Goal: Task Accomplishment & Management: Use online tool/utility

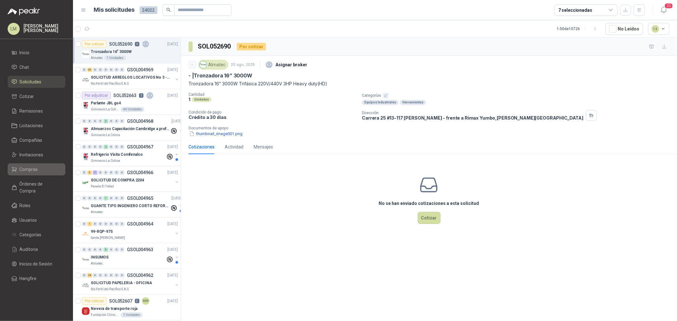
click at [22, 169] on span "Compras" at bounding box center [29, 169] width 18 height 7
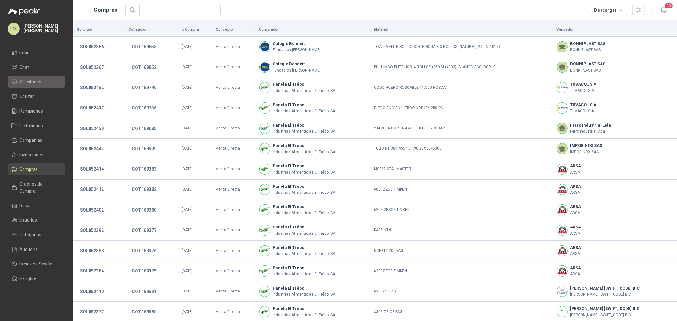
click at [34, 78] on link "Solicitudes" at bounding box center [37, 82] width 58 height 12
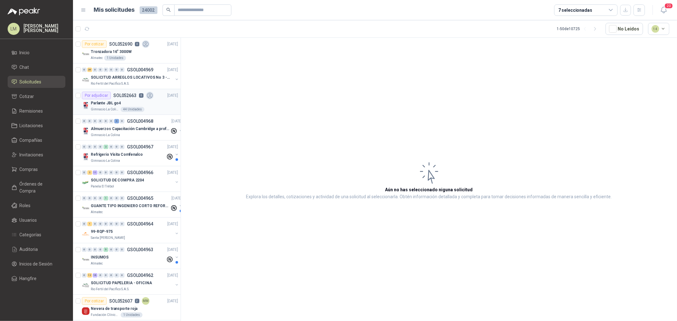
click at [109, 102] on p "Parlante JBL go4" at bounding box center [106, 103] width 30 height 6
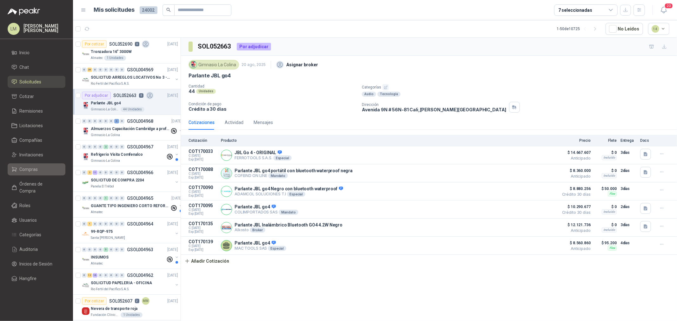
click at [31, 166] on span "Compras" at bounding box center [29, 169] width 18 height 7
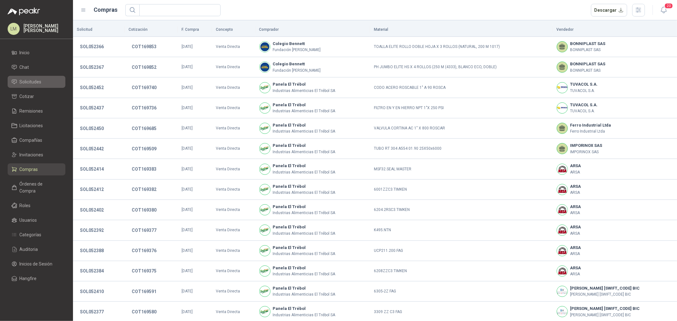
click at [33, 80] on span "Solicitudes" at bounding box center [31, 81] width 22 height 7
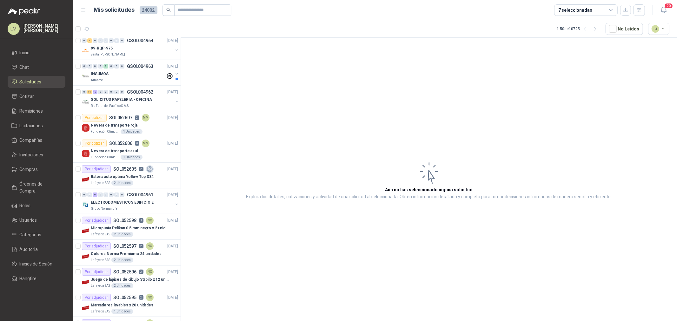
scroll to position [211, 0]
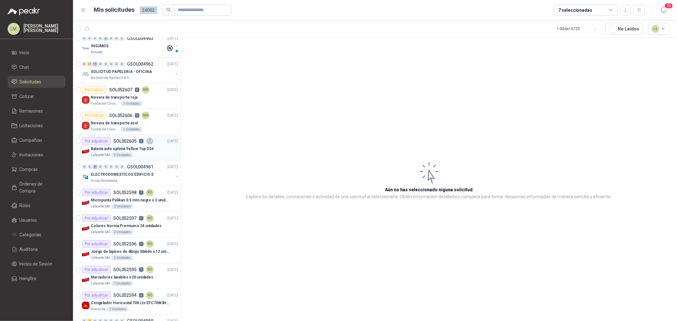
click at [108, 143] on div "Por adjudicar" at bounding box center [96, 141] width 29 height 8
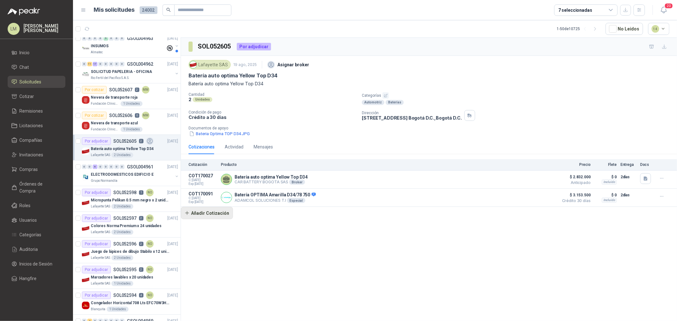
click at [211, 213] on button "Añadir Cotización" at bounding box center [207, 213] width 52 height 13
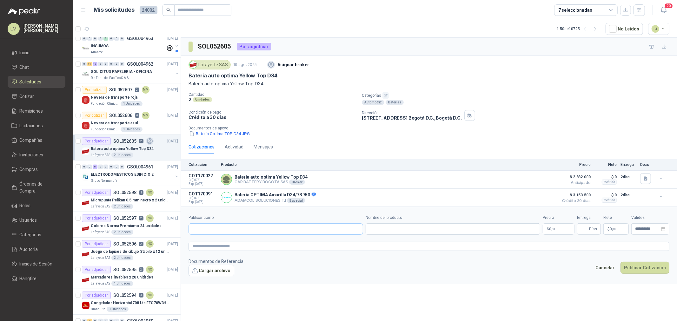
drag, startPoint x: 225, startPoint y: 221, endPoint x: 226, endPoint y: 226, distance: 4.8
click at [225, 223] on div "Publicar como" at bounding box center [275, 225] width 174 height 20
click at [226, 226] on input "Publicar como" at bounding box center [276, 229] width 174 height 11
type input "*"
type input "*****"
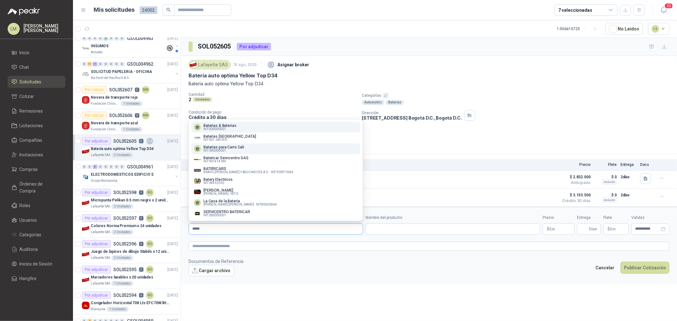
type input "*****"
click at [233, 149] on p "NIT : 000000001" at bounding box center [223, 150] width 41 height 3
type input "**********"
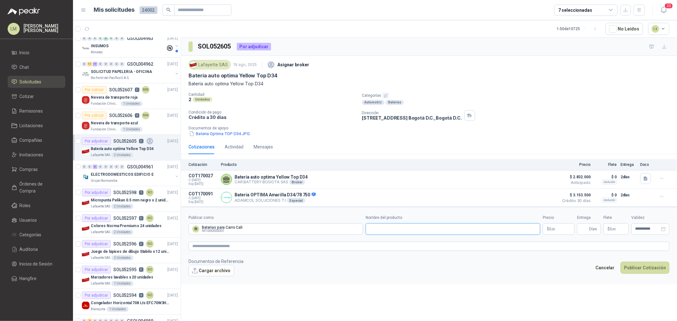
click at [395, 230] on input "Nombre del producto" at bounding box center [452, 228] width 174 height 11
paste input "**********"
type input "**********"
click at [450, 243] on textarea at bounding box center [428, 246] width 481 height 9
click at [553, 228] on span ",00" at bounding box center [553, 228] width 4 height 3
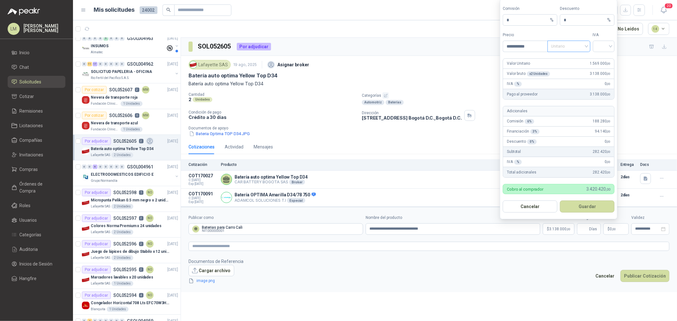
click at [569, 46] on span "Unitario" at bounding box center [568, 47] width 35 height 10
type input "**********"
click at [567, 69] on div "Unitario con IVA" at bounding box center [568, 69] width 33 height 7
click at [600, 51] on span at bounding box center [603, 46] width 14 height 11
click at [600, 62] on div "19%" at bounding box center [604, 59] width 12 height 7
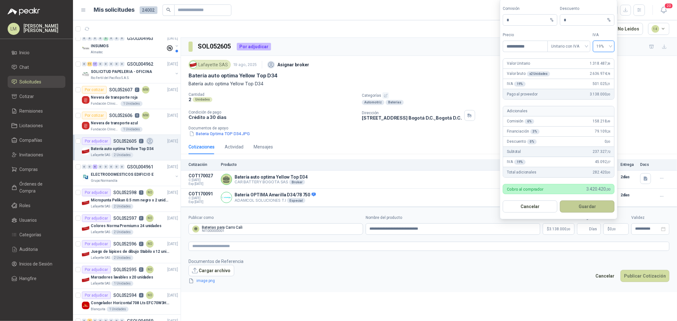
click at [574, 205] on button "Guardar" at bounding box center [587, 207] width 55 height 12
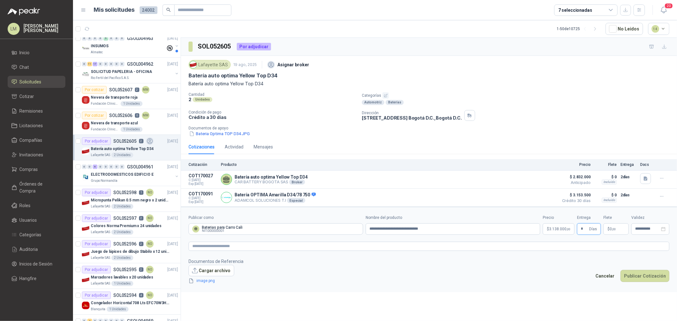
type input "*"
type input "********"
click at [636, 277] on button "Publicar Cotización" at bounding box center [644, 276] width 49 height 12
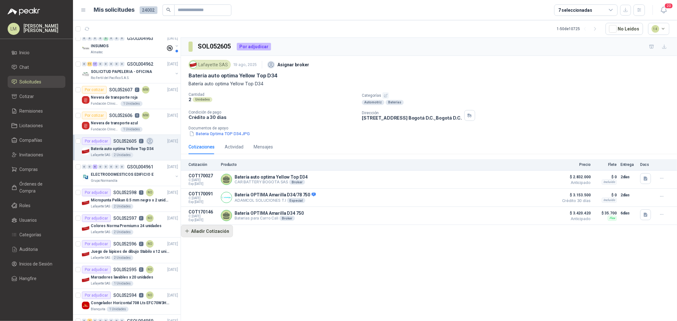
click at [213, 234] on button "Añadir Cotización" at bounding box center [207, 231] width 52 height 13
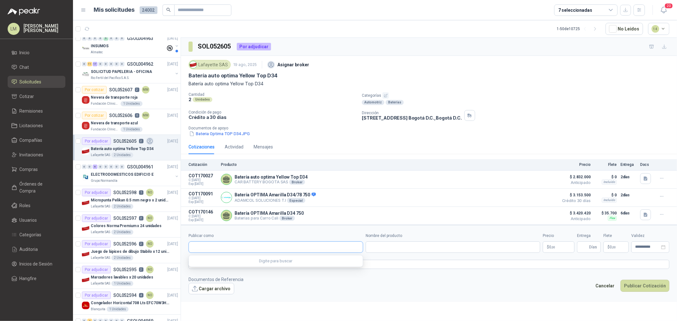
click at [228, 244] on input "Publicar como" at bounding box center [276, 247] width 174 height 11
type input "****"
click at [239, 264] on div "COEXITO NIT : 890300225" at bounding box center [276, 263] width 164 height 7
type input "**********"
click at [409, 250] on input "Nombre del producto" at bounding box center [452, 246] width 174 height 11
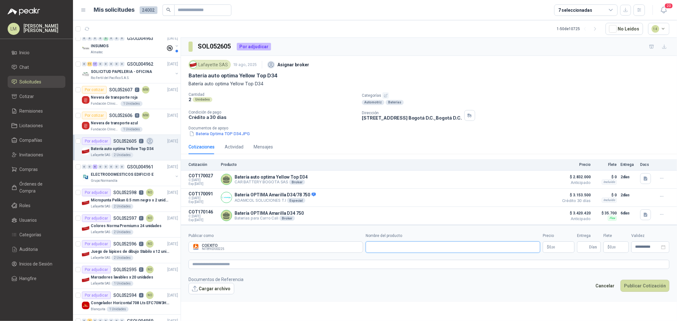
paste input "**********"
type input "**********"
click at [562, 246] on p "$ 0 ,00" at bounding box center [558, 246] width 32 height 11
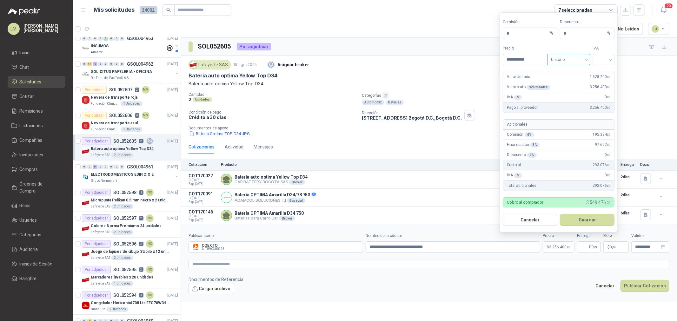
click at [575, 61] on span "Unitario" at bounding box center [568, 60] width 35 height 10
type input "**********"
click at [567, 83] on div "Unitario con IVA" at bounding box center [568, 82] width 33 height 7
click at [607, 61] on input "search" at bounding box center [603, 59] width 14 height 10
click at [604, 76] on div "19%" at bounding box center [604, 72] width 12 height 7
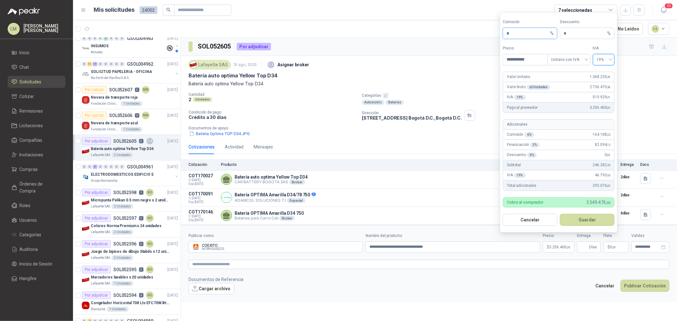
drag, startPoint x: 518, startPoint y: 32, endPoint x: 494, endPoint y: 33, distance: 24.5
click at [496, 33] on body "LM [PERSON_NAME] [PERSON_NAME] Inicio Chat Solicitudes Cotizar Remisiones Licit…" at bounding box center [338, 160] width 677 height 321
type input "**"
click at [575, 218] on button "Guardar" at bounding box center [587, 220] width 55 height 12
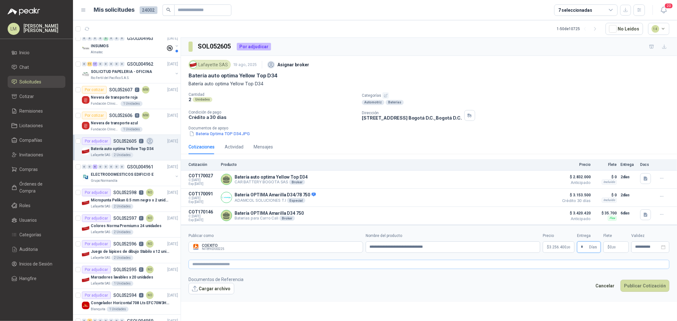
type input "*"
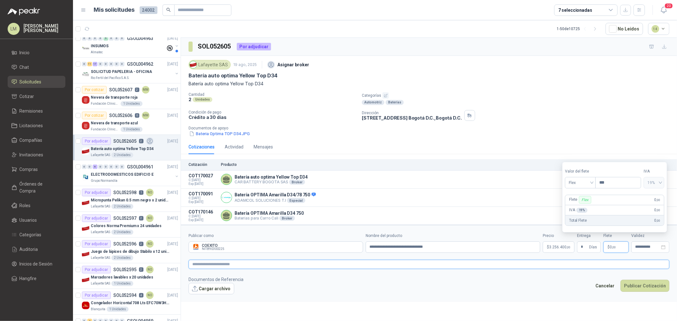
click at [558, 266] on textarea at bounding box center [428, 264] width 481 height 9
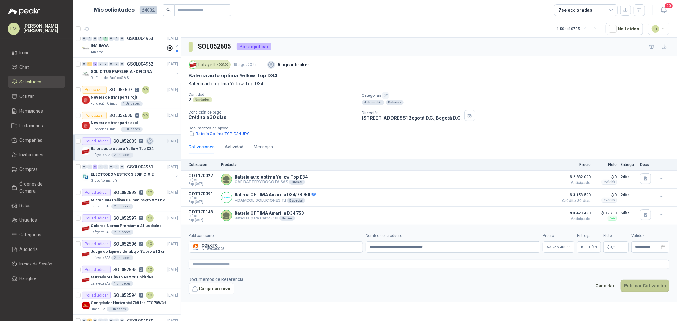
click at [645, 286] on button "Publicar Cotización" at bounding box center [644, 286] width 49 height 12
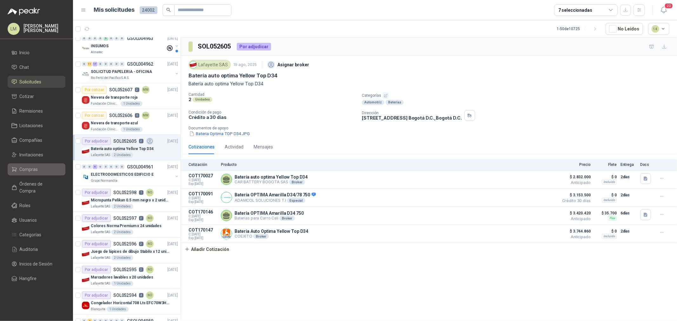
click at [29, 172] on span "Compras" at bounding box center [29, 169] width 18 height 7
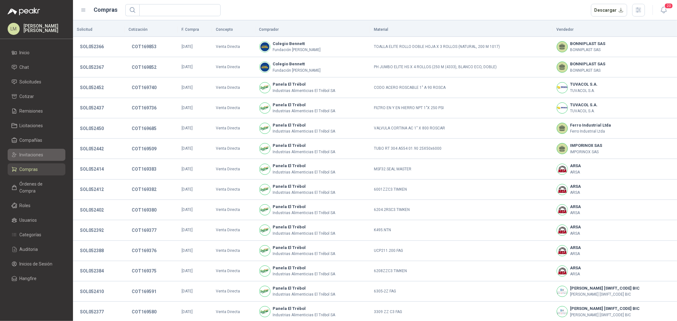
click at [29, 157] on span "Invitaciones" at bounding box center [32, 154] width 24 height 7
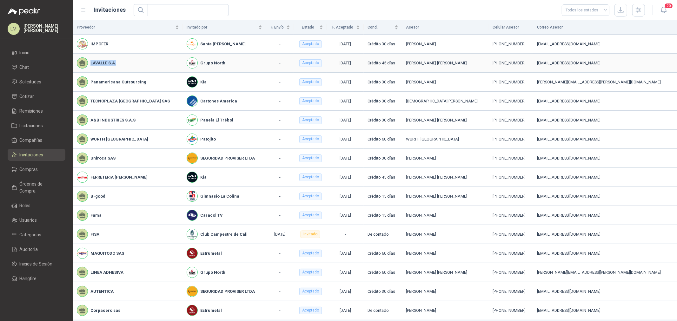
drag, startPoint x: 85, startPoint y: 59, endPoint x: 127, endPoint y: 58, distance: 41.9
click at [127, 58] on div "LAVALLE S.A." at bounding box center [128, 62] width 102 height 11
click at [29, 81] on span "Solicitudes" at bounding box center [31, 81] width 22 height 7
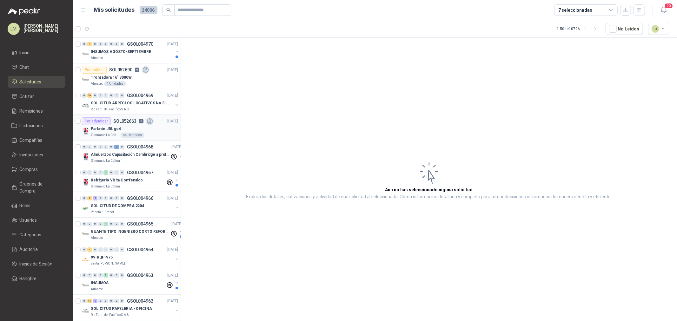
click at [125, 131] on div "Parlante JBL go4" at bounding box center [134, 129] width 87 height 8
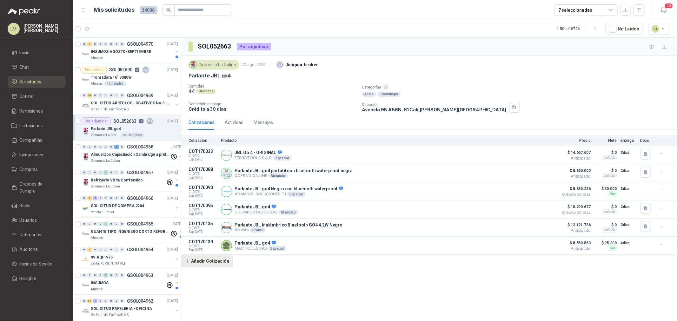
click at [209, 262] on button "Añadir Cotización" at bounding box center [207, 261] width 52 height 13
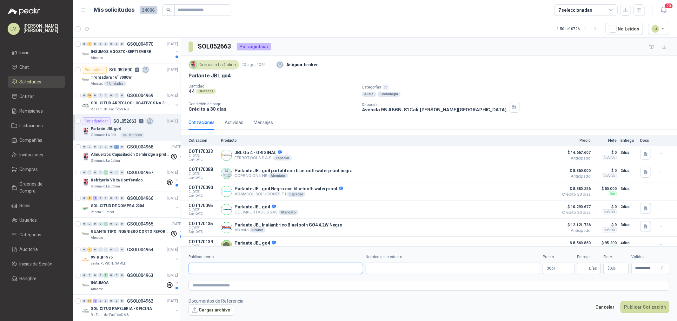
click at [230, 269] on input "Publicar como" at bounding box center [276, 268] width 174 height 11
type input "******"
click at [233, 279] on button "Homecenter NIT : 800242106" at bounding box center [275, 283] width 169 height 11
type input "**********"
click at [435, 272] on input "Nombre del producto" at bounding box center [452, 268] width 174 height 11
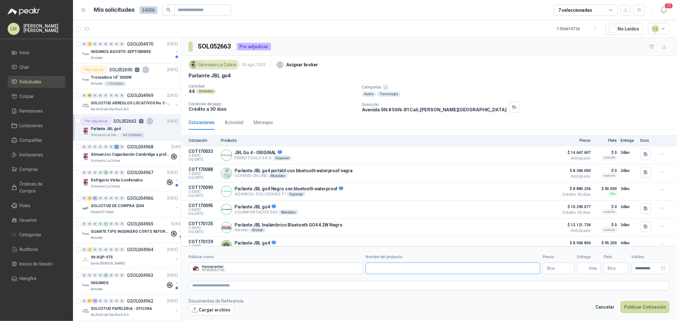
paste input "**********"
drag, startPoint x: 452, startPoint y: 270, endPoint x: 354, endPoint y: 272, distance: 98.0
click at [355, 272] on div "**********" at bounding box center [428, 264] width 481 height 20
paste input "text"
type input "**********"
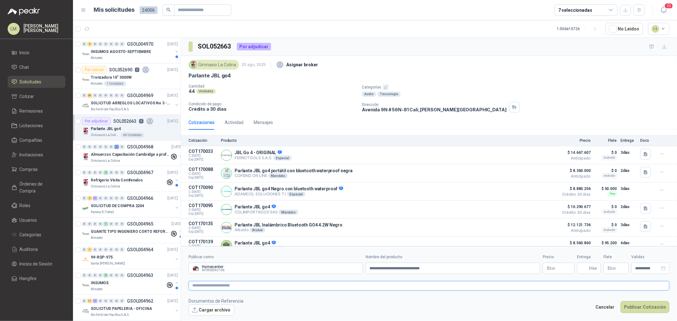
click at [331, 283] on textarea at bounding box center [428, 285] width 481 height 9
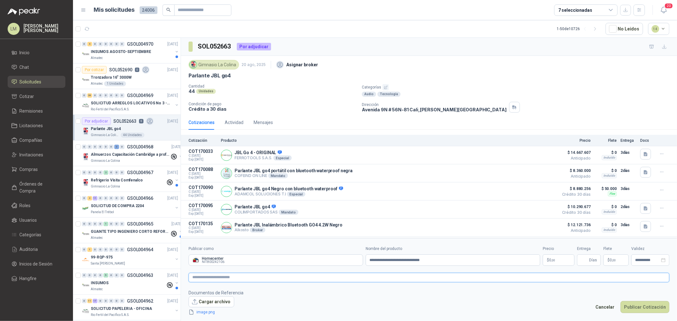
click at [319, 278] on textarea at bounding box center [428, 277] width 481 height 9
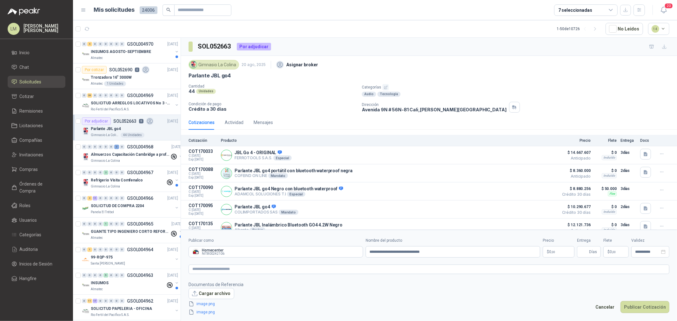
click at [554, 251] on span ",00" at bounding box center [553, 251] width 4 height 3
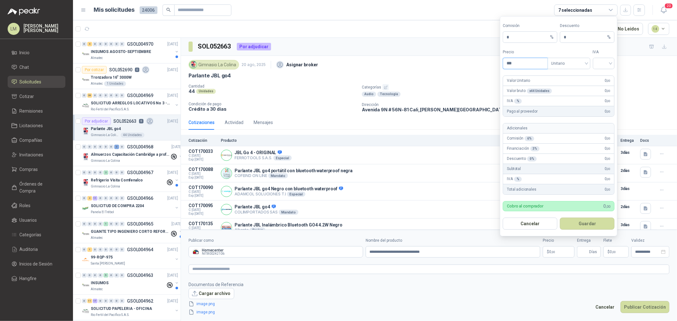
drag, startPoint x: 513, startPoint y: 61, endPoint x: 515, endPoint y: 64, distance: 4.1
click at [515, 62] on input "***" at bounding box center [525, 63] width 44 height 11
click at [557, 62] on span "Unitario" at bounding box center [568, 64] width 35 height 10
type input "*********"
click at [560, 88] on div "Unitario con IVA" at bounding box center [568, 86] width 33 height 7
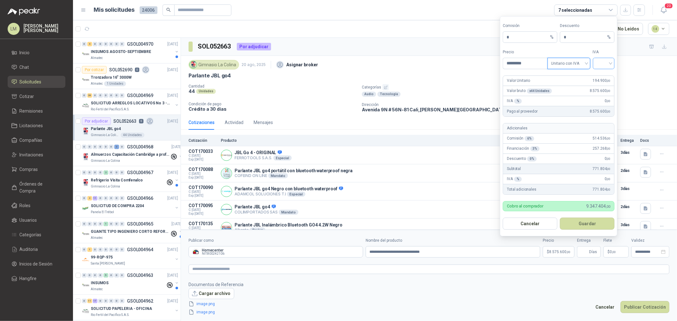
click at [602, 62] on input "search" at bounding box center [603, 63] width 14 height 10
click at [604, 74] on div "19%" at bounding box center [604, 76] width 12 height 7
click at [567, 36] on input "*" at bounding box center [584, 37] width 42 height 11
type input "*"
click at [579, 226] on button "Guardar" at bounding box center [587, 224] width 55 height 12
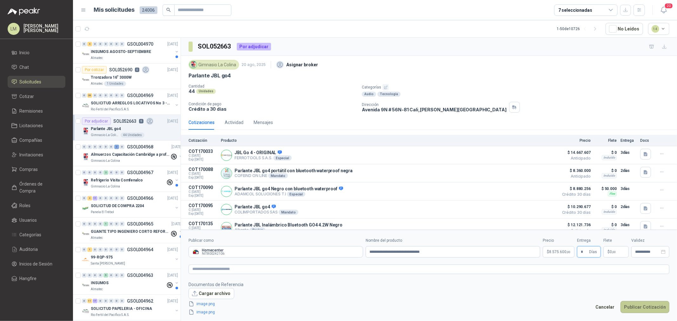
type input "*"
click at [646, 310] on button "Publicar Cotización" at bounding box center [644, 307] width 49 height 12
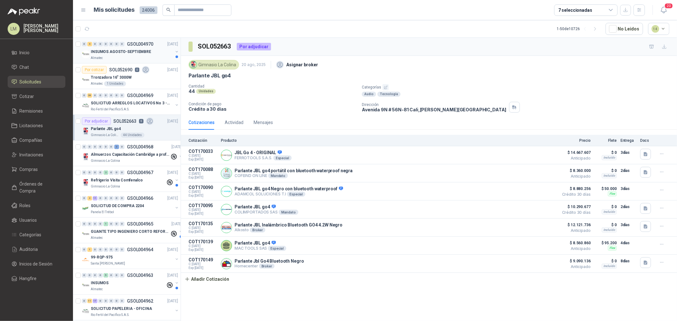
click at [104, 45] on div "0" at bounding box center [105, 44] width 5 height 4
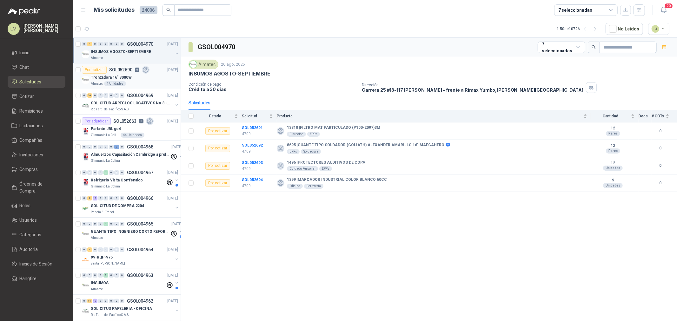
click at [138, 82] on div "Almatec 1 Unidades" at bounding box center [134, 83] width 87 height 5
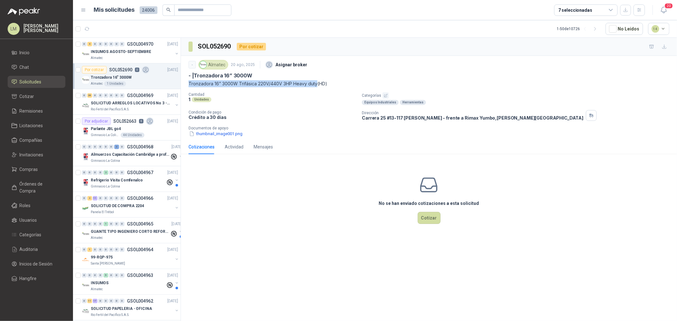
drag, startPoint x: 188, startPoint y: 84, endPoint x: 316, endPoint y: 85, distance: 127.5
click at [316, 85] on p "Tronzadora 16” 3000W Trifásica 220V/440V 3HP Heavy duty(HD)" at bounding box center [428, 83] width 481 height 7
copy p "Tronzadora 16” 3000W Trifásica 220V/440V 3HP Heavy duty"
click at [311, 138] on div "- Almatec 20 ago, 2025 Asignar broker - | Tronzadora 16” 3000W Tronzadora 16” 3…" at bounding box center [429, 98] width 496 height 84
click at [220, 129] on p "Documentos de apoyo" at bounding box center [431, 128] width 486 height 4
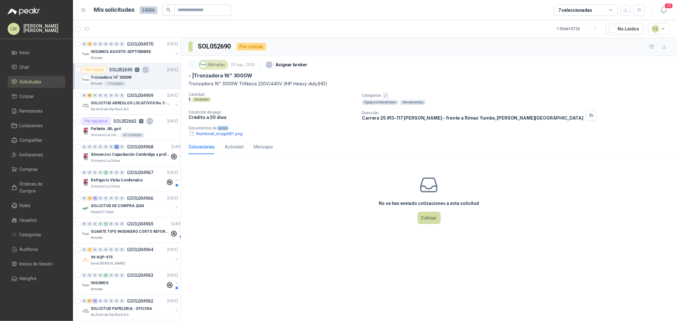
click at [220, 130] on p "Documentos de apoyo" at bounding box center [431, 128] width 486 height 4
click at [221, 134] on button "thumbnail_image001.png" at bounding box center [215, 133] width 55 height 7
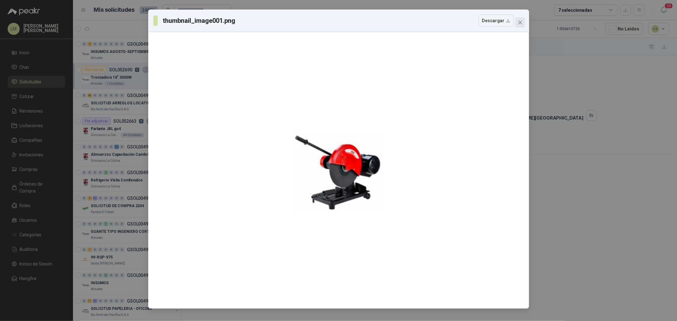
click at [522, 22] on span "Close" at bounding box center [520, 22] width 10 height 5
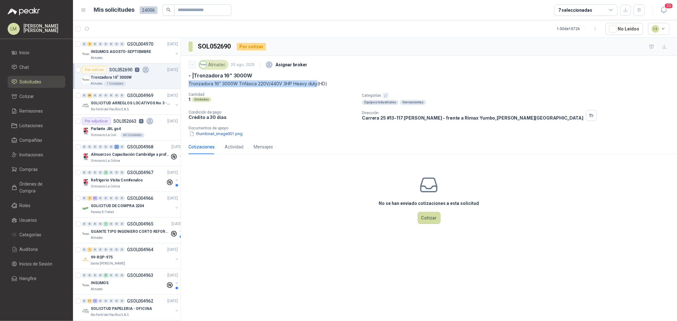
drag, startPoint x: 188, startPoint y: 84, endPoint x: 316, endPoint y: 83, distance: 128.2
click at [316, 83] on p "Tronzadora 16” 3000W Trifásica 220V/440V 3HP Heavy duty(HD)" at bounding box center [428, 83] width 481 height 7
copy p "Tronzadora 16” 3000W Trifásica 220V/440V 3HP Heavy duty"
click at [34, 171] on span "Compras" at bounding box center [29, 169] width 18 height 7
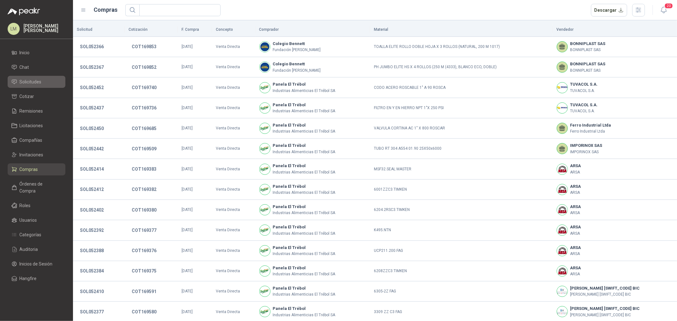
click at [39, 79] on span "Solicitudes" at bounding box center [31, 81] width 22 height 7
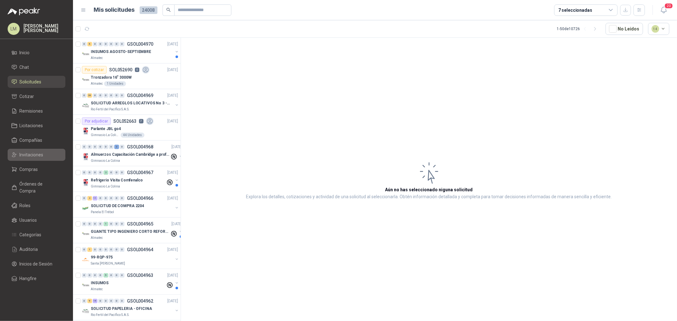
click at [31, 151] on span "Invitaciones" at bounding box center [32, 154] width 24 height 7
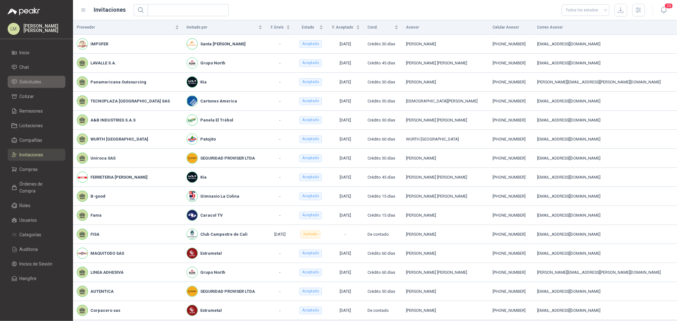
click at [30, 87] on link "Solicitudes" at bounding box center [37, 82] width 58 height 12
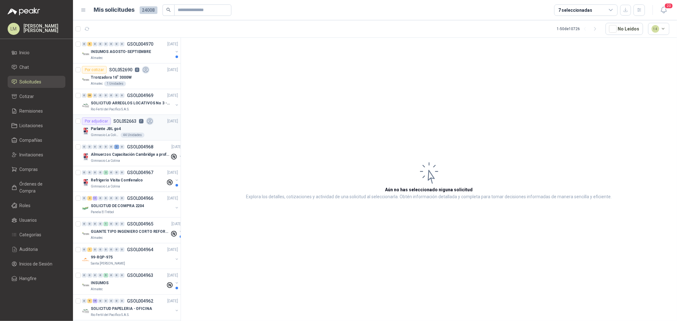
click at [105, 119] on div "Por adjudicar" at bounding box center [96, 121] width 29 height 8
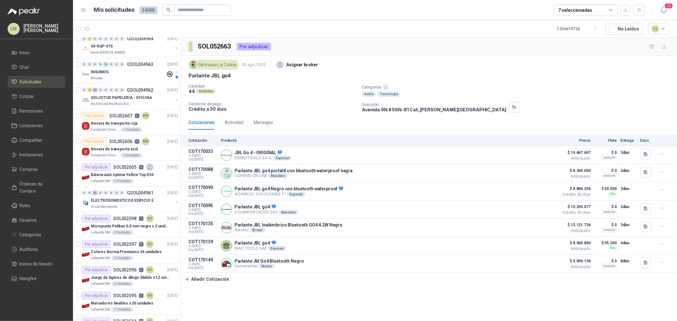
scroll to position [211, 0]
click at [112, 170] on div "Por adjudicar SOL052605 4" at bounding box center [118, 167] width 72 height 8
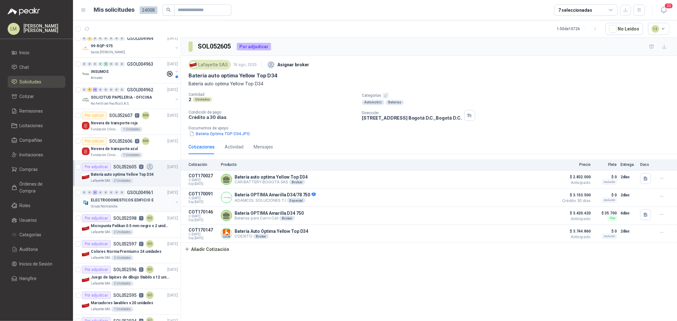
click at [113, 205] on p "Grupo Normandía" at bounding box center [104, 206] width 27 height 5
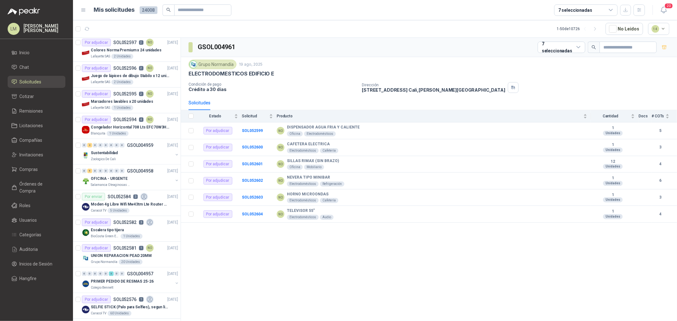
scroll to position [423, 0]
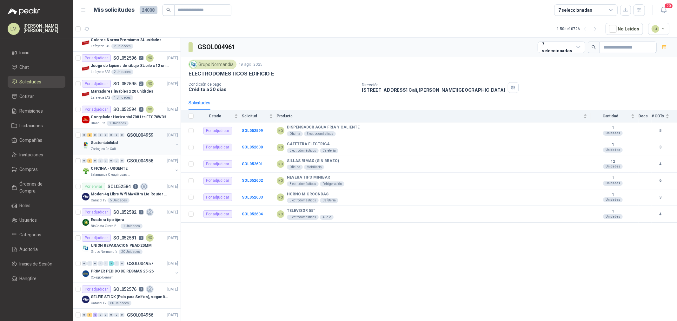
click at [174, 145] on button "button" at bounding box center [176, 144] width 5 height 5
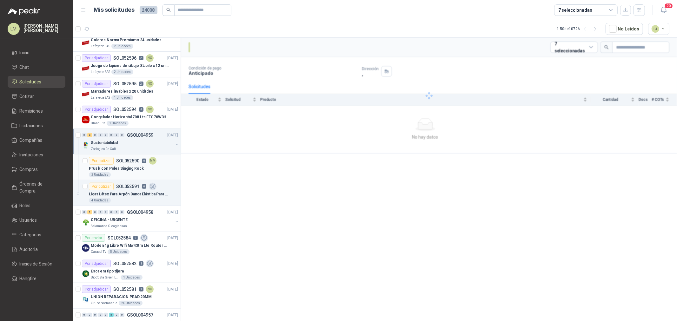
click at [143, 167] on div "Prusik con Polea Singing Rock" at bounding box center [133, 169] width 89 height 8
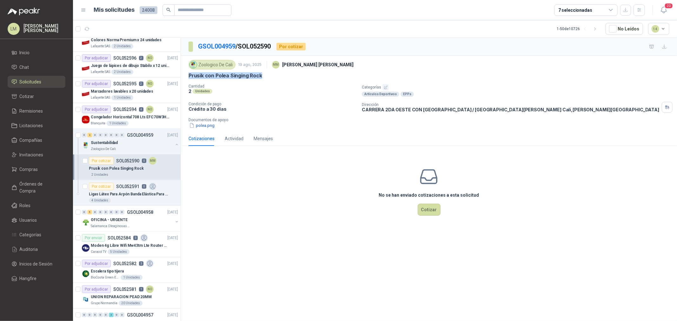
drag, startPoint x: 186, startPoint y: 78, endPoint x: 265, endPoint y: 77, distance: 79.3
click at [265, 77] on div "Zoologico De Cali 19 ago, 2025 MM [PERSON_NAME] [PERSON_NAME] con Polea Singing…" at bounding box center [429, 94] width 496 height 76
copy p "Prusik con Polea Singing Rock"
click at [210, 128] on button "polea.png" at bounding box center [201, 125] width 27 height 7
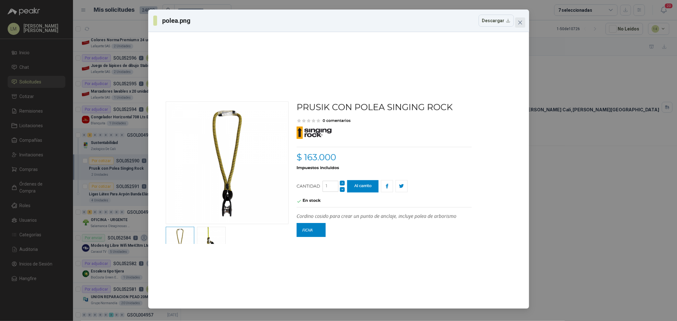
click at [521, 23] on icon "close" at bounding box center [519, 22] width 5 height 5
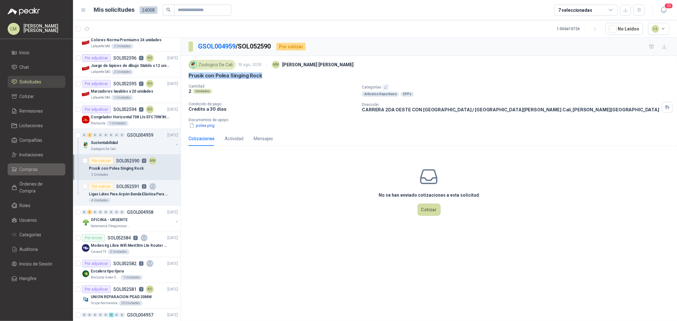
click at [26, 170] on span "Compras" at bounding box center [29, 169] width 18 height 7
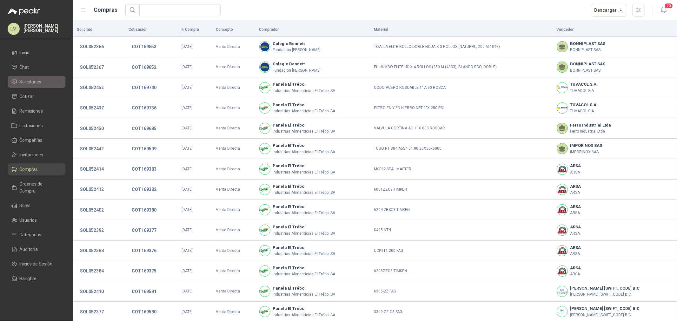
click at [33, 79] on span "Solicitudes" at bounding box center [31, 81] width 22 height 7
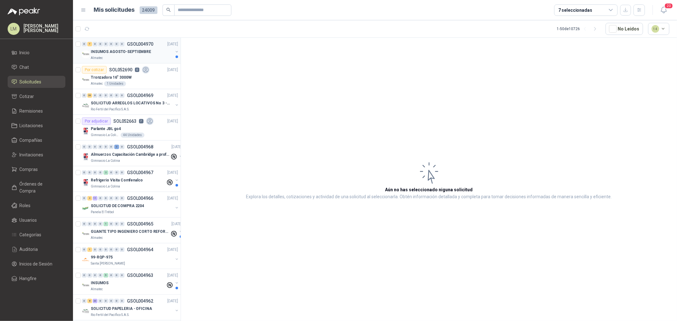
click at [110, 49] on p "INSUMOS AGOSTO-SEPTIEMBRE" at bounding box center [121, 52] width 60 height 6
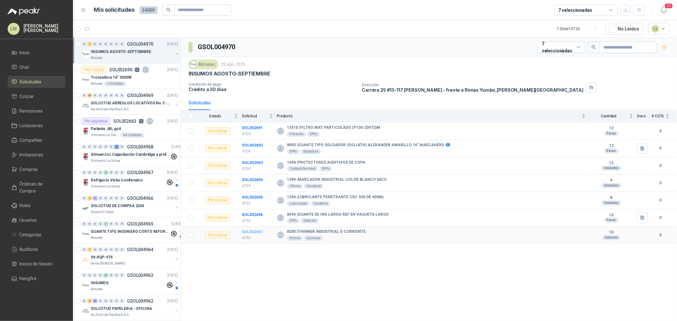
click at [260, 231] on b "SOL052697" at bounding box center [252, 232] width 21 height 4
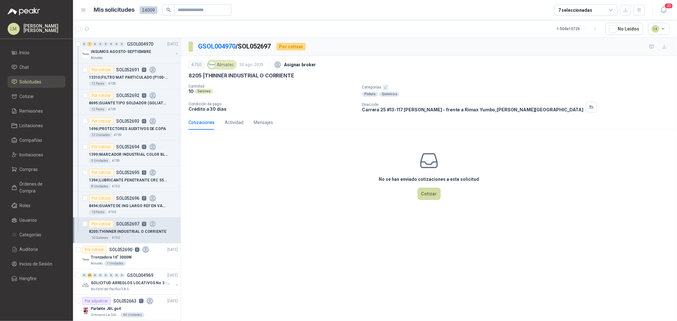
click at [385, 86] on icon "button" at bounding box center [385, 87] width 3 height 3
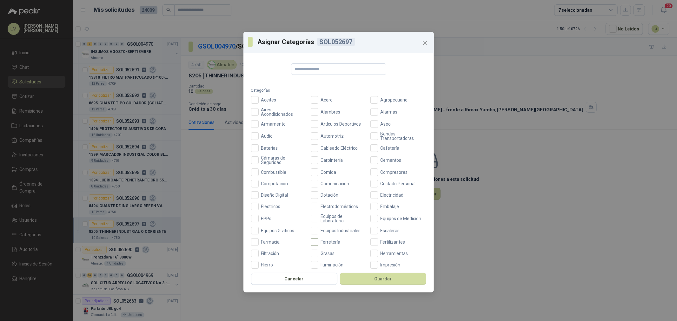
click at [322, 243] on span "Ferretería" at bounding box center [330, 242] width 25 height 4
click at [384, 279] on button "Guardar" at bounding box center [383, 279] width 86 height 12
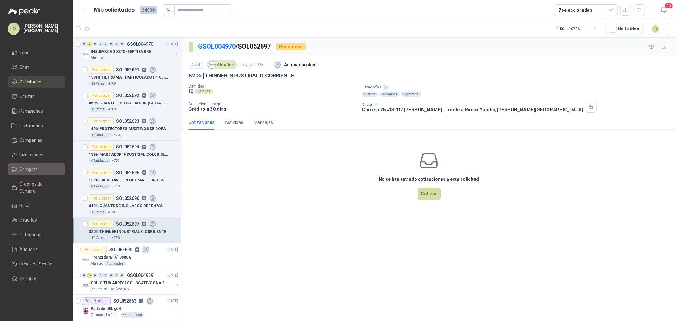
click at [35, 170] on span "Compras" at bounding box center [29, 169] width 18 height 7
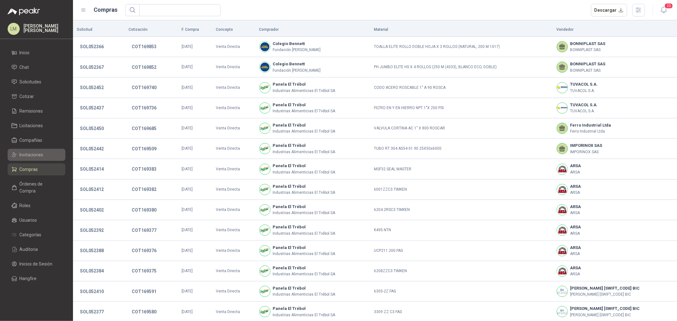
click at [32, 157] on span "Invitaciones" at bounding box center [32, 154] width 24 height 7
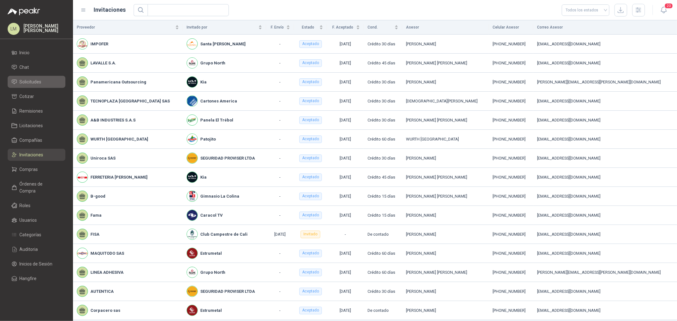
click at [36, 81] on span "Solicitudes" at bounding box center [31, 81] width 22 height 7
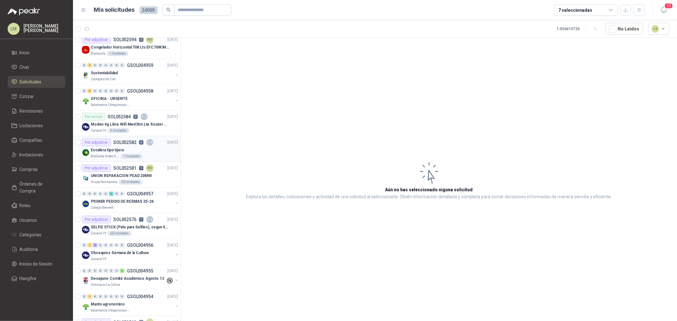
scroll to position [493, 0]
click at [122, 168] on p "SOL052581" at bounding box center [124, 167] width 23 height 4
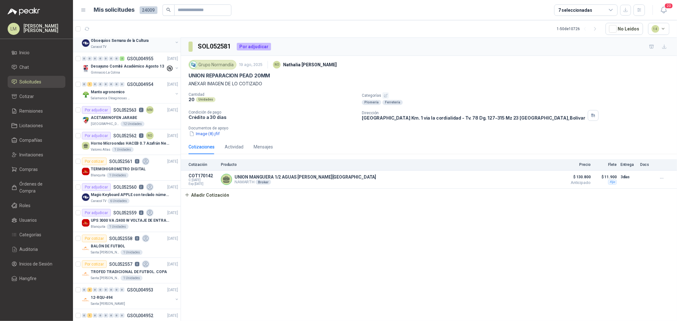
scroll to position [775, 0]
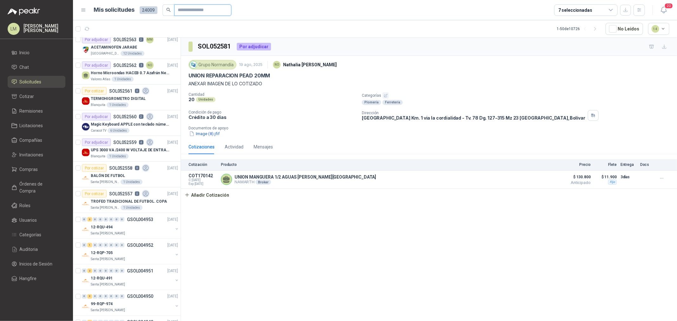
click at [191, 10] on input "text" at bounding box center [200, 10] width 44 height 11
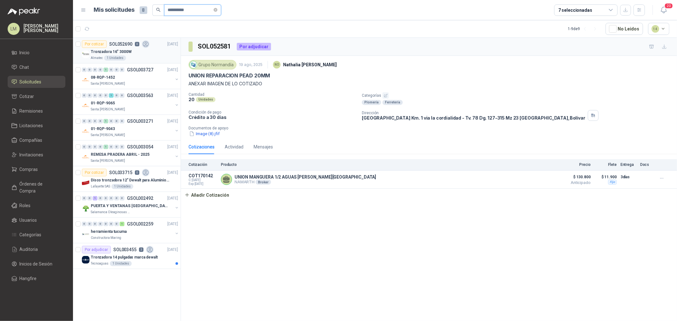
scroll to position [0, 0]
type input "**********"
click at [177, 106] on button "button" at bounding box center [176, 104] width 5 height 5
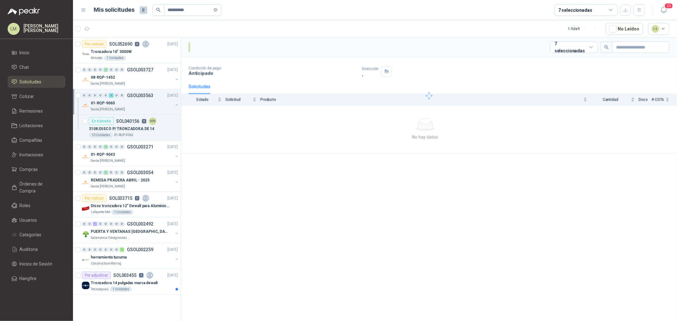
click at [177, 106] on button "button" at bounding box center [176, 104] width 5 height 5
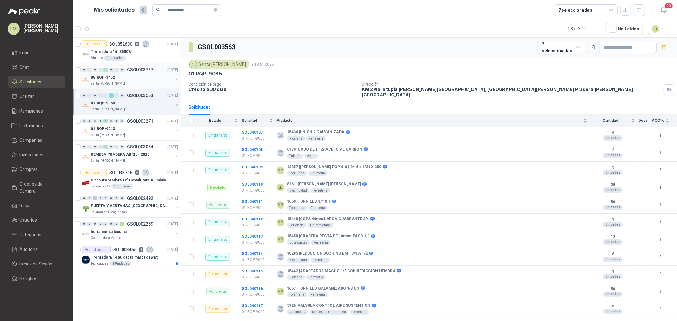
scroll to position [2, 0]
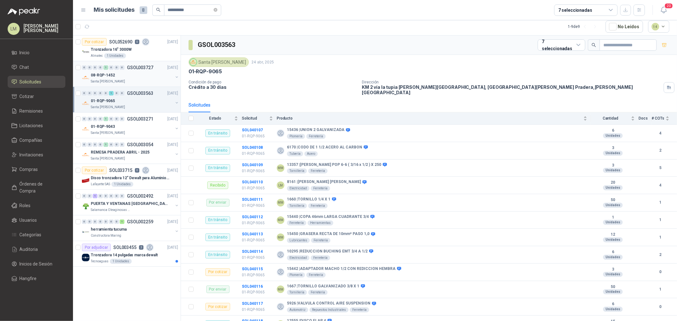
click at [176, 76] on button "button" at bounding box center [176, 77] width 5 height 5
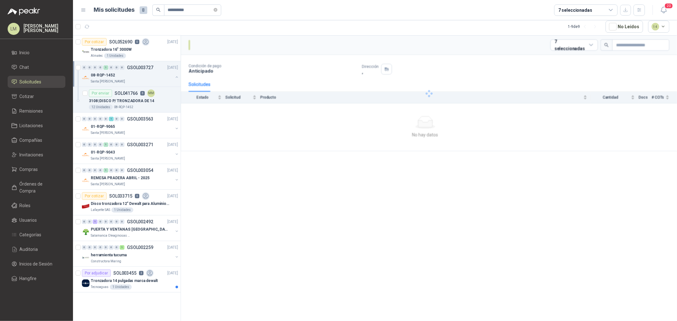
click at [176, 76] on button "button" at bounding box center [176, 77] width 5 height 5
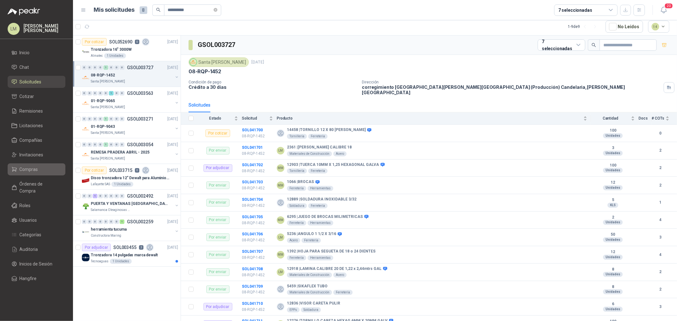
click at [27, 169] on span "Compras" at bounding box center [29, 169] width 18 height 7
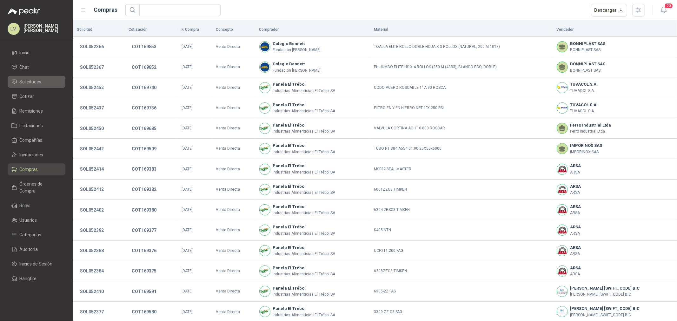
click at [33, 82] on span "Solicitudes" at bounding box center [31, 81] width 22 height 7
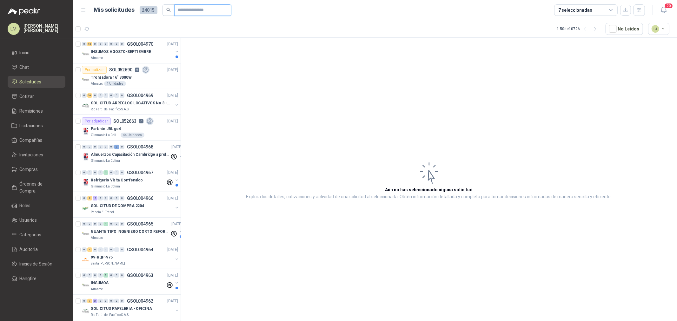
click at [180, 10] on input "text" at bounding box center [200, 10] width 44 height 11
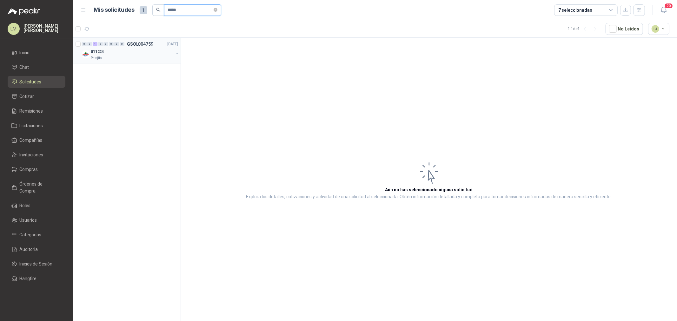
type input "*****"
click at [176, 52] on button "button" at bounding box center [176, 53] width 5 height 5
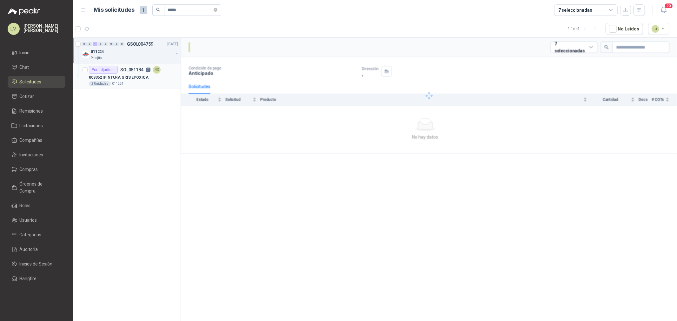
click at [143, 73] on div "Por adjudicar SOL051184 7 NO" at bounding box center [125, 70] width 72 height 8
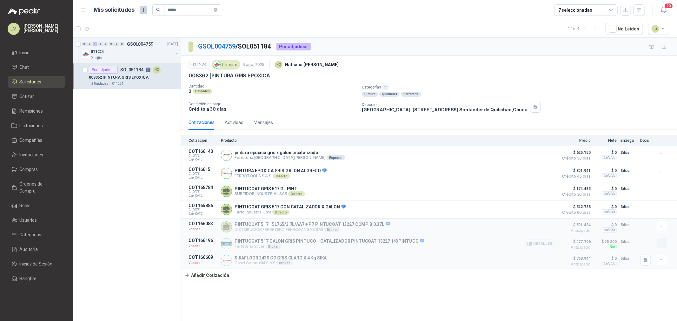
click at [659, 246] on icon "button" at bounding box center [661, 242] width 5 height 5
click at [643, 218] on button "Re-cotizar" at bounding box center [648, 219] width 51 height 10
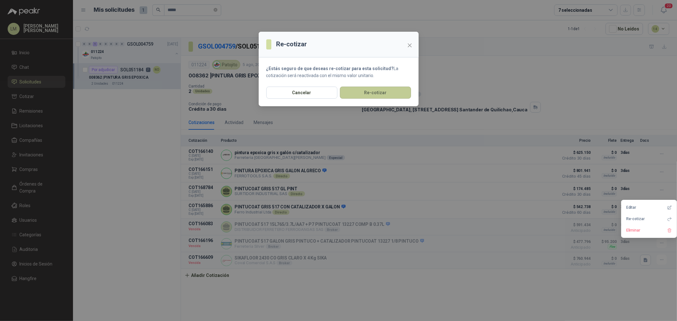
click at [366, 88] on button "Re-cotizar" at bounding box center [375, 93] width 71 height 12
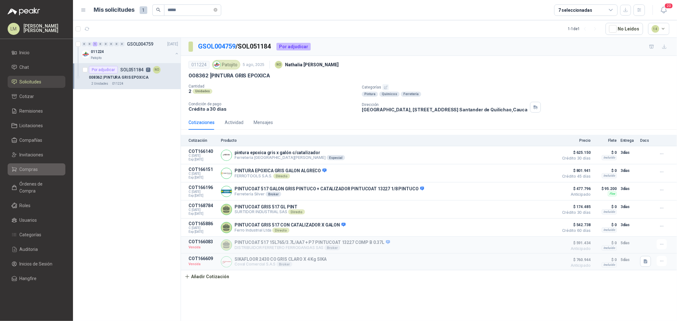
click at [29, 170] on span "Compras" at bounding box center [29, 169] width 18 height 7
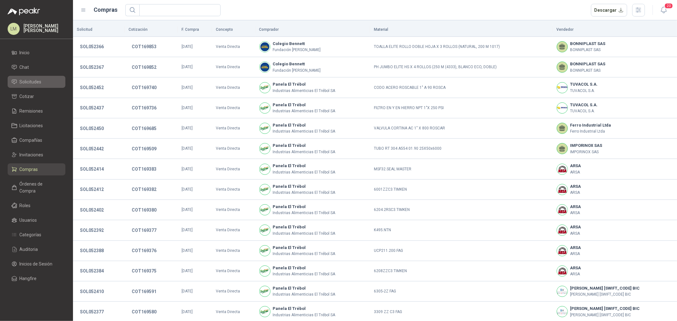
click at [30, 82] on span "Solicitudes" at bounding box center [31, 81] width 22 height 7
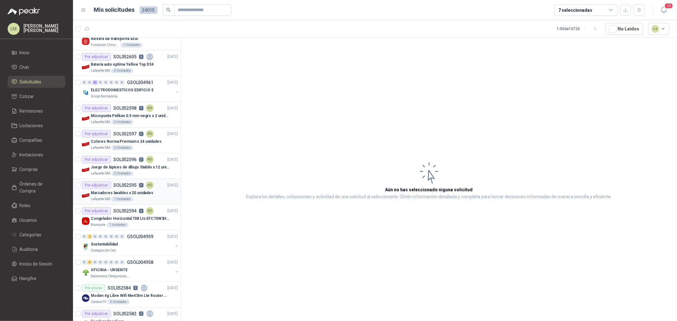
scroll to position [388, 0]
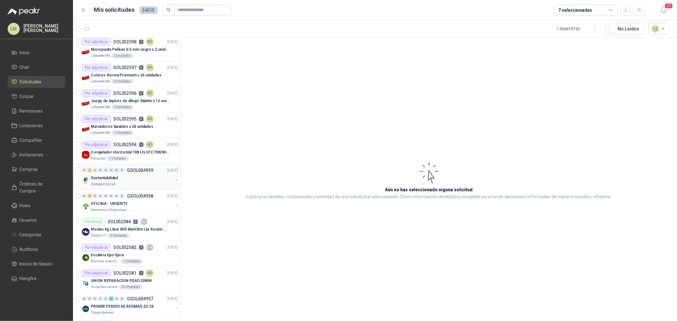
click at [174, 181] on button "button" at bounding box center [176, 179] width 5 height 5
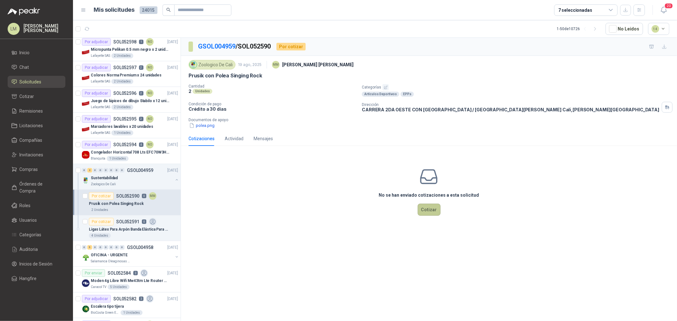
click at [425, 207] on button "Cotizar" at bounding box center [429, 210] width 23 height 12
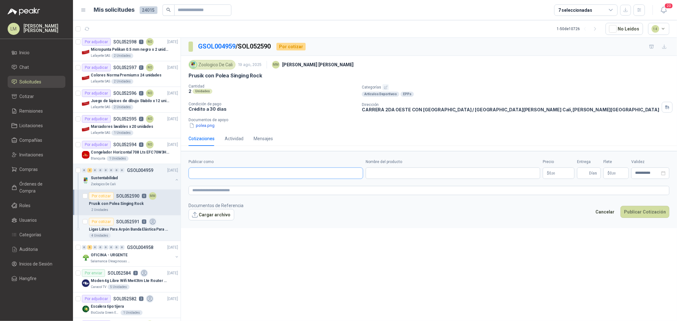
click at [249, 174] on input "Publicar como" at bounding box center [276, 173] width 174 height 11
type input "*********"
click at [244, 185] on p "ROCA Y ALTURA" at bounding box center [235, 187] width 65 height 4
type input "**********"
click at [398, 174] on input "Nombre del producto" at bounding box center [452, 173] width 174 height 11
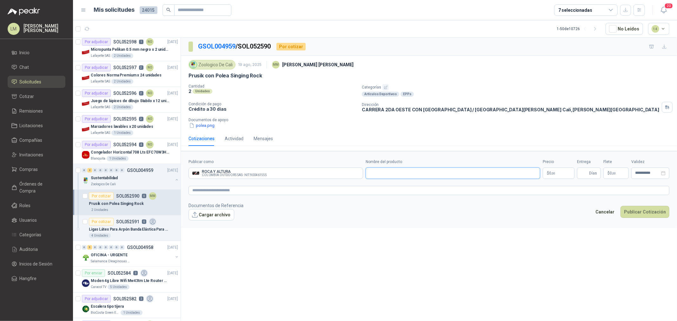
paste input "**********"
type input "**********"
click at [549, 172] on body "LM [PERSON_NAME] [PERSON_NAME] Inicio Chat Solicitudes Cotizar Remisiones Licit…" at bounding box center [338, 160] width 677 height 321
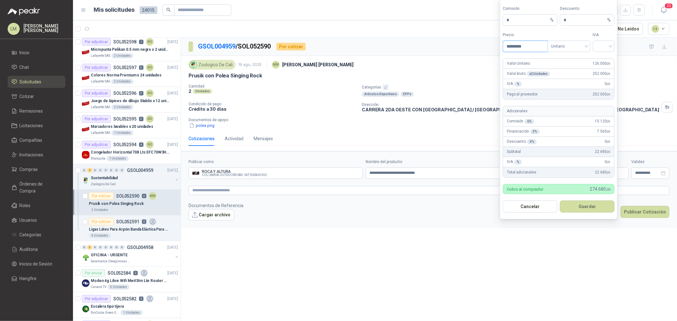
drag, startPoint x: 530, startPoint y: 46, endPoint x: 513, endPoint y: 49, distance: 17.4
click at [513, 49] on input "*********" at bounding box center [525, 46] width 44 height 11
click at [564, 49] on span "Unitario" at bounding box center [568, 47] width 35 height 10
type input "*********"
click at [562, 71] on div "Unitario con IVA" at bounding box center [568, 69] width 33 height 7
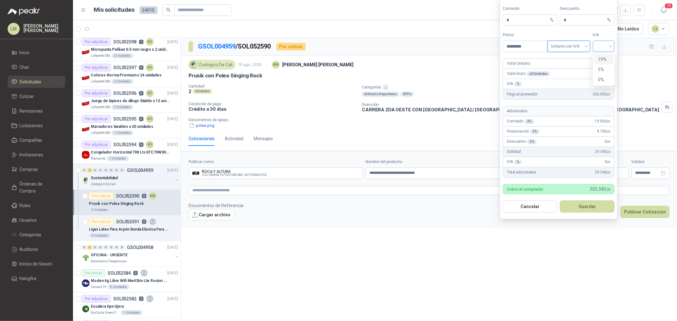
click at [594, 46] on div at bounding box center [604, 46] width 22 height 11
click at [597, 56] on div "19%" at bounding box center [603, 59] width 19 height 10
drag, startPoint x: 571, startPoint y: 23, endPoint x: 488, endPoint y: 42, distance: 85.8
click at [515, 30] on form "Comisión * % Descuento * % Precio ********* Tipo Unitario con IVA IVA 19% Valor…" at bounding box center [558, 109] width 117 height 220
click at [584, 208] on button "Guardar" at bounding box center [587, 207] width 55 height 12
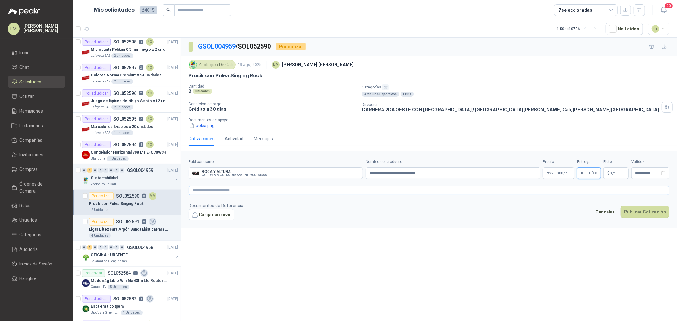
type input "*"
type input "********"
click at [578, 194] on textarea at bounding box center [428, 190] width 481 height 9
paste textarea "**********"
type textarea "**********"
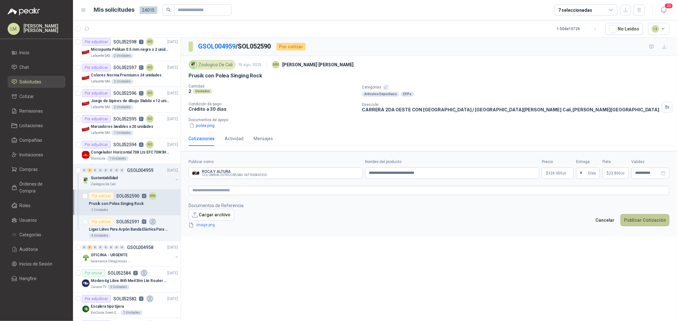
click at [638, 220] on button "Publicar Cotización" at bounding box center [644, 220] width 49 height 12
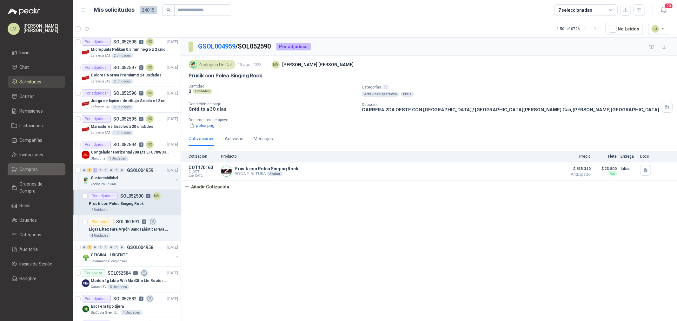
click at [21, 170] on span "Compras" at bounding box center [29, 169] width 18 height 7
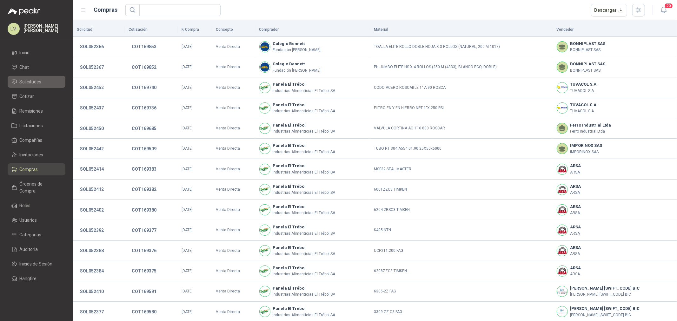
click at [30, 85] on span "Solicitudes" at bounding box center [31, 81] width 22 height 7
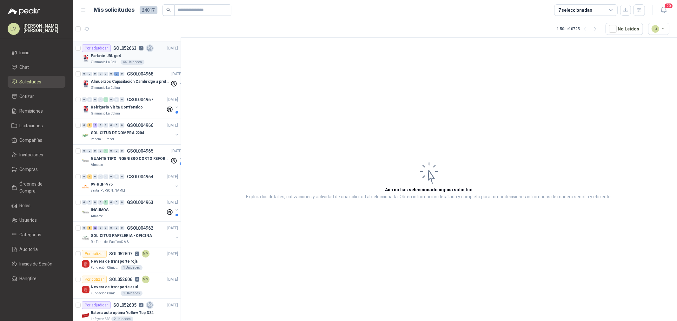
scroll to position [141, 0]
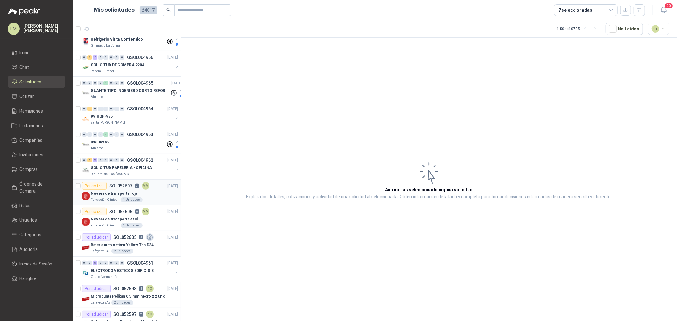
click at [116, 190] on div "Nevera de transporte roja" at bounding box center [134, 194] width 87 height 8
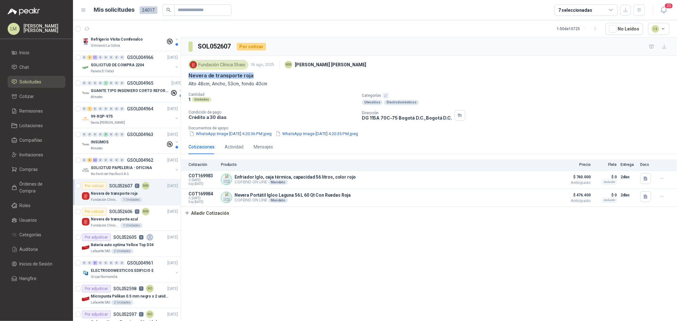
drag, startPoint x: 188, startPoint y: 75, endPoint x: 287, endPoint y: 75, distance: 99.6
click at [287, 75] on div "Fundación Clínica Shaio 19 ago, 2025 MM [PERSON_NAME] Nevera de transporte roja…" at bounding box center [429, 98] width 496 height 84
copy p "Nevera de transporte roja"
click at [206, 13] on input "text" at bounding box center [200, 10] width 44 height 11
type input "******"
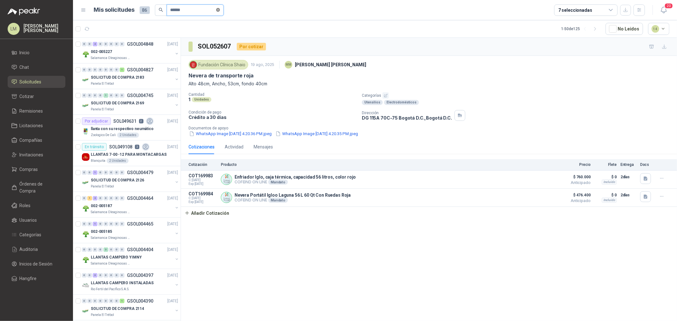
click at [220, 10] on icon "close-circle" at bounding box center [218, 10] width 4 height 4
click at [641, 9] on icon "button" at bounding box center [638, 9] width 5 height 5
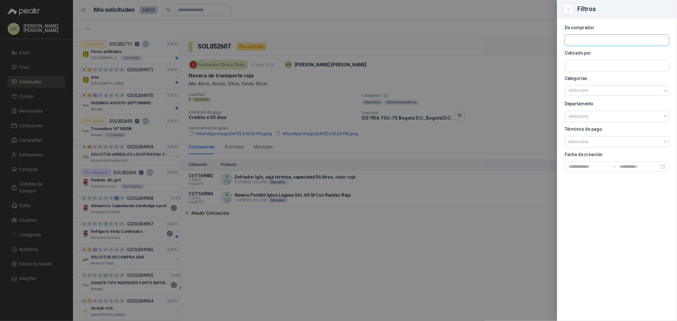
click at [596, 40] on input "text" at bounding box center [617, 40] width 104 height 11
type input "*******"
click at [589, 56] on span "Caracol Television S.A. -" at bounding box center [595, 57] width 33 height 3
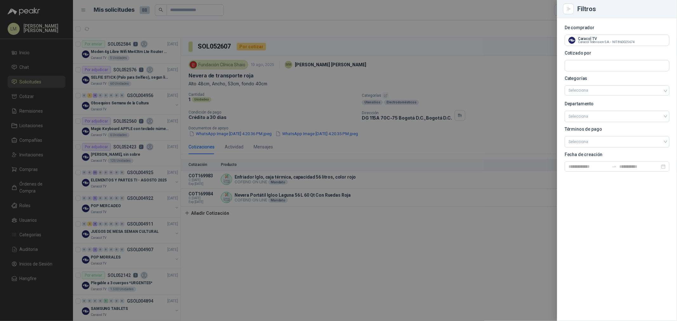
click at [389, 46] on div at bounding box center [338, 160] width 677 height 321
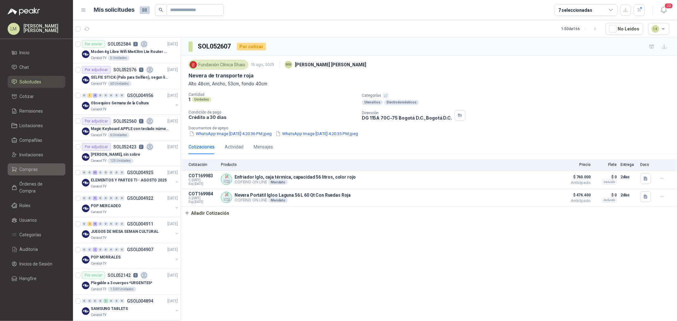
click at [28, 168] on span "Compras" at bounding box center [29, 169] width 18 height 7
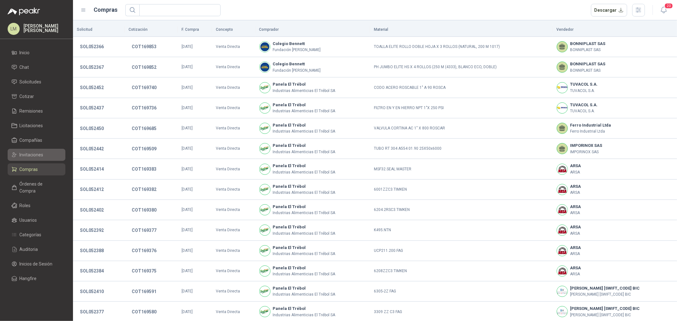
click at [33, 155] on span "Invitaciones" at bounding box center [32, 154] width 24 height 7
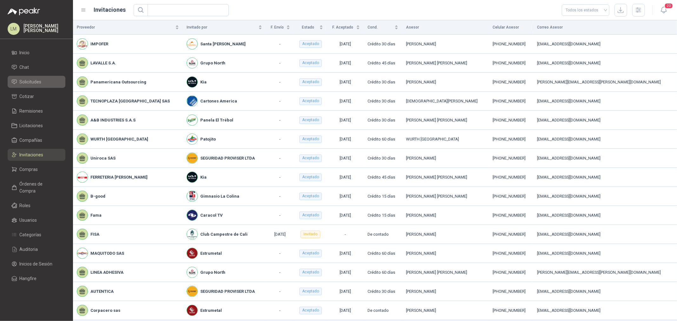
click at [32, 82] on span "Solicitudes" at bounding box center [31, 81] width 22 height 7
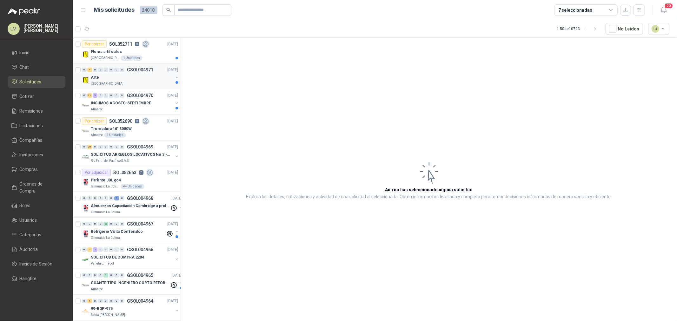
click at [174, 77] on button "button" at bounding box center [176, 77] width 5 height 5
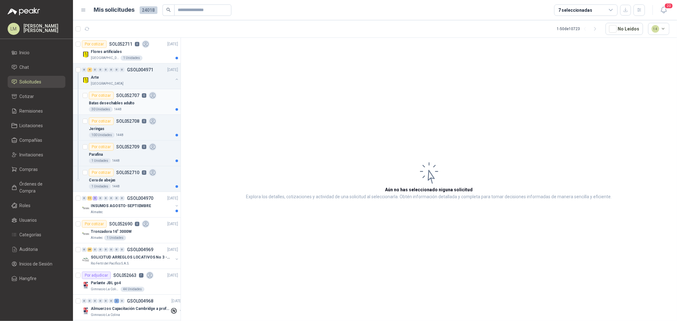
click at [128, 102] on p "Batas desechables adulto" at bounding box center [112, 103] width 46 height 6
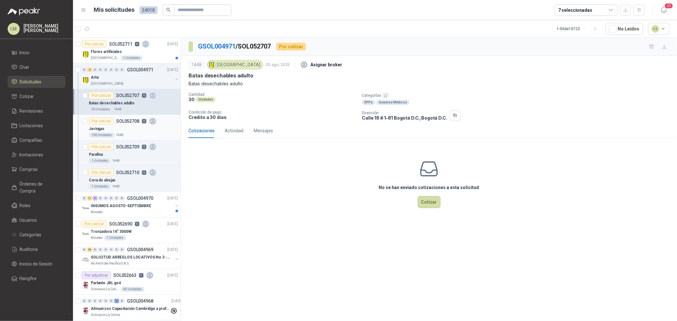
click at [122, 133] on div "100 Unidades 1448" at bounding box center [133, 135] width 89 height 5
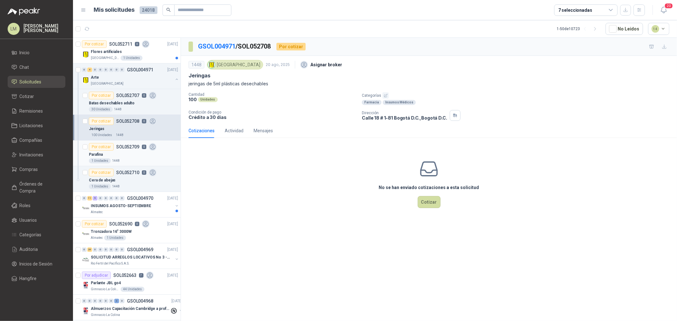
click at [123, 155] on div "Parafina" at bounding box center [133, 155] width 89 height 8
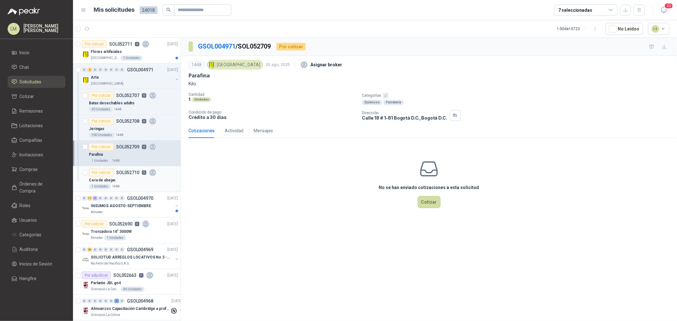
click at [127, 177] on div "Cera de abejas" at bounding box center [133, 180] width 89 height 8
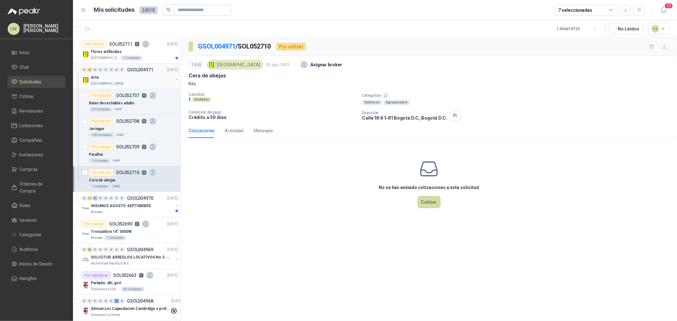
click at [174, 78] on button "button" at bounding box center [176, 79] width 5 height 5
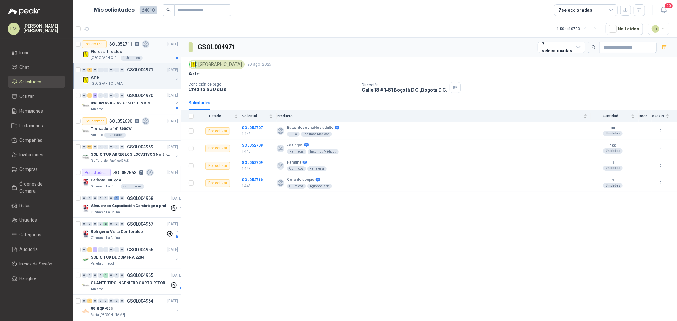
click at [141, 51] on div "Flores artificiales" at bounding box center [134, 52] width 87 height 8
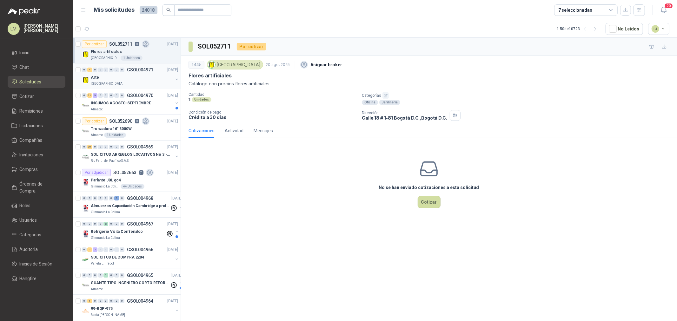
click at [174, 78] on button "button" at bounding box center [176, 79] width 5 height 5
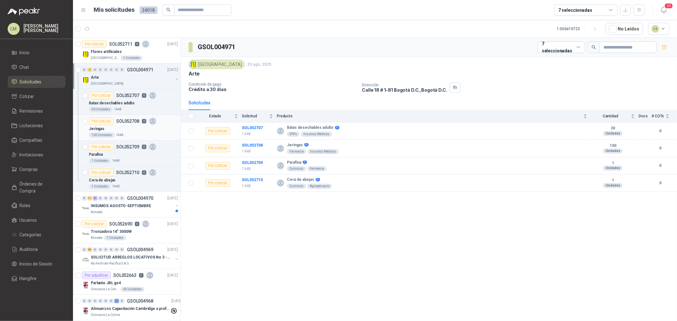
click at [142, 124] on div "Por cotizar SOL052708 0" at bounding box center [123, 121] width 68 height 8
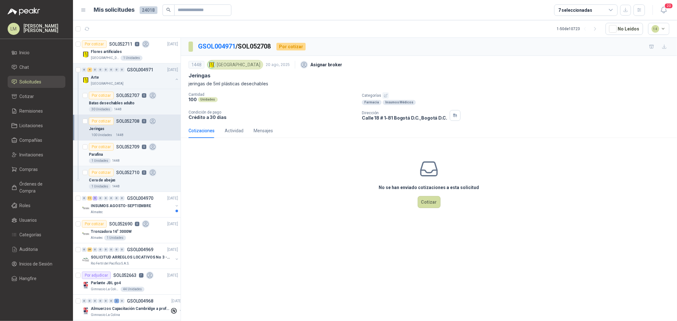
click at [129, 149] on div "Por cotizar SOL052709 0" at bounding box center [123, 147] width 68 height 8
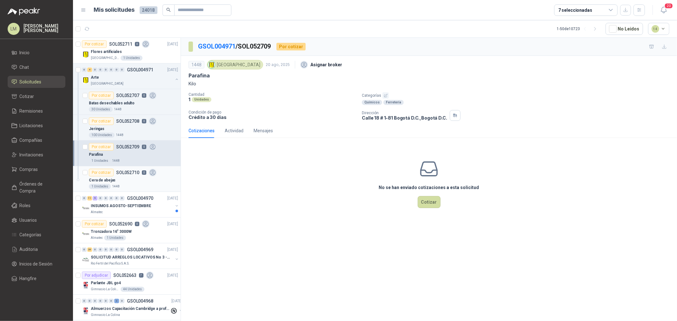
click at [115, 179] on div "Cera de abejas" at bounding box center [133, 180] width 89 height 8
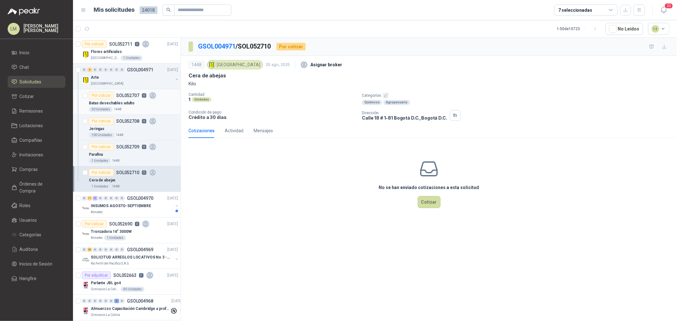
click at [119, 105] on p "Batas desechables adulto" at bounding box center [112, 103] width 46 height 6
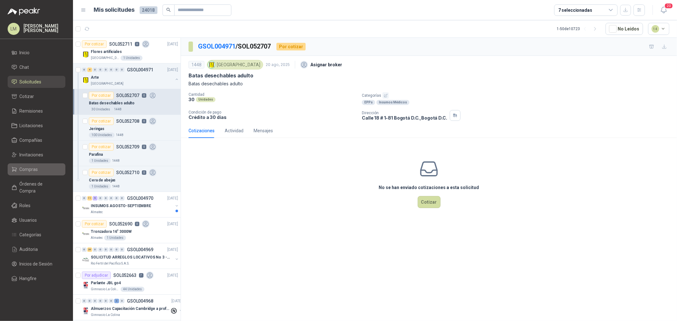
click at [27, 174] on link "Compras" at bounding box center [37, 169] width 58 height 12
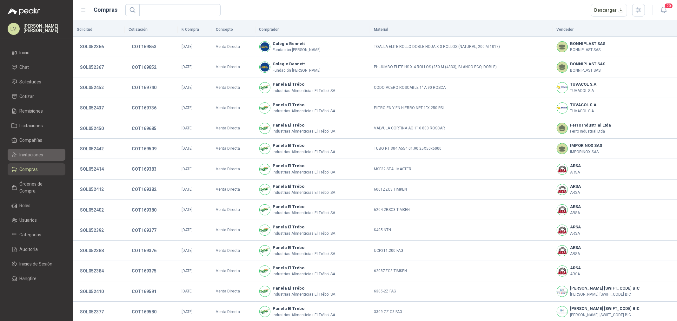
click at [36, 155] on span "Invitaciones" at bounding box center [32, 154] width 24 height 7
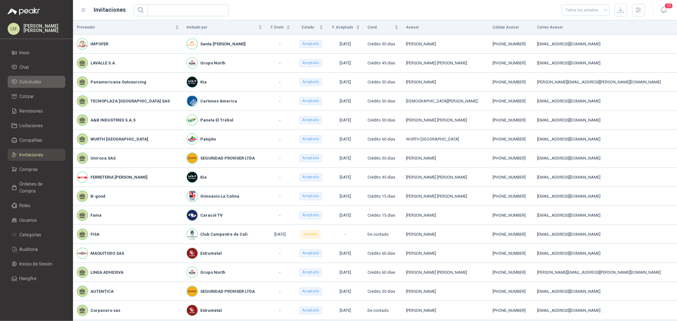
click at [30, 82] on span "Solicitudes" at bounding box center [31, 81] width 22 height 7
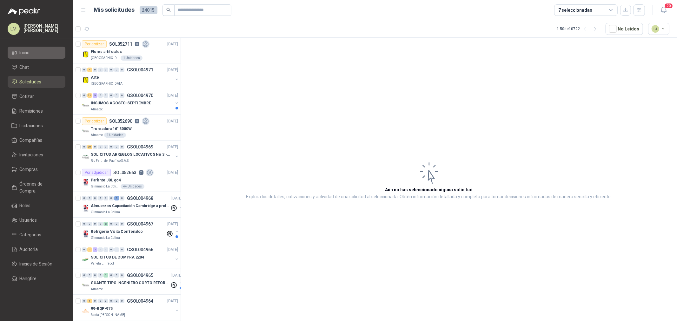
click at [21, 49] on span "Inicio" at bounding box center [25, 52] width 10 height 7
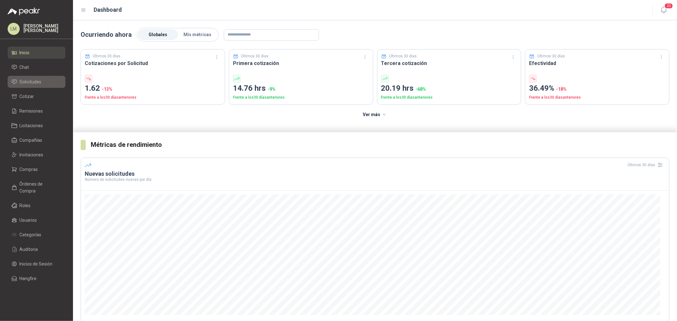
click at [34, 79] on span "Solicitudes" at bounding box center [31, 81] width 22 height 7
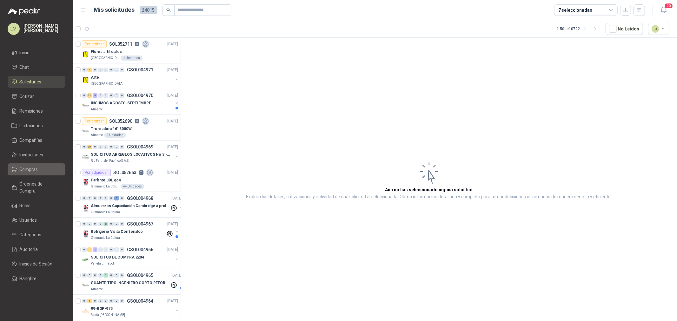
click at [39, 164] on link "Compras" at bounding box center [37, 169] width 58 height 12
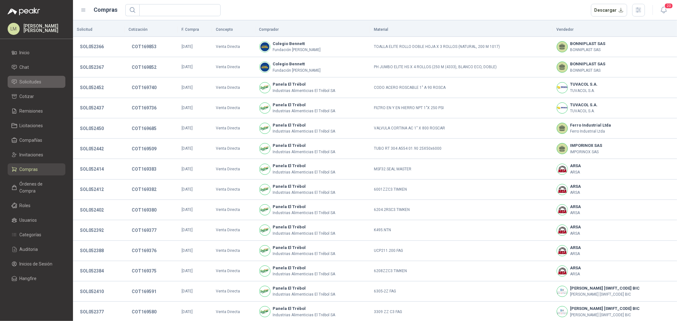
click at [30, 80] on span "Solicitudes" at bounding box center [31, 81] width 22 height 7
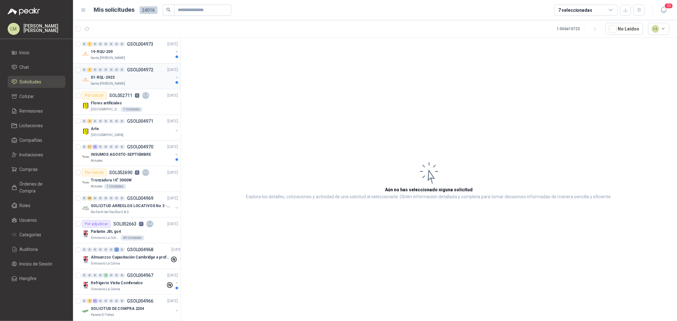
click at [129, 79] on div "01-RQL-2923" at bounding box center [132, 78] width 82 height 8
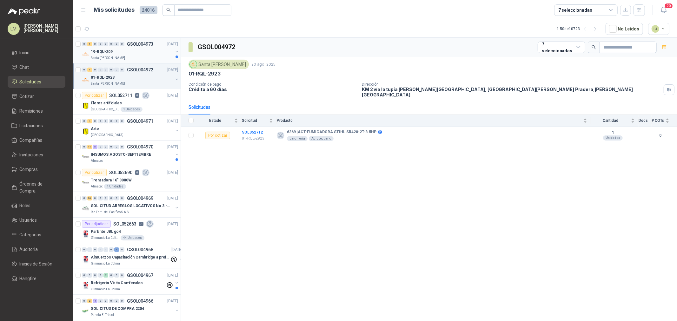
click at [129, 56] on div "Santa [PERSON_NAME]" at bounding box center [132, 58] width 82 height 5
click at [111, 83] on p "Santa [PERSON_NAME]" at bounding box center [108, 83] width 34 height 5
click at [40, 171] on li "Compras" at bounding box center [36, 169] width 50 height 7
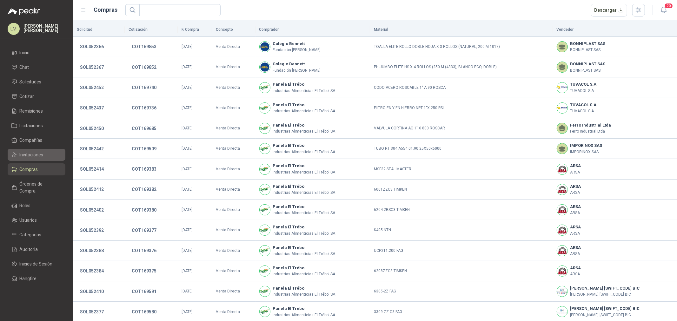
click at [35, 157] on span "Invitaciones" at bounding box center [32, 154] width 24 height 7
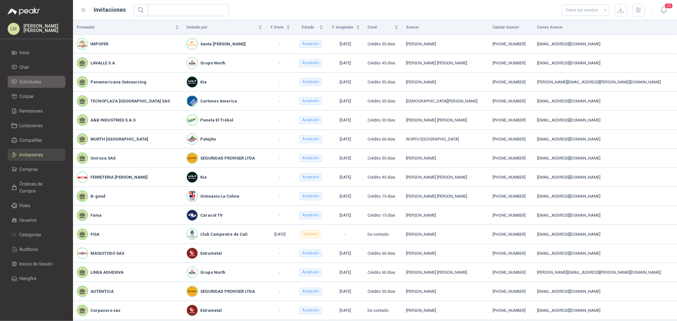
click at [31, 84] on span "Solicitudes" at bounding box center [31, 81] width 22 height 7
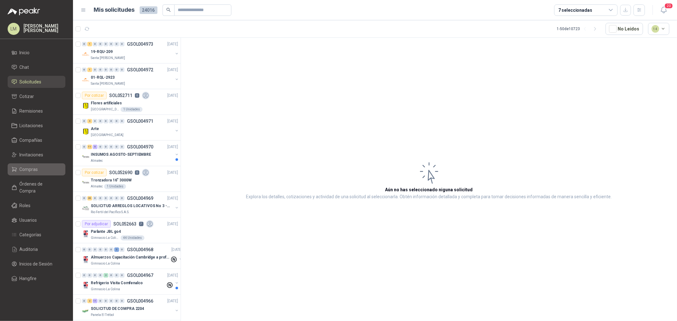
click at [30, 169] on span "Compras" at bounding box center [29, 169] width 18 height 7
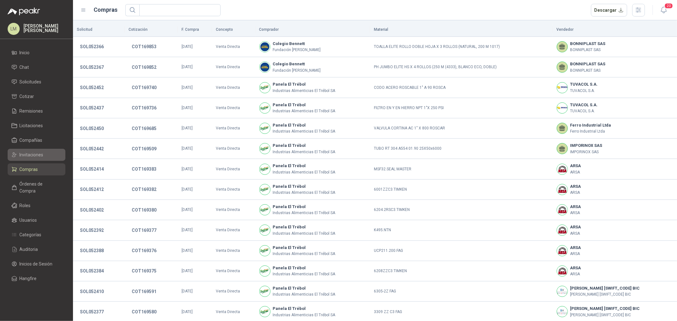
click at [32, 154] on span "Invitaciones" at bounding box center [32, 154] width 24 height 7
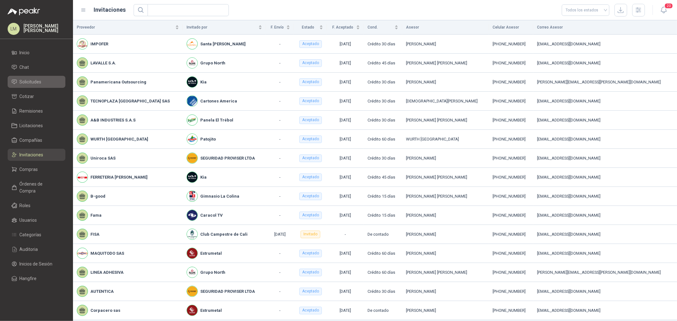
click at [34, 80] on span "Solicitudes" at bounding box center [31, 81] width 22 height 7
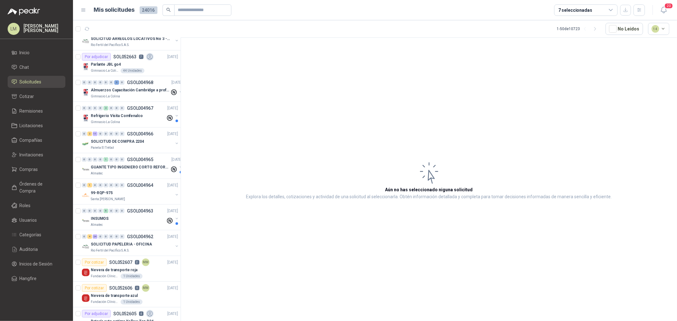
scroll to position [176, 0]
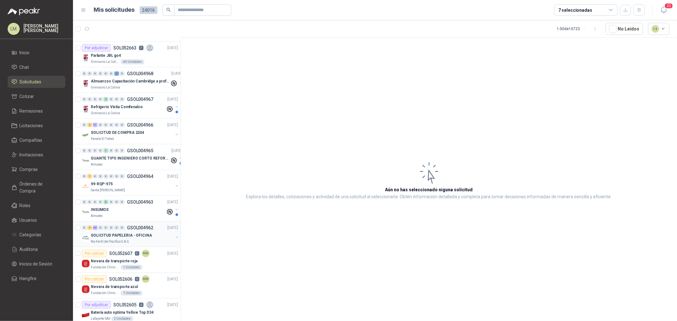
click at [108, 233] on p "SOLICITUD PAPELERIA - OFICINA" at bounding box center [121, 236] width 61 height 6
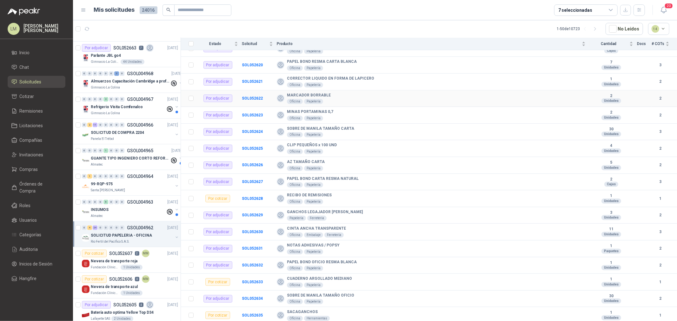
scroll to position [267, 0]
click at [27, 163] on ul "Inicio Chat Solicitudes Cotizar Remisiones Licitaciones Compañías Invitaciones …" at bounding box center [36, 167] width 73 height 240
click at [28, 166] on span "Compras" at bounding box center [29, 169] width 18 height 7
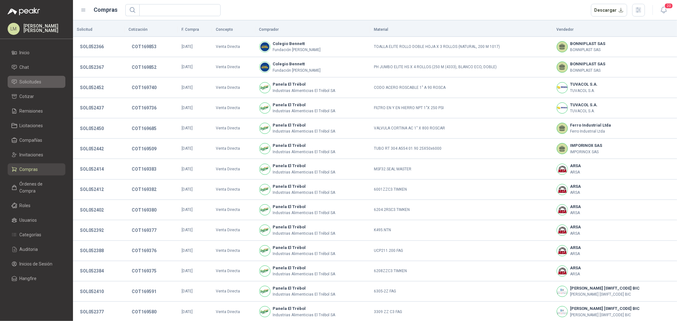
click at [29, 81] on span "Solicitudes" at bounding box center [31, 81] width 22 height 7
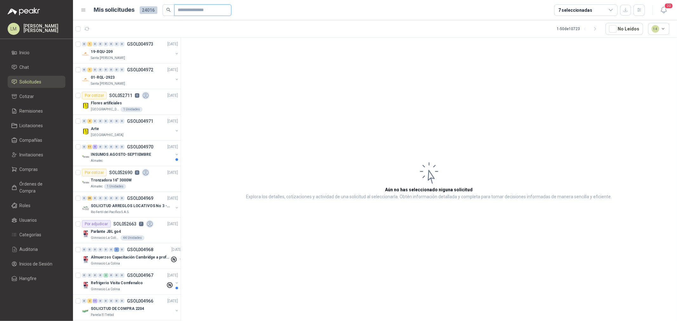
click at [195, 9] on input "text" at bounding box center [200, 10] width 44 height 11
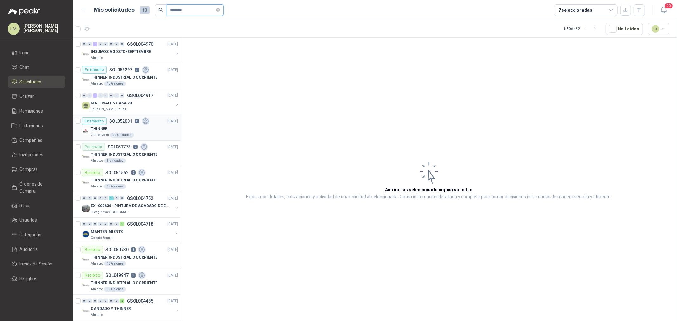
type input "*******"
click at [129, 129] on div "THINNER" at bounding box center [134, 129] width 87 height 8
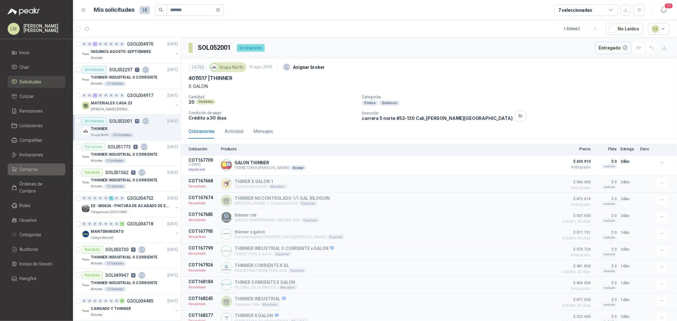
click at [31, 167] on span "Compras" at bounding box center [29, 169] width 18 height 7
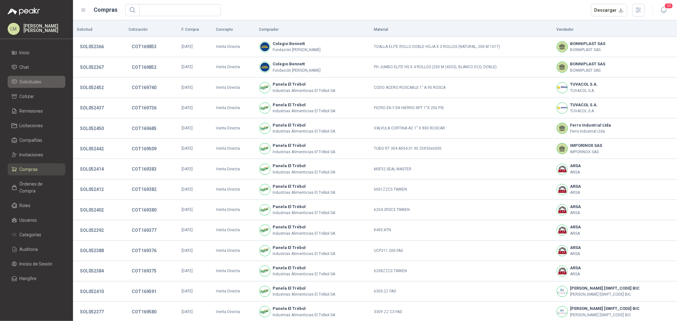
click at [23, 80] on span "Solicitudes" at bounding box center [31, 81] width 22 height 7
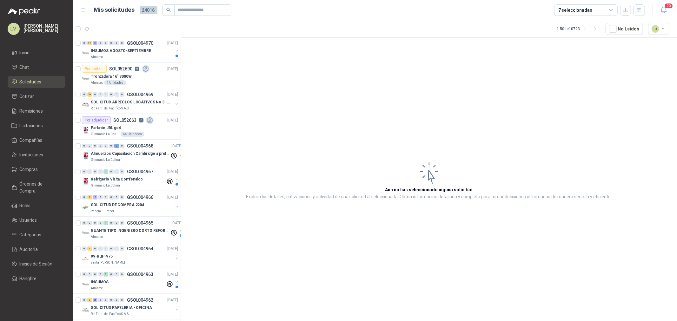
scroll to position [106, 0]
click at [122, 97] on div "SOLICITUD ARREGLOS LOCATIVOS No 3 - PICHINDE" at bounding box center [132, 100] width 82 height 8
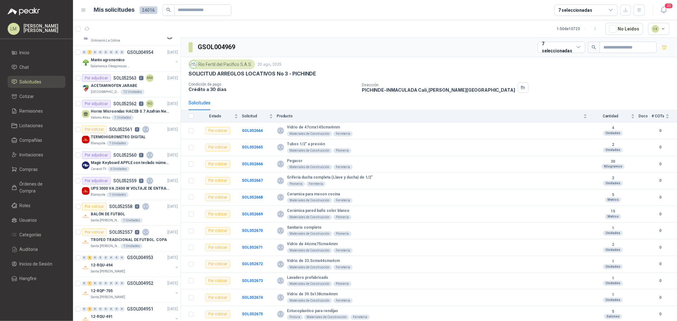
scroll to position [838, 0]
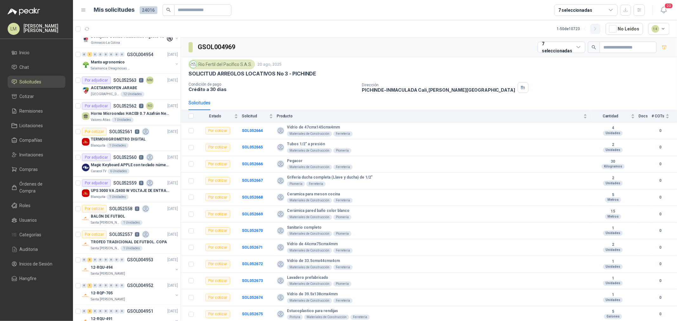
click at [596, 29] on icon "button" at bounding box center [594, 28] width 5 height 5
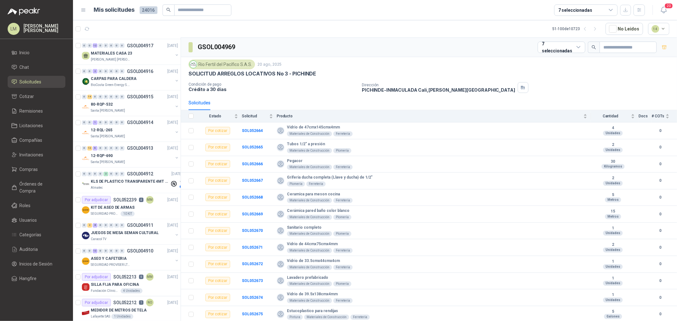
scroll to position [1014, 0]
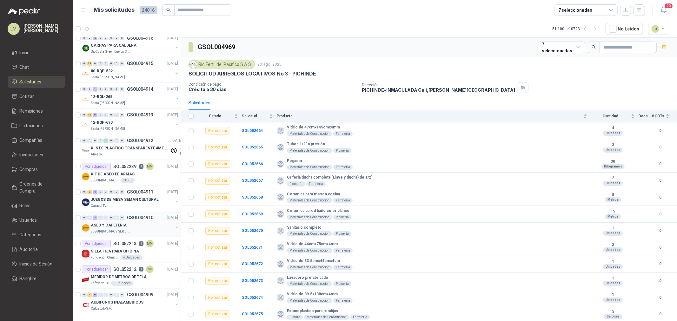
click at [113, 216] on span "0" at bounding box center [111, 218] width 5 height 4
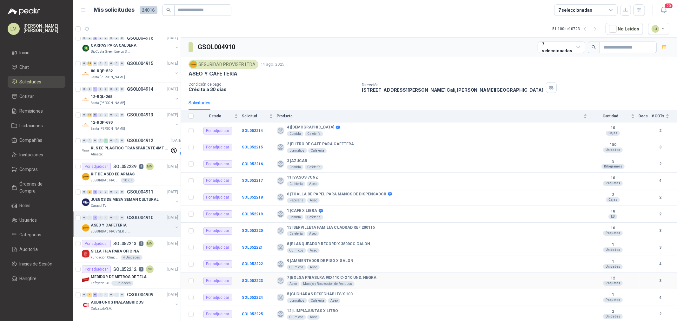
scroll to position [16, 0]
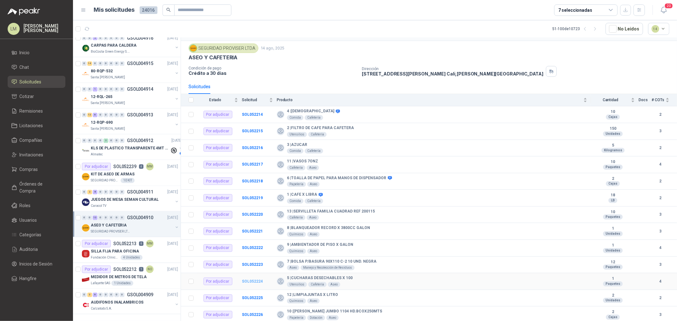
click at [253, 280] on b "SOL052224" at bounding box center [252, 281] width 21 height 4
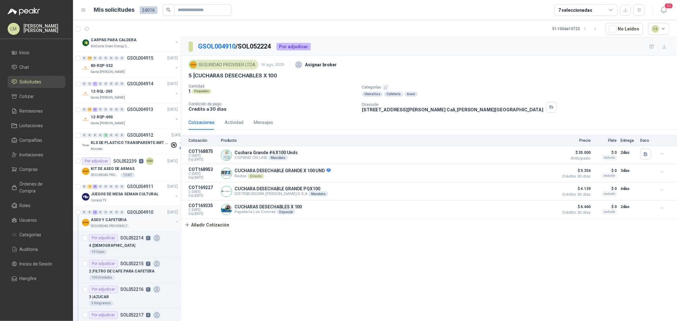
click at [174, 221] on button "button" at bounding box center [176, 222] width 5 height 5
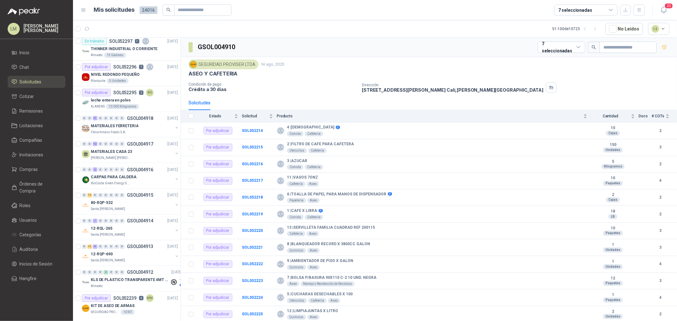
scroll to position [873, 0]
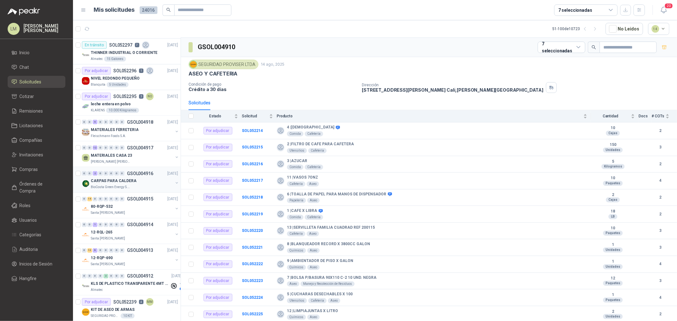
click at [129, 177] on div "0 0 2 0 0 0 0 0 GSOL004916 [DATE]" at bounding box center [130, 174] width 97 height 8
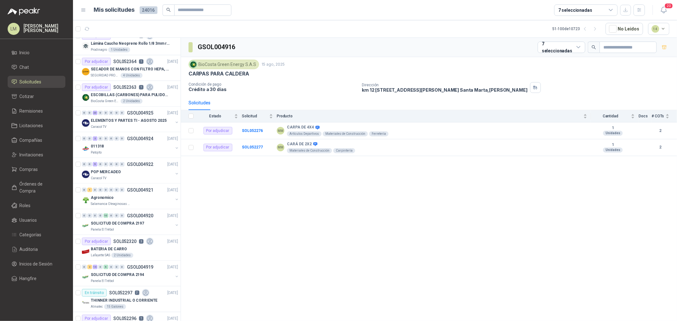
scroll to position [556, 0]
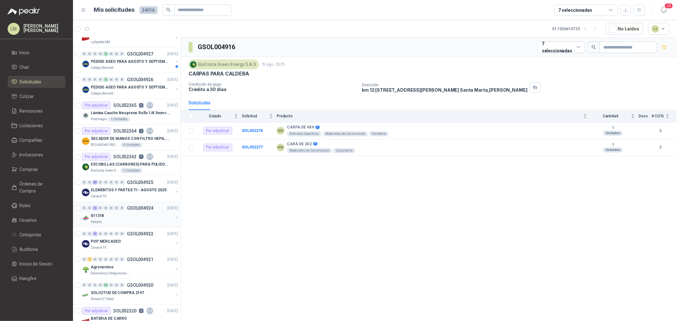
click at [126, 214] on div "011318" at bounding box center [132, 216] width 82 height 8
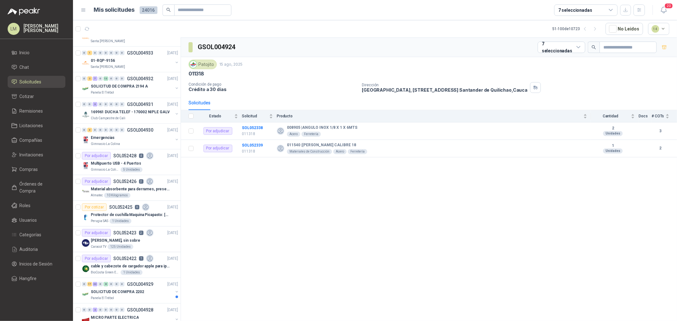
scroll to position [273, 0]
click at [127, 192] on p "Material absorbente para derrames, presentación por kg" at bounding box center [130, 190] width 79 height 6
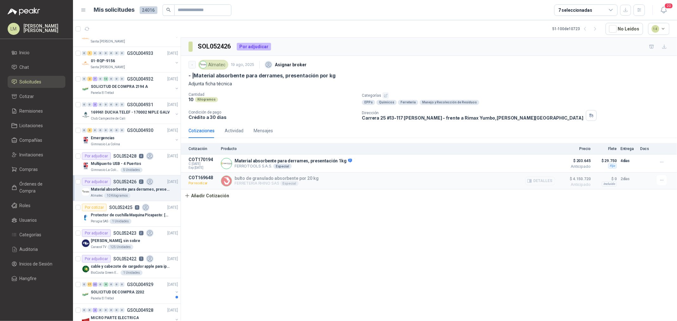
click at [530, 181] on icon "button" at bounding box center [529, 181] width 5 height 5
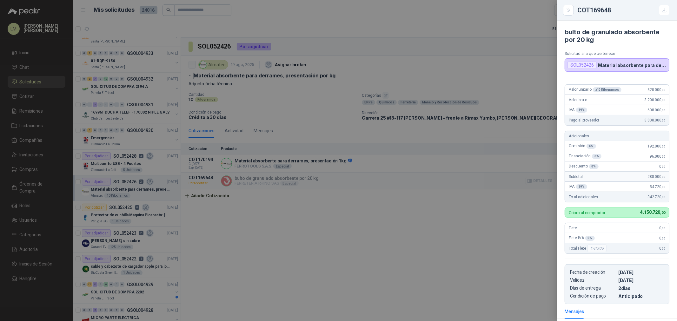
click at [530, 181] on div at bounding box center [338, 160] width 677 height 321
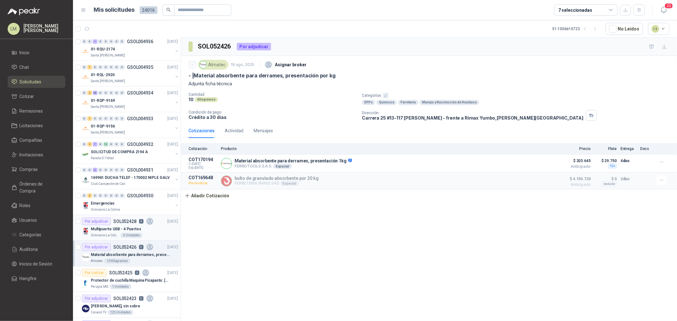
scroll to position [203, 0]
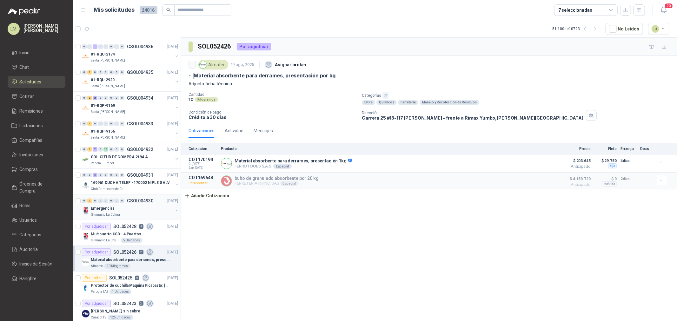
click at [116, 217] on p "Gimnasio La Colina" at bounding box center [105, 214] width 29 height 5
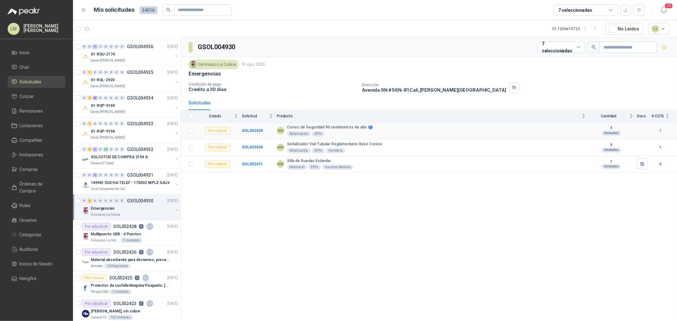
click at [257, 128] on td "SOL052429" at bounding box center [259, 130] width 35 height 17
click at [257, 129] on b "SOL052429" at bounding box center [252, 130] width 21 height 4
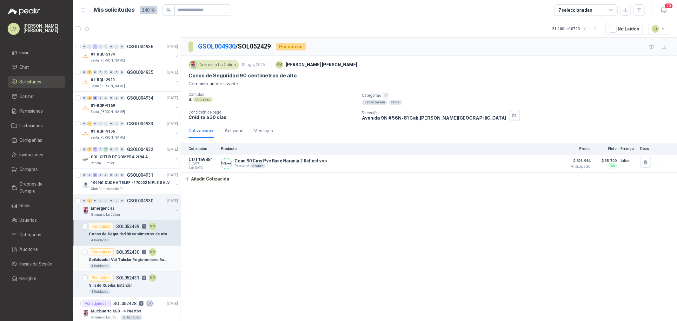
click at [134, 250] on p "SOL052430" at bounding box center [127, 252] width 23 height 4
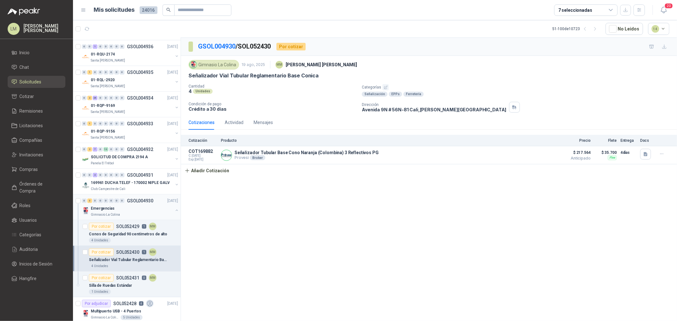
click at [174, 209] on button "button" at bounding box center [176, 210] width 5 height 5
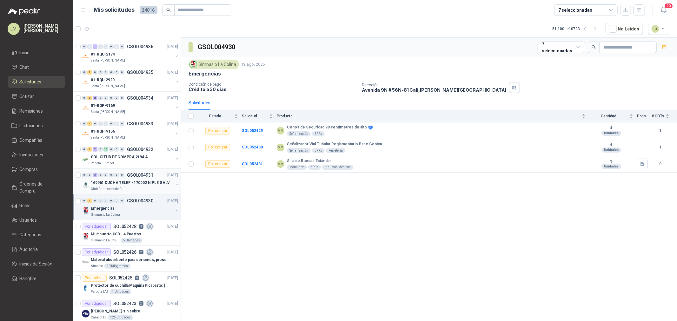
click at [135, 186] on p "169961 DUCHA TELEF - 170002 NIPLE GALV" at bounding box center [130, 183] width 79 height 6
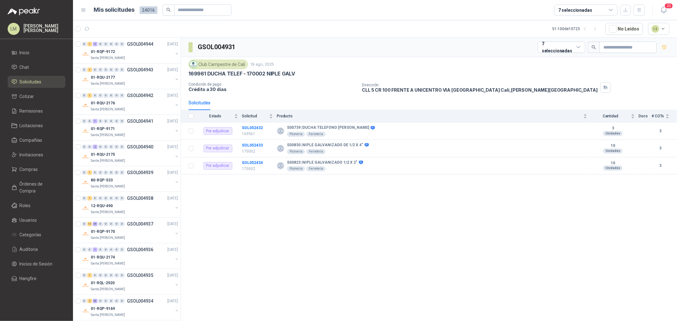
click at [579, 11] on div "7 seleccionadas" at bounding box center [575, 10] width 34 height 7
click at [372, 38] on div "GSOL004931 7 seleccionadas" at bounding box center [429, 47] width 496 height 19
click at [593, 32] on button "button" at bounding box center [595, 29] width 10 height 10
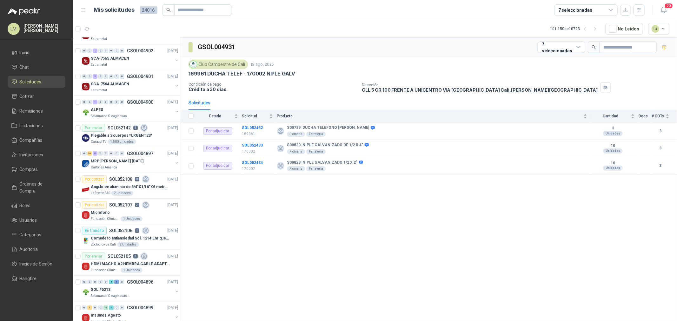
scroll to position [211, 0]
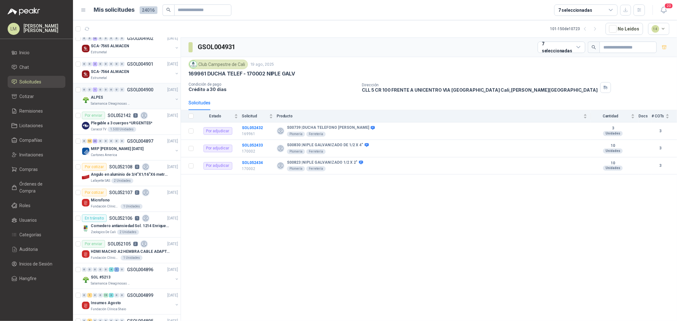
click at [116, 103] on p "Salamanca Oleaginosas SAS" at bounding box center [111, 103] width 40 height 5
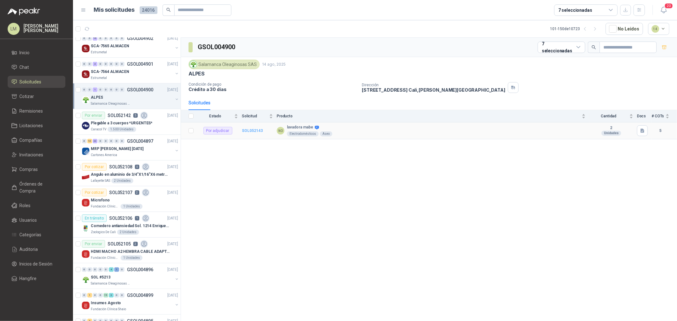
click at [253, 131] on b "SOL052143" at bounding box center [252, 130] width 21 height 4
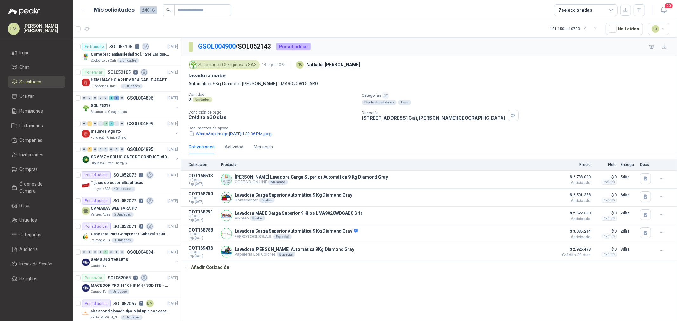
scroll to position [423, 0]
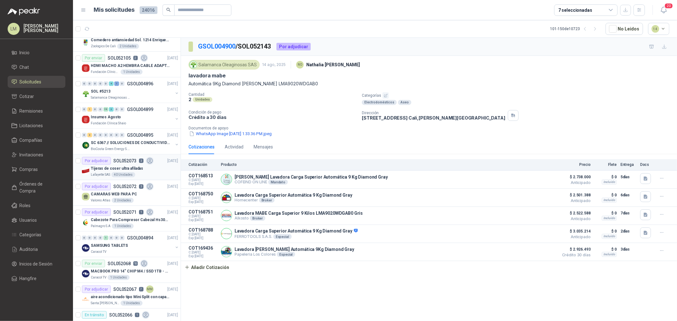
click at [118, 166] on p "Tijeras de coser ultra afiladas" at bounding box center [117, 169] width 52 height 6
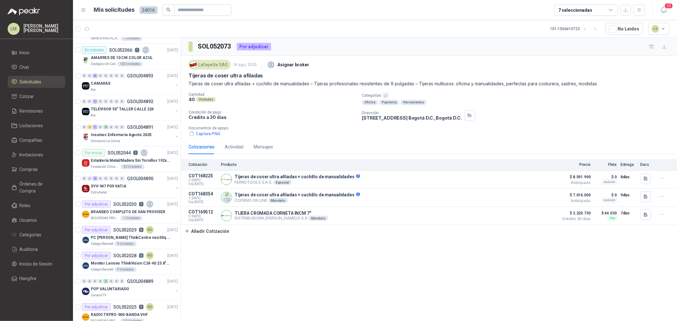
scroll to position [705, 0]
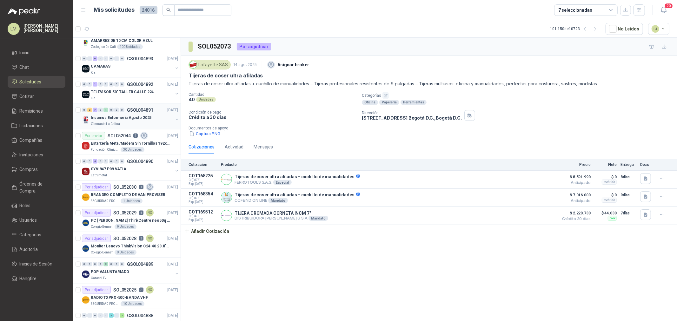
click at [114, 123] on p "Gimnasio La Colina" at bounding box center [105, 124] width 29 height 5
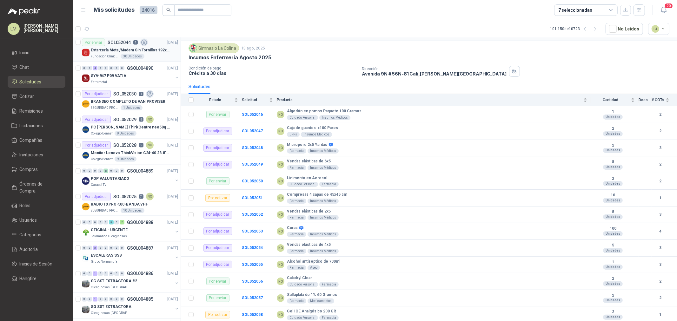
scroll to position [811, 0]
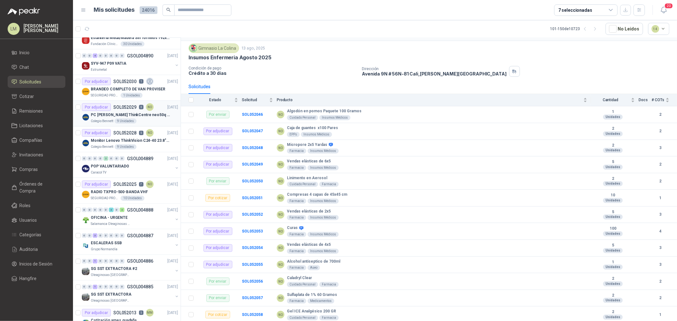
click at [132, 114] on p "PC [PERSON_NAME] ThinkCentre neo50q Gen 4 Core i5 16Gb 512Gb SSD Win 11 Pro 3YW…" at bounding box center [130, 115] width 79 height 6
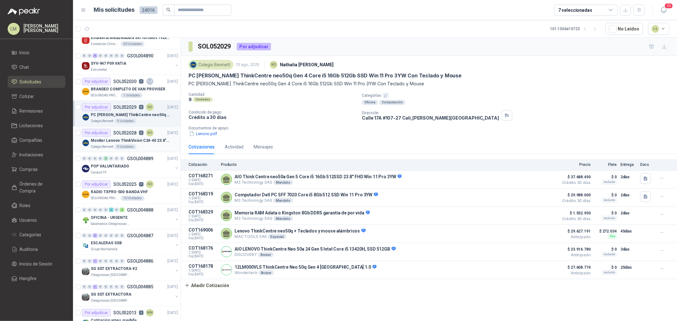
click at [121, 135] on div "Por adjudicar SOL052028 5 NO" at bounding box center [118, 133] width 72 height 8
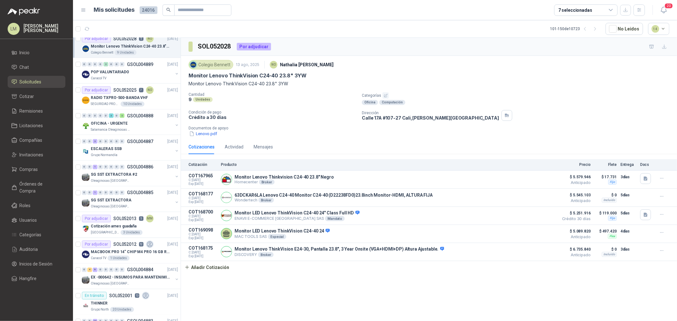
scroll to position [916, 0]
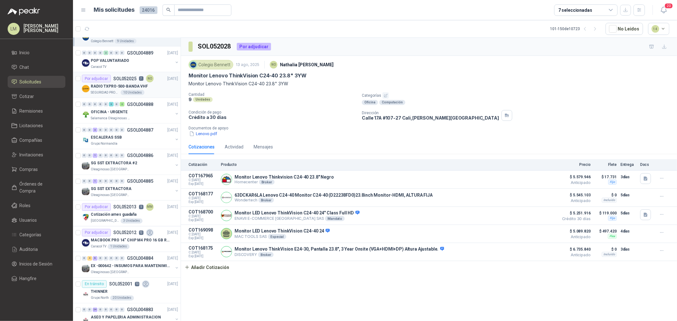
click at [124, 88] on p "RADIO TXPRO-500-BANDA VHF" at bounding box center [119, 86] width 57 height 6
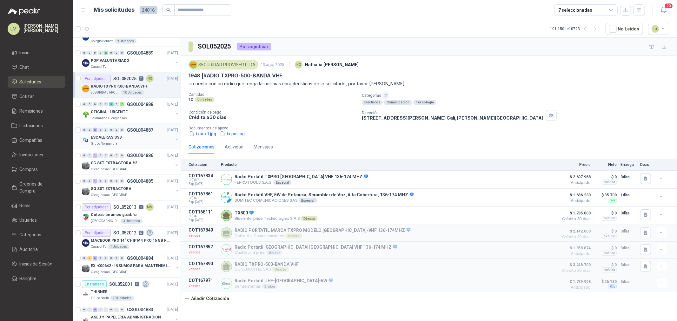
click at [122, 135] on div "ESCALERAS SSB" at bounding box center [132, 138] width 82 height 8
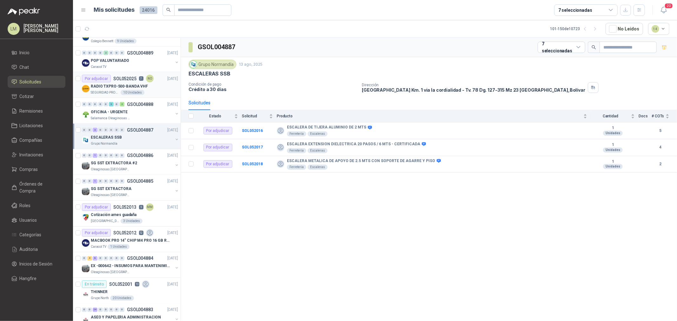
click at [131, 86] on p "RADIO TXPRO-500-BANDA VHF" at bounding box center [119, 86] width 57 height 6
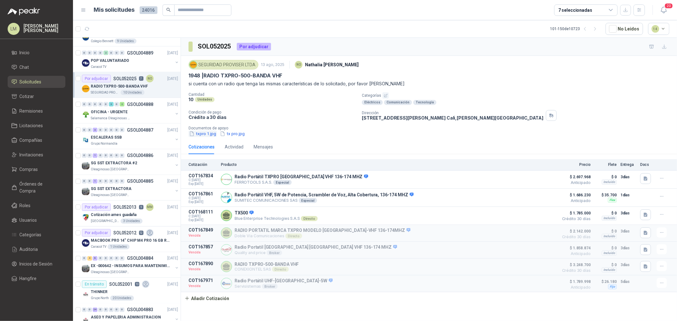
click at [199, 135] on button "txpro 1.jpg" at bounding box center [202, 133] width 28 height 7
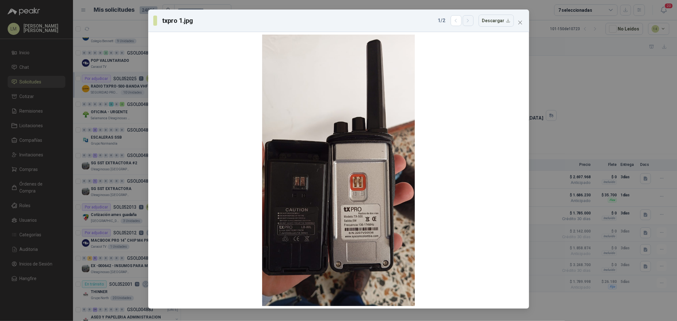
click at [470, 24] on button "button" at bounding box center [468, 20] width 11 height 11
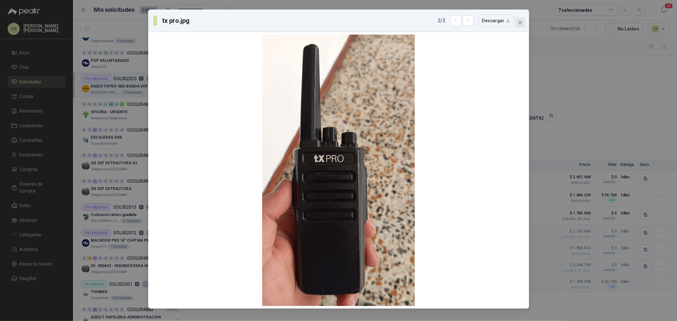
click at [519, 22] on icon "close" at bounding box center [520, 23] width 4 height 4
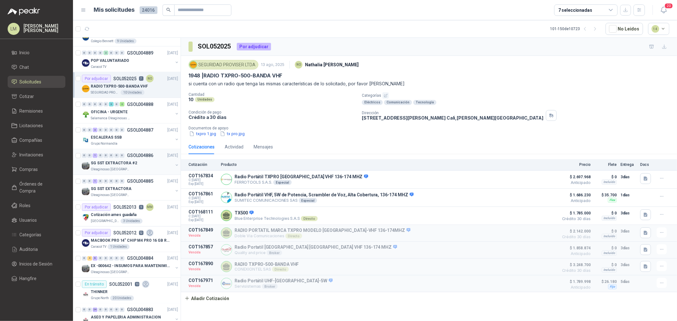
click at [113, 168] on p "Oleaginosas [GEOGRAPHIC_DATA][PERSON_NAME]" at bounding box center [111, 169] width 40 height 5
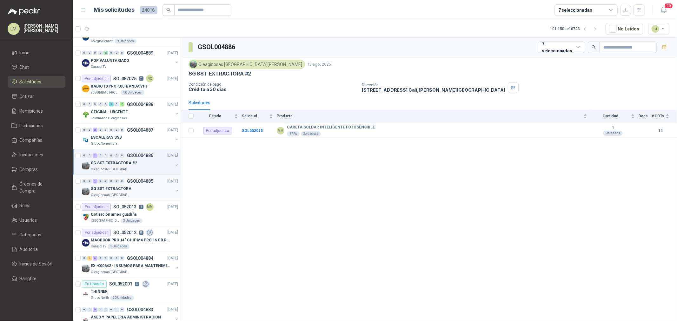
click at [120, 190] on p "SG SST EXTRACTORA" at bounding box center [111, 189] width 41 height 6
click at [174, 167] on button "button" at bounding box center [176, 165] width 5 height 5
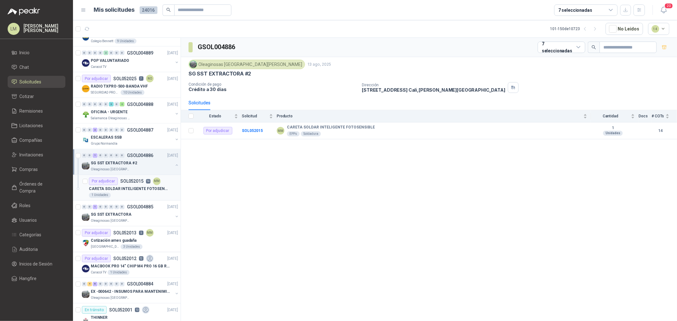
click at [136, 185] on div "Por adjudicar SOL052015 14 MM" at bounding box center [125, 182] width 72 height 8
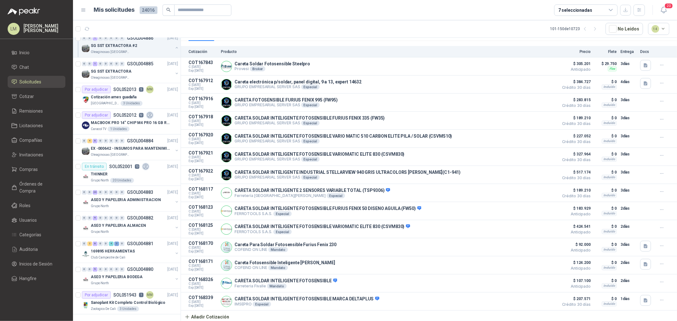
scroll to position [1065, 0]
click at [122, 197] on p "ASEO Y PAPELERIA ADMINISTRACION" at bounding box center [126, 200] width 70 height 6
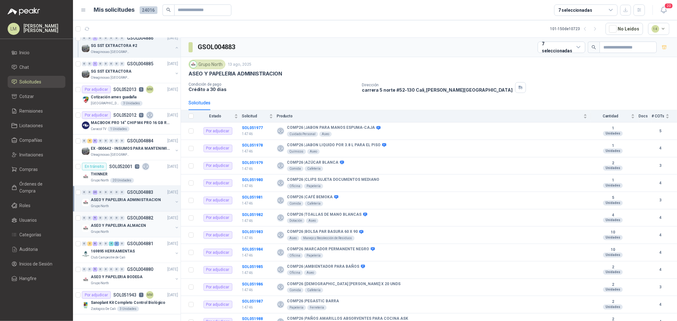
click at [119, 223] on p "ASEO Y PAPELERIA ALMACEN" at bounding box center [118, 226] width 55 height 6
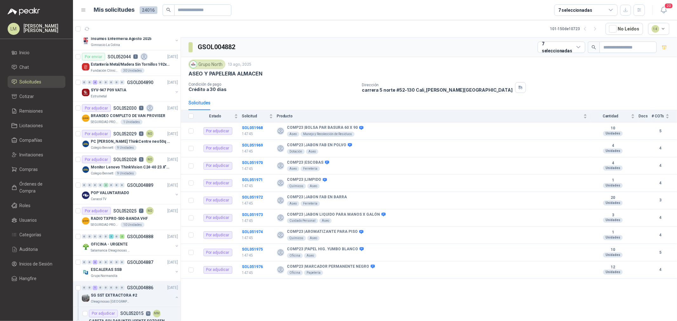
scroll to position [713, 0]
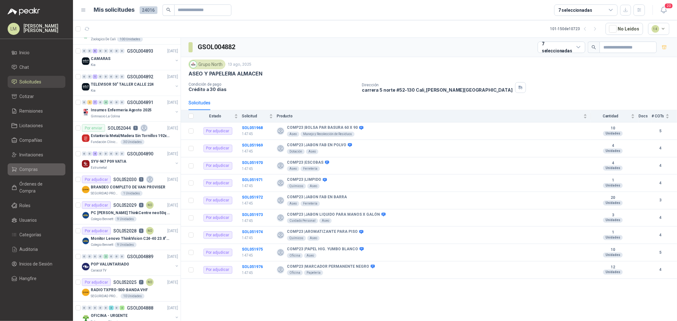
click at [26, 170] on span "Compras" at bounding box center [29, 169] width 18 height 7
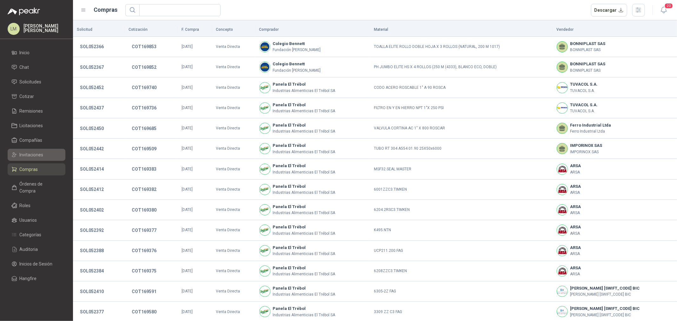
click at [27, 157] on span "Invitaciones" at bounding box center [32, 154] width 24 height 7
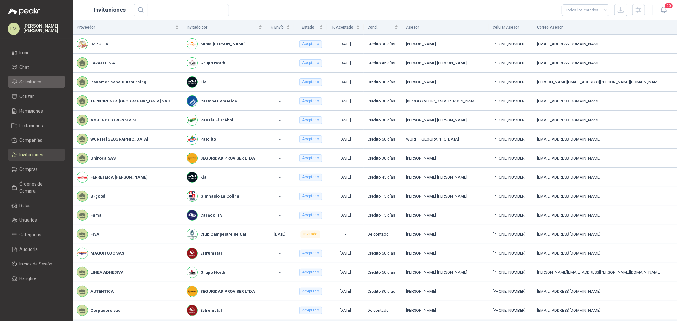
click at [30, 77] on link "Solicitudes" at bounding box center [37, 82] width 58 height 12
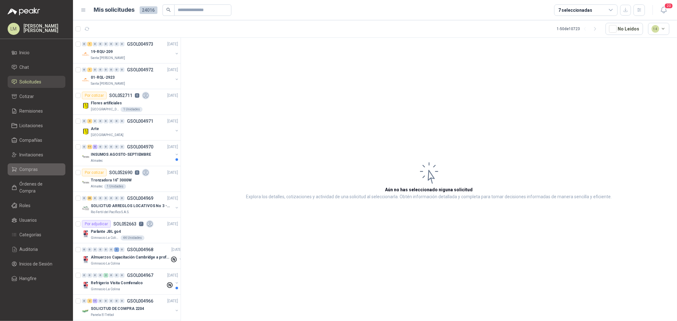
click at [23, 166] on span "Compras" at bounding box center [29, 169] width 18 height 7
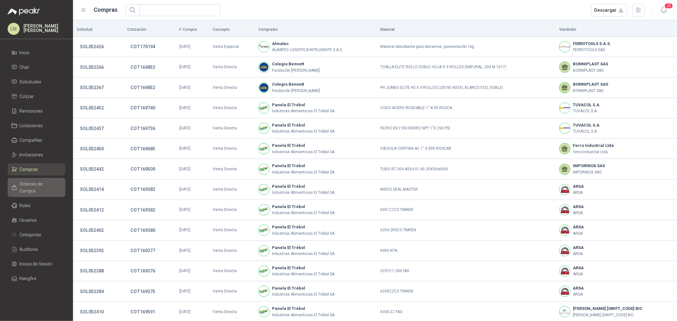
click at [26, 184] on span "Órdenes de Compra" at bounding box center [40, 188] width 40 height 14
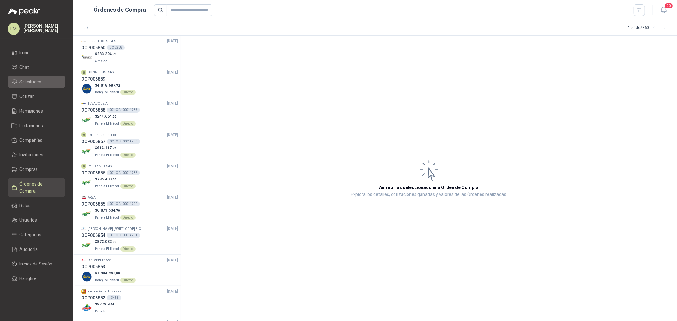
click at [34, 81] on span "Solicitudes" at bounding box center [31, 81] width 22 height 7
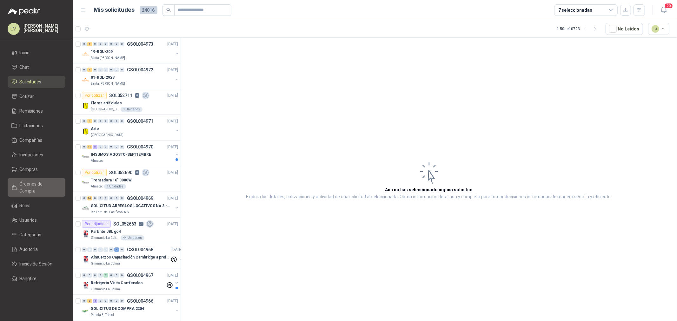
click at [28, 182] on span "Órdenes de Compra" at bounding box center [40, 188] width 40 height 14
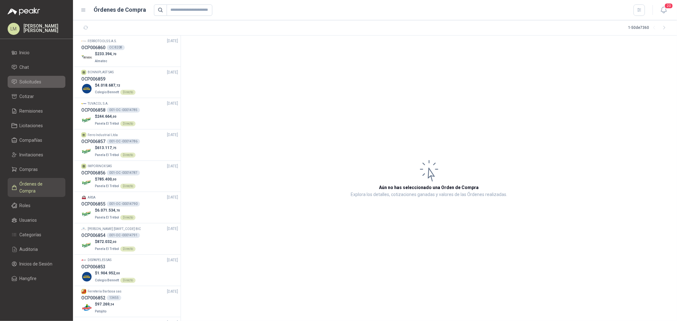
click at [32, 83] on span "Solicitudes" at bounding box center [31, 81] width 22 height 7
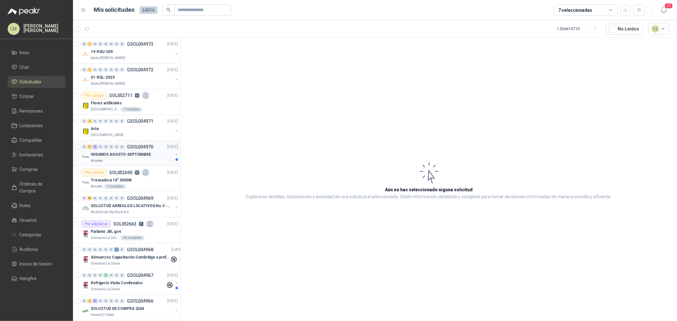
click at [113, 155] on p "INSUMOS AGOSTO-SEPTIEMBRE" at bounding box center [121, 155] width 60 height 6
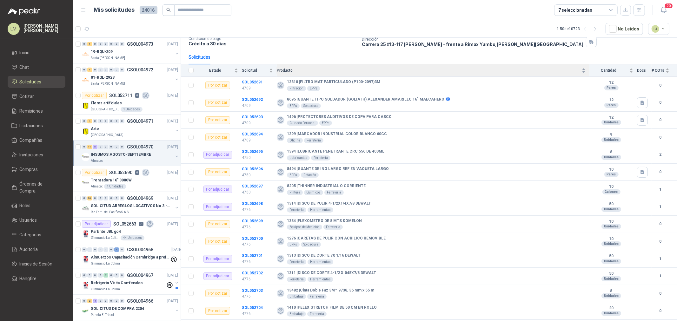
scroll to position [77, 0]
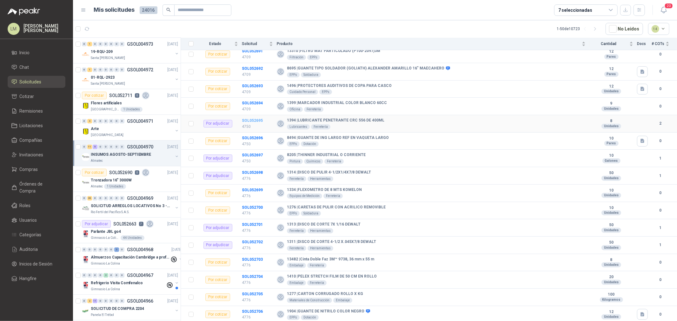
click at [248, 120] on b "SOL052695" at bounding box center [252, 120] width 21 height 4
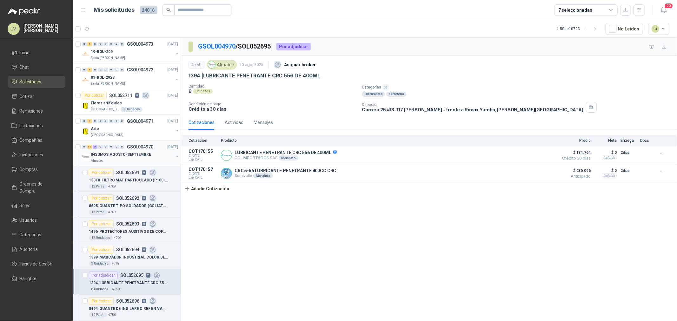
click at [174, 156] on button "button" at bounding box center [176, 156] width 5 height 5
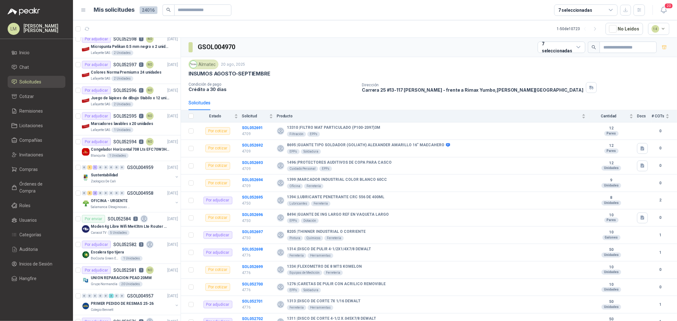
scroll to position [564, 0]
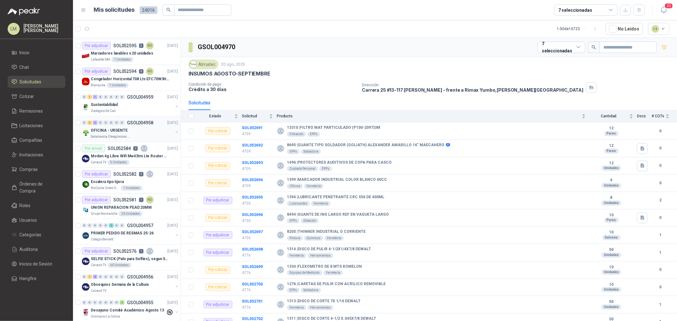
click at [120, 124] on div "0" at bounding box center [122, 123] width 5 height 4
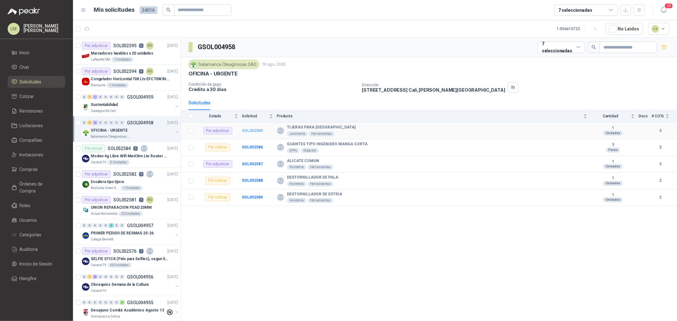
click at [253, 131] on b "SOL052585" at bounding box center [252, 130] width 21 height 4
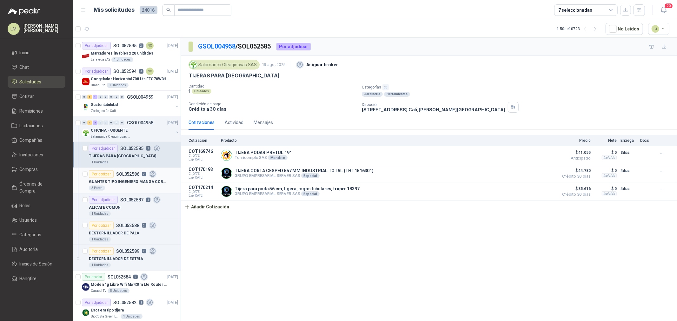
click at [120, 181] on p "GUANTES TIPO INGENIERO MANGA CORTA" at bounding box center [128, 182] width 79 height 6
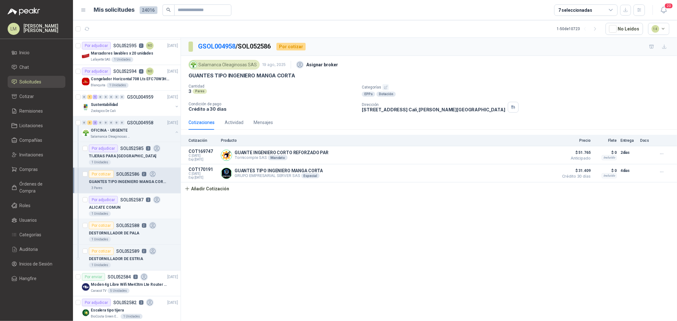
click at [121, 208] on div "ALICATE COMUN" at bounding box center [133, 208] width 89 height 8
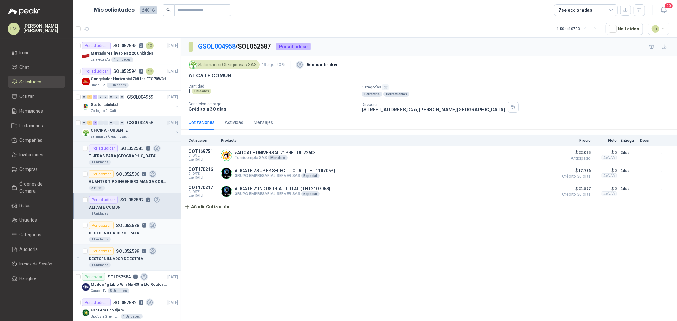
click at [121, 229] on div "Por cotizar SOL052588 2" at bounding box center [123, 226] width 68 height 8
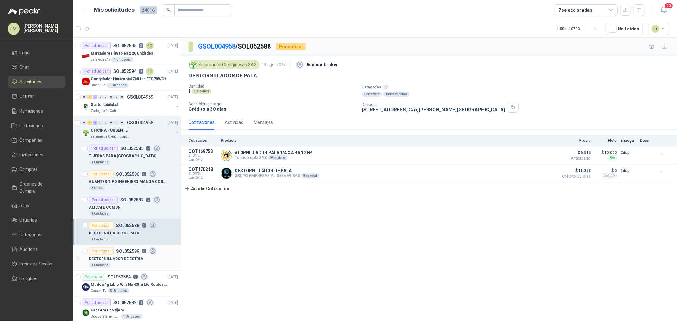
click at [123, 252] on p "SOL052589" at bounding box center [127, 251] width 23 height 4
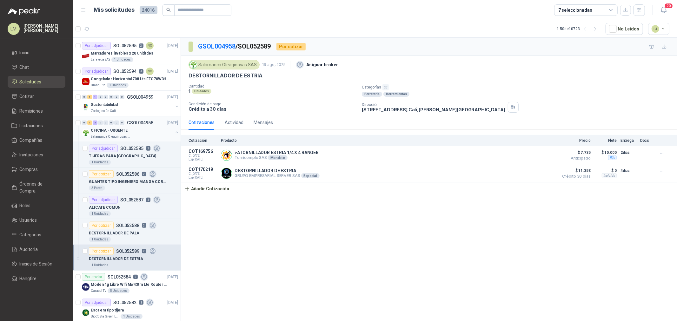
click at [174, 132] on button "button" at bounding box center [176, 132] width 5 height 5
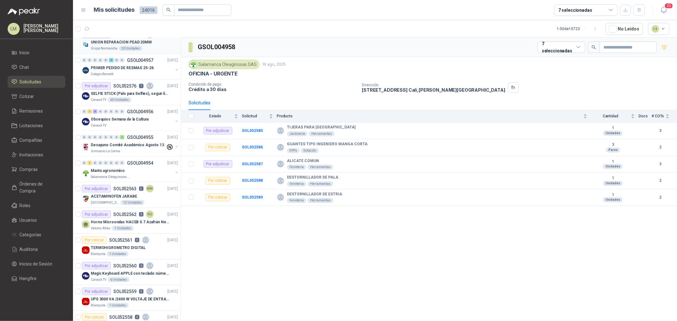
scroll to position [740, 0]
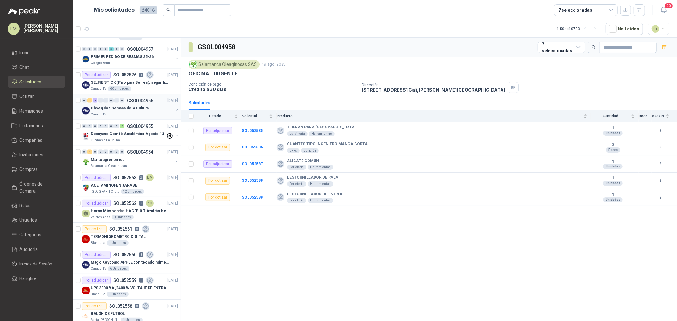
click at [129, 107] on p "Obsequios Semana de la Cultura" at bounding box center [120, 108] width 58 height 6
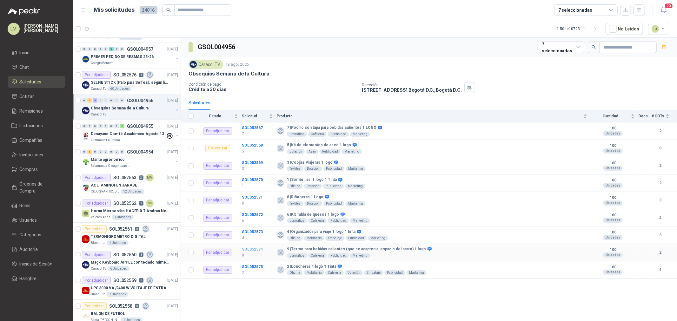
click at [254, 248] on b "SOL052574" at bounding box center [252, 249] width 21 height 4
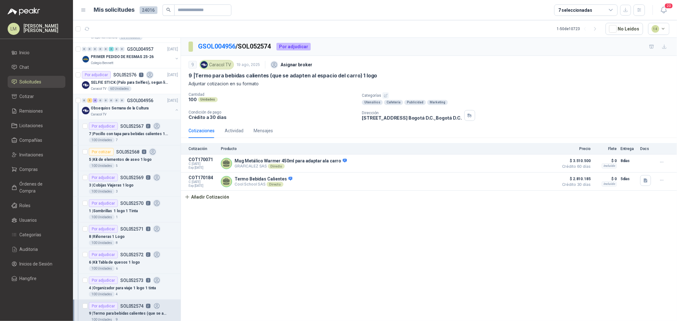
click at [174, 111] on button "button" at bounding box center [176, 110] width 5 height 5
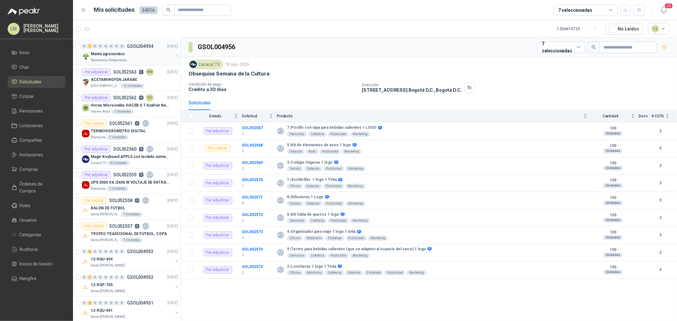
scroll to position [916, 0]
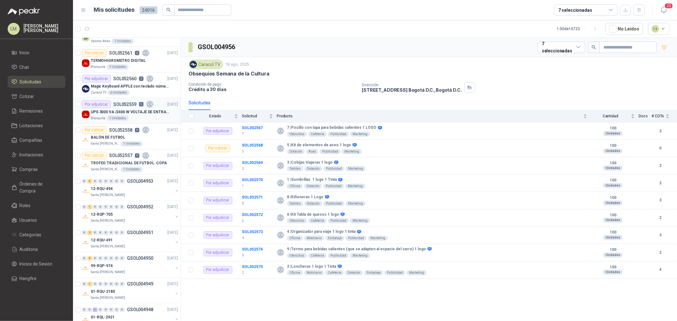
click at [132, 117] on div "Blanquita 1 Unidades" at bounding box center [134, 118] width 87 height 5
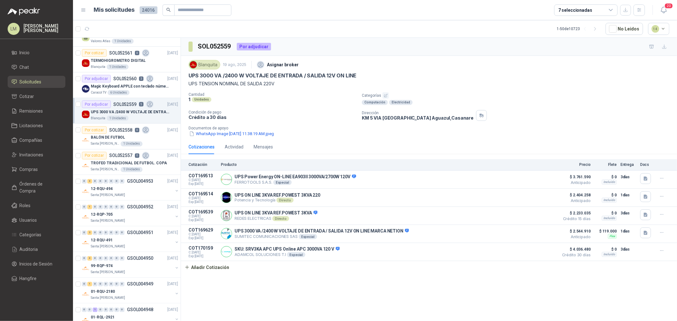
scroll to position [1014, 0]
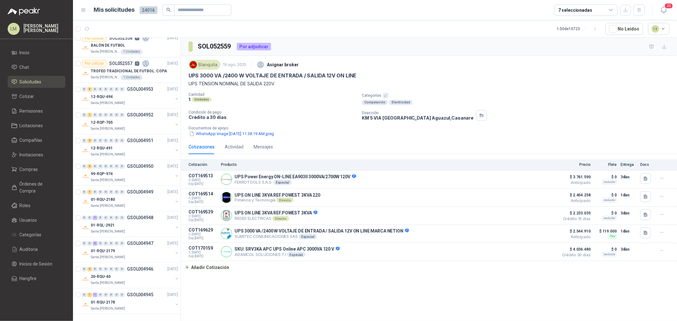
click at [601, 13] on div "7 seleccionadas" at bounding box center [585, 9] width 63 height 11
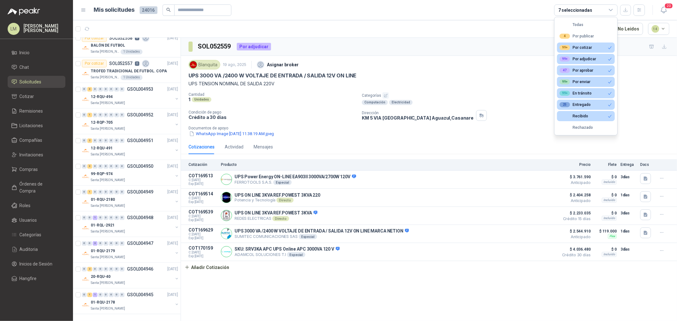
click at [601, 13] on div "7 seleccionadas" at bounding box center [585, 9] width 63 height 11
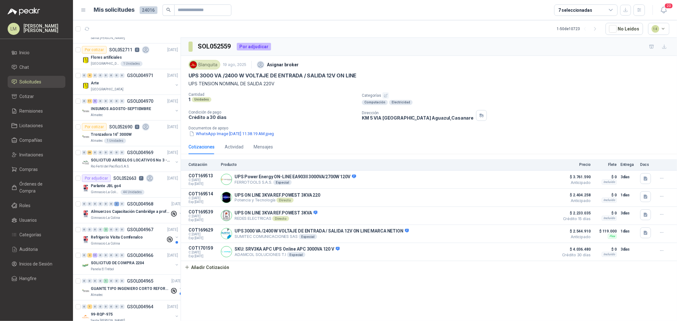
scroll to position [0, 0]
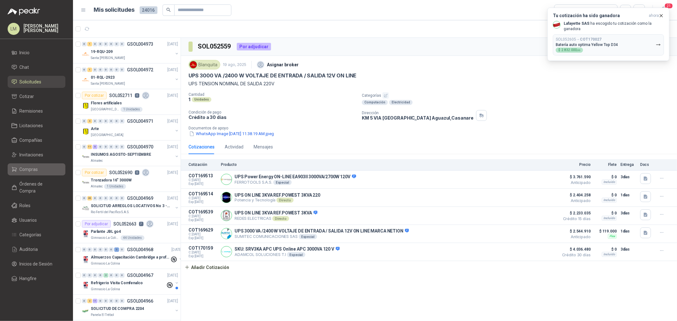
click at [36, 170] on span "Compras" at bounding box center [29, 169] width 18 height 7
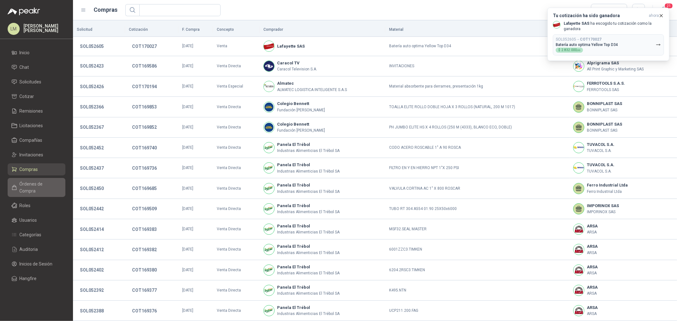
click at [27, 186] on span "Órdenes de Compra" at bounding box center [40, 188] width 40 height 14
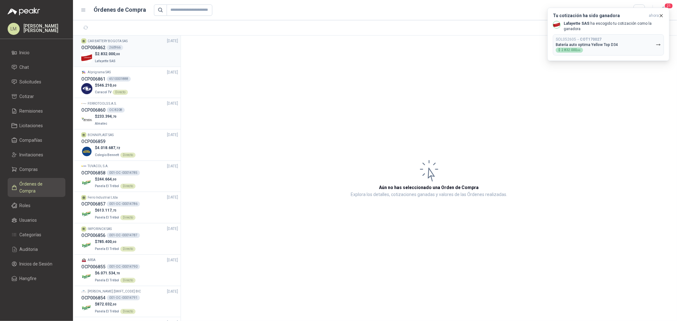
click at [126, 52] on div "$ 2.832.000 ,00 Lafayette SAS" at bounding box center [129, 57] width 97 height 13
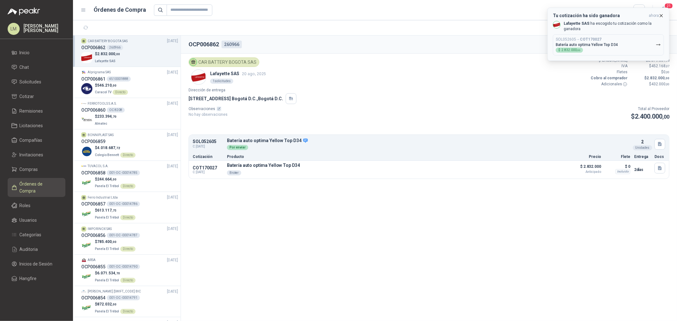
click at [660, 16] on icon "button" at bounding box center [660, 15] width 5 height 5
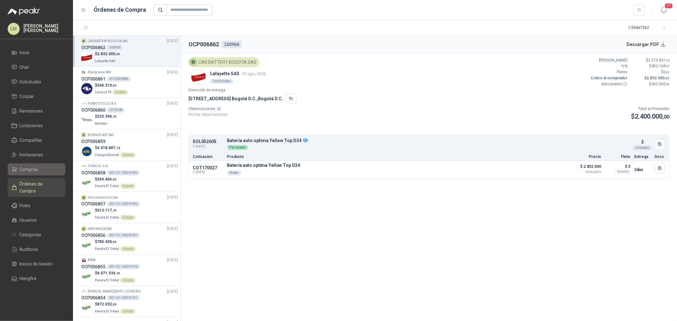
click at [32, 169] on span "Compras" at bounding box center [29, 169] width 18 height 7
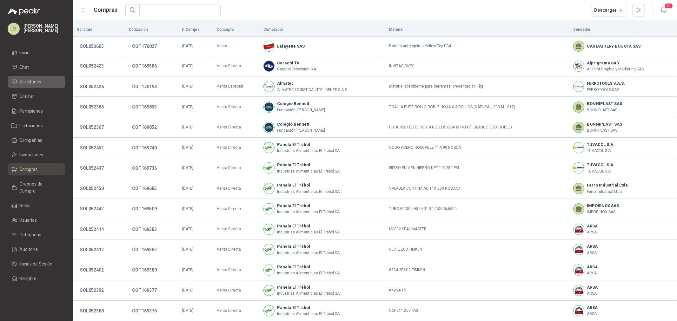
click at [42, 82] on li "Solicitudes" at bounding box center [36, 81] width 50 height 7
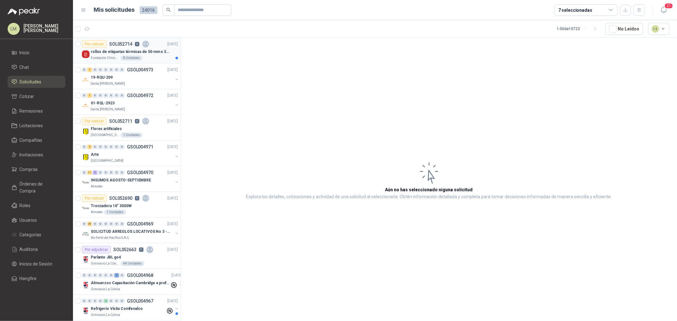
click at [115, 48] on div "rollos de etiquetas térmicas de 50 mm x 30 mm" at bounding box center [134, 52] width 87 height 8
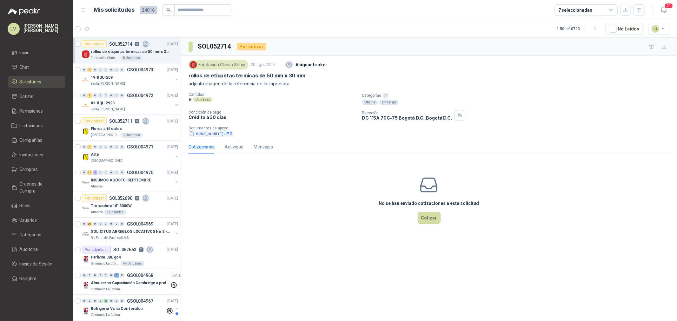
click at [210, 132] on button "detall_vretii (1).JPG" at bounding box center [210, 133] width 44 height 7
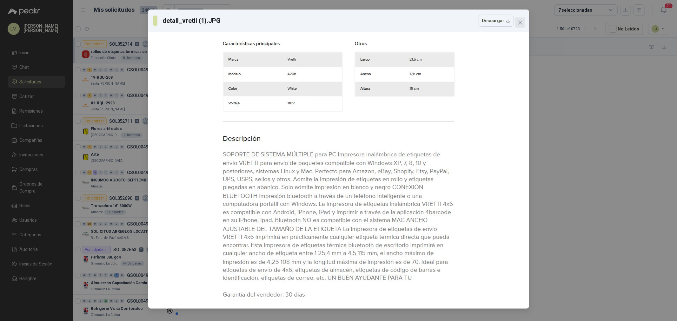
click at [519, 23] on icon "close" at bounding box center [519, 22] width 5 height 5
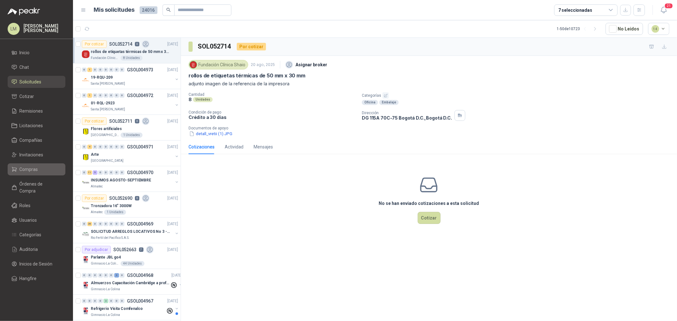
click at [29, 168] on span "Compras" at bounding box center [29, 169] width 18 height 7
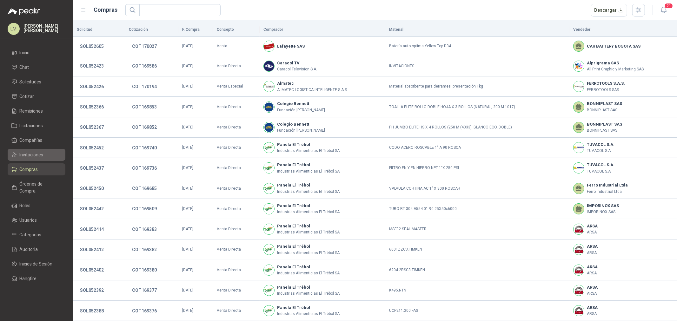
click at [30, 150] on link "Invitaciones" at bounding box center [37, 155] width 58 height 12
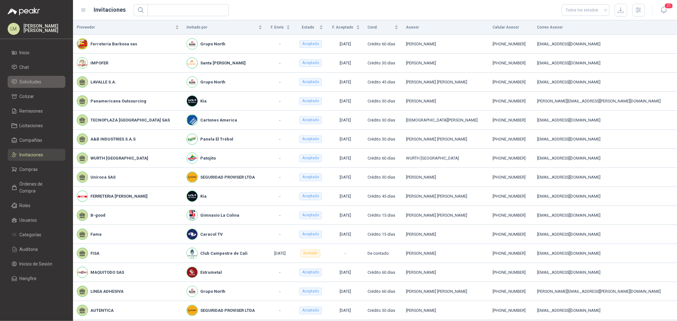
click at [33, 80] on span "Solicitudes" at bounding box center [31, 81] width 22 height 7
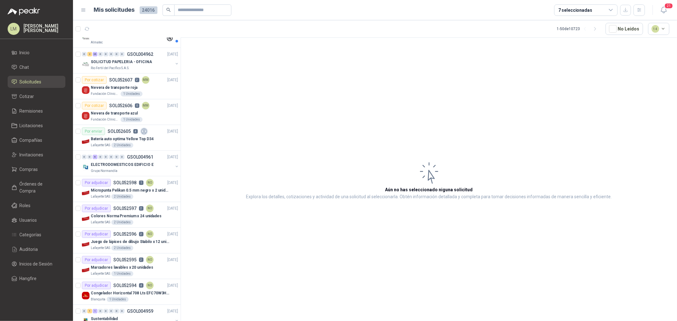
scroll to position [388, 0]
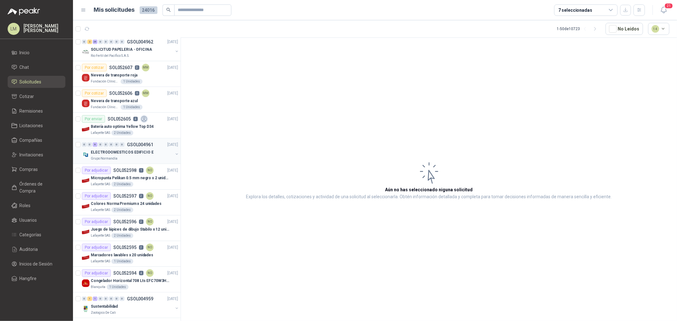
click at [117, 151] on p "ELECTRODOMESTICOS EDIFICIO E" at bounding box center [122, 152] width 63 height 6
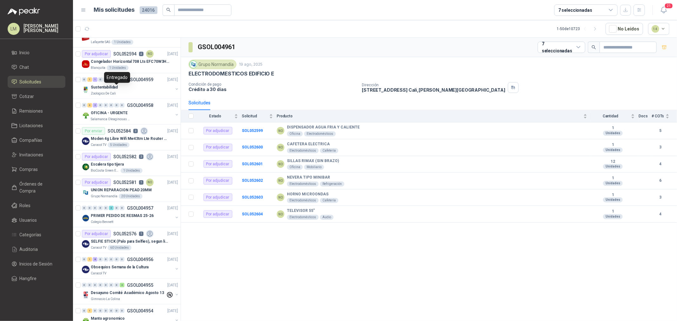
scroll to position [635, 0]
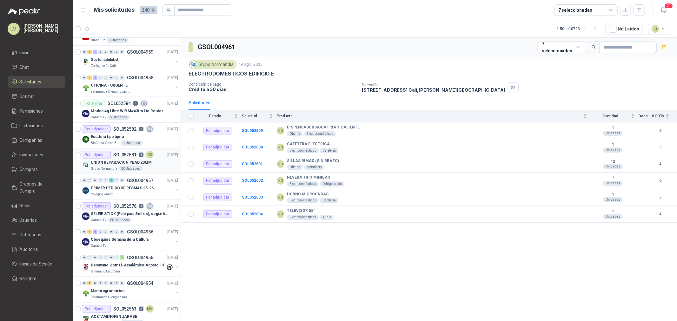
click at [110, 163] on p "UNION REPARACION PEAD 20MM" at bounding box center [121, 163] width 61 height 6
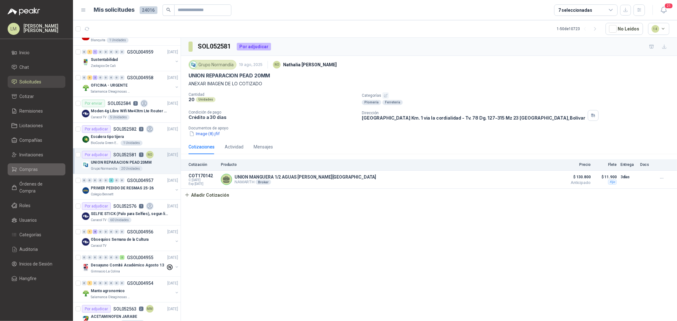
click at [30, 167] on span "Compras" at bounding box center [29, 169] width 18 height 7
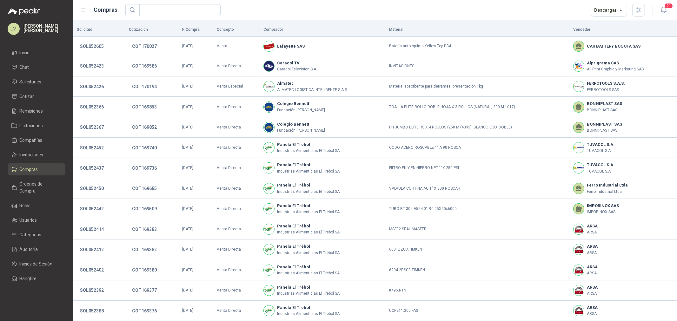
click at [28, 88] on ul "Inicio Chat Solicitudes Cotizar Remisiones Licitaciones Compañías Invitaciones …" at bounding box center [36, 167] width 73 height 240
click at [28, 86] on link "Solicitudes" at bounding box center [37, 82] width 58 height 12
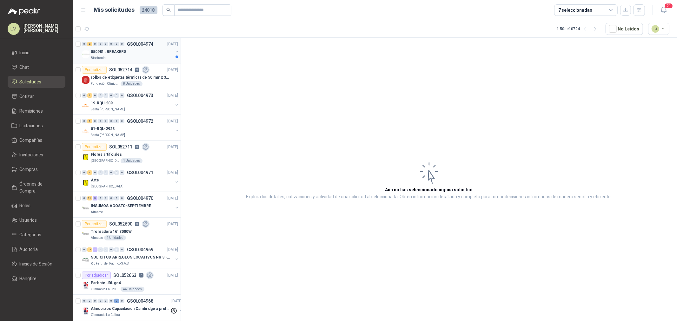
click at [134, 48] on div "050981 : BREAKERS" at bounding box center [132, 52] width 82 height 8
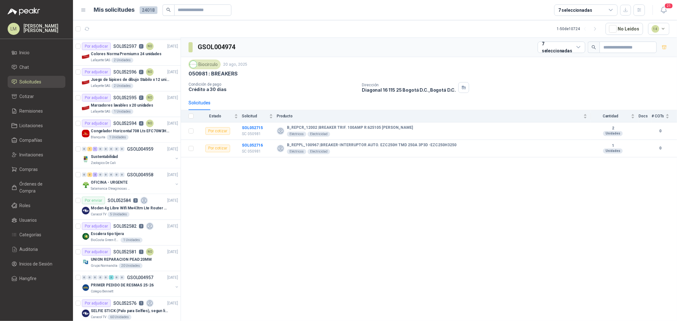
scroll to position [564, 0]
click at [221, 9] on input "text" at bounding box center [200, 10] width 44 height 11
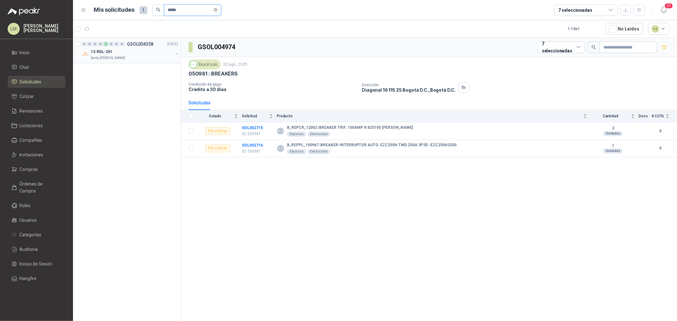
type input "*****"
click at [175, 52] on button "button" at bounding box center [176, 53] width 5 height 5
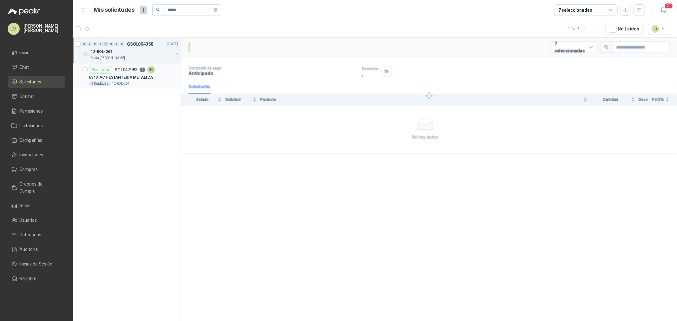
click at [154, 68] on div "Por enviar SOL047983 1 NO" at bounding box center [122, 70] width 66 height 8
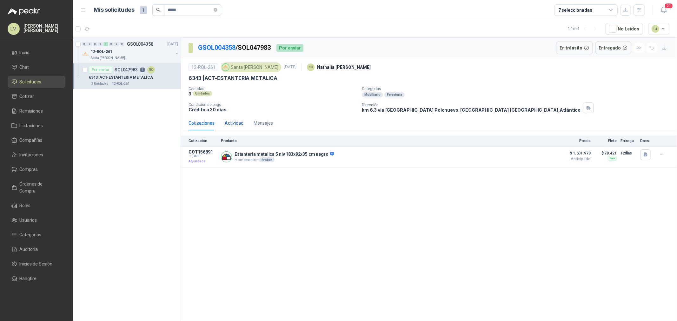
click at [237, 122] on div "Actividad" at bounding box center [234, 123] width 19 height 7
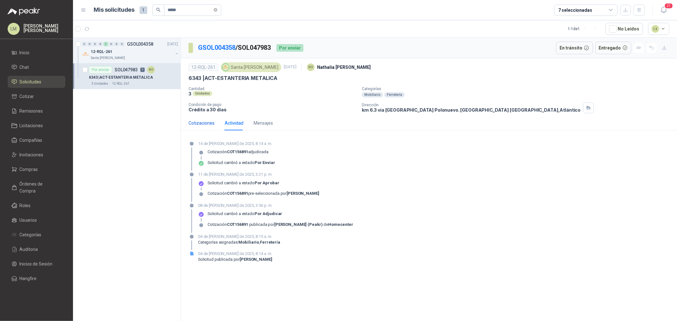
click at [207, 121] on div "Cotizaciones" at bounding box center [201, 123] width 26 height 7
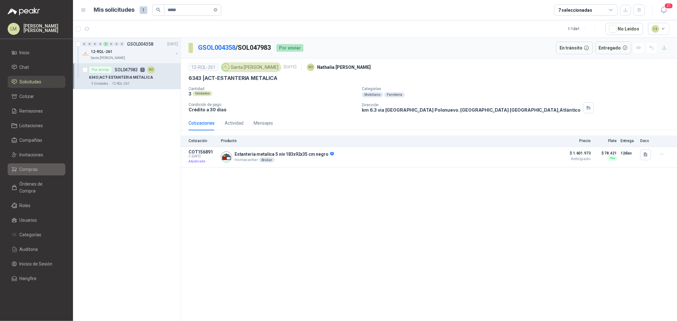
click at [25, 166] on span "Compras" at bounding box center [29, 169] width 18 height 7
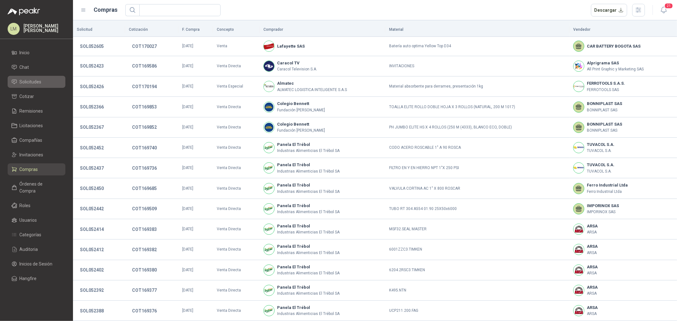
click at [29, 85] on span "Solicitudes" at bounding box center [31, 81] width 22 height 7
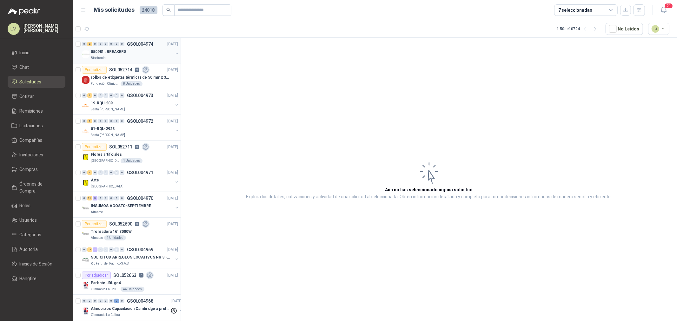
click at [115, 51] on p "050981 : BREAKERS" at bounding box center [109, 52] width 36 height 6
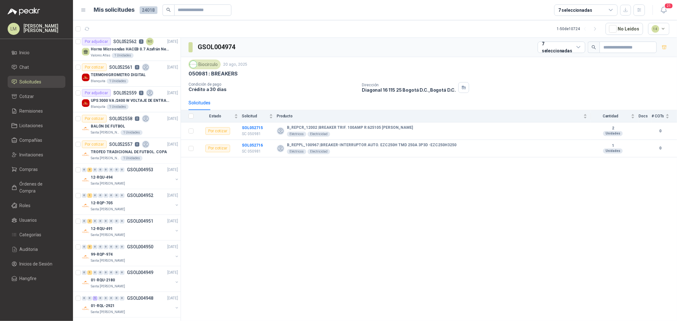
scroll to position [1014, 0]
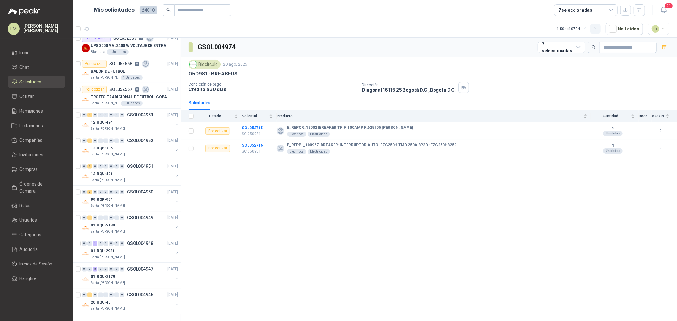
click at [595, 30] on icon "button" at bounding box center [595, 28] width 2 height 3
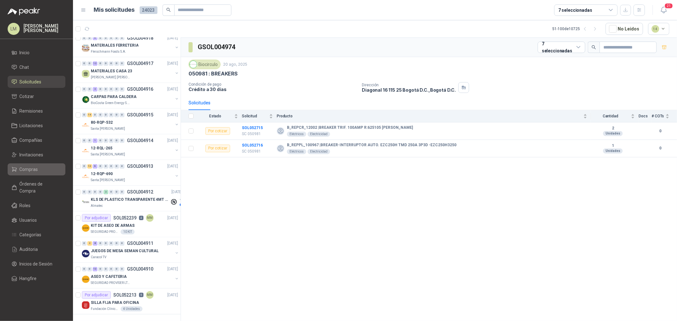
click at [23, 170] on span "Compras" at bounding box center [29, 169] width 18 height 7
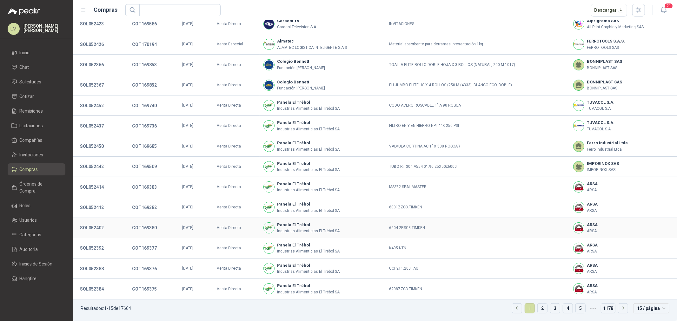
scroll to position [43, 0]
click at [537, 307] on link "2" at bounding box center [542, 309] width 10 height 10
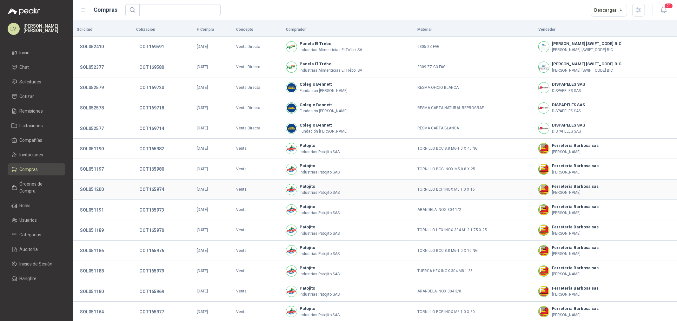
scroll to position [43, 0]
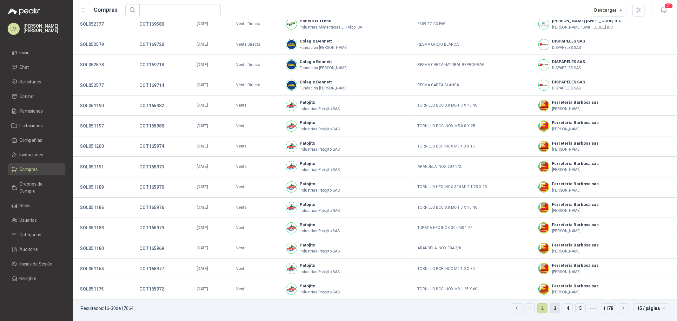
click at [550, 306] on link "3" at bounding box center [555, 309] width 10 height 10
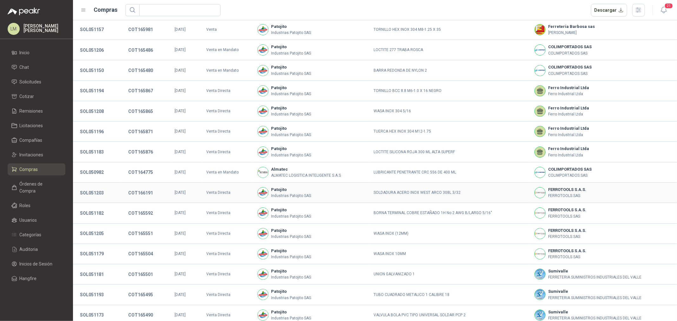
scroll to position [43, 0]
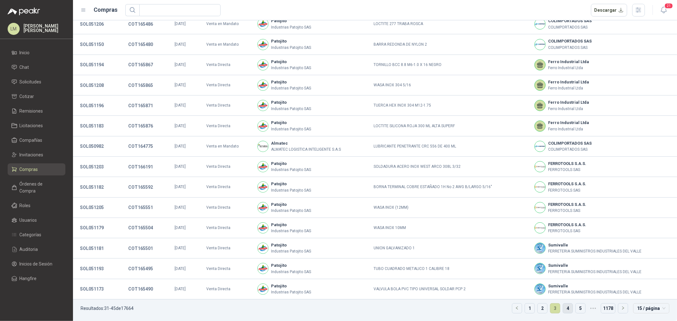
click at [566, 307] on link "4" at bounding box center [568, 309] width 10 height 10
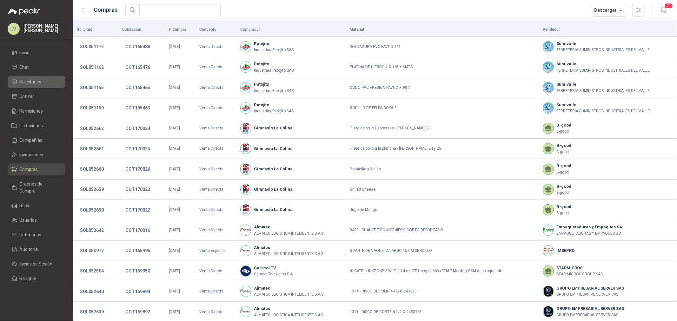
click at [30, 83] on span "Solicitudes" at bounding box center [31, 81] width 22 height 7
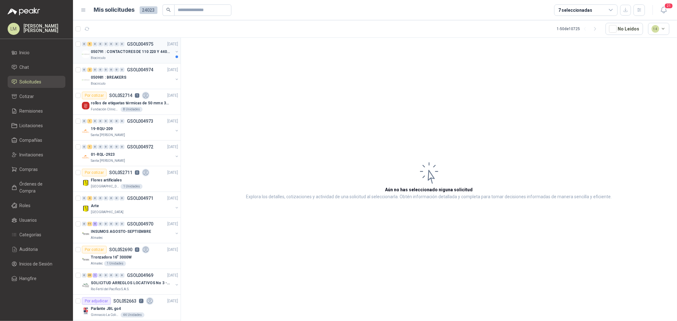
click at [115, 52] on p "050791 : CONTACTORES DE 110 220 Y 440 V" at bounding box center [130, 52] width 79 height 6
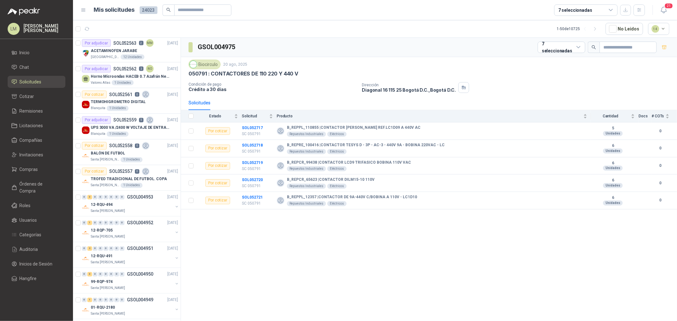
scroll to position [1014, 0]
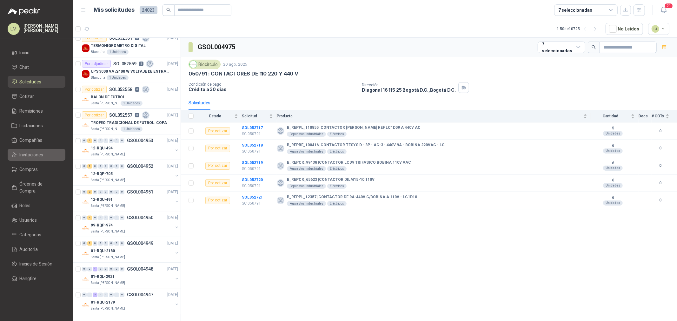
click at [24, 154] on span "Invitaciones" at bounding box center [32, 154] width 24 height 7
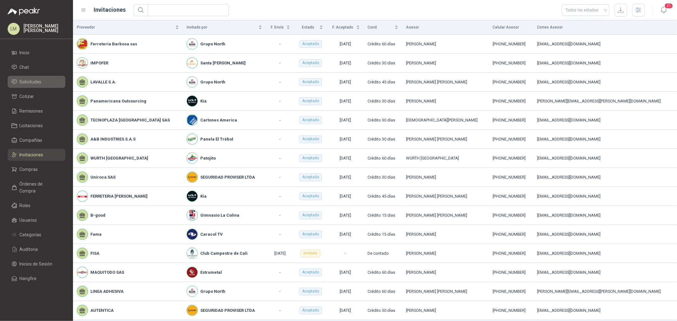
click at [26, 85] on span "Solicitudes" at bounding box center [31, 81] width 22 height 7
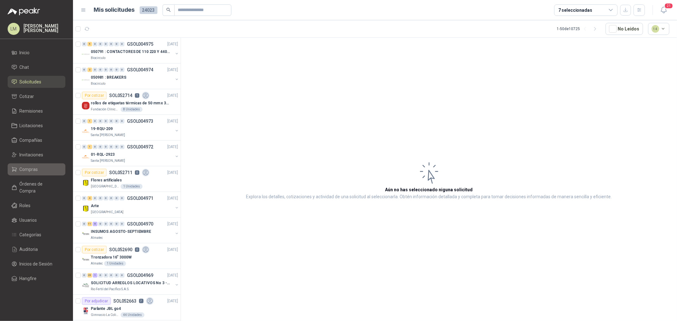
click at [36, 171] on span "Compras" at bounding box center [29, 169] width 18 height 7
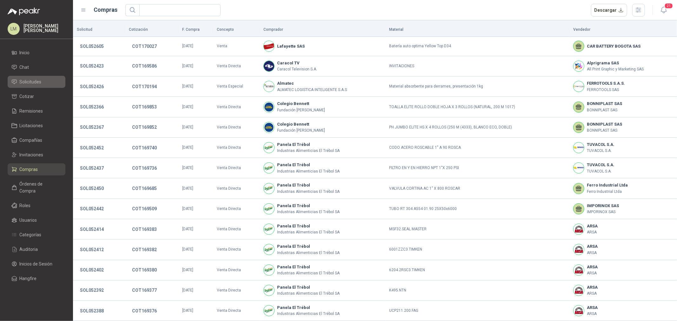
click at [29, 80] on span "Solicitudes" at bounding box center [31, 81] width 22 height 7
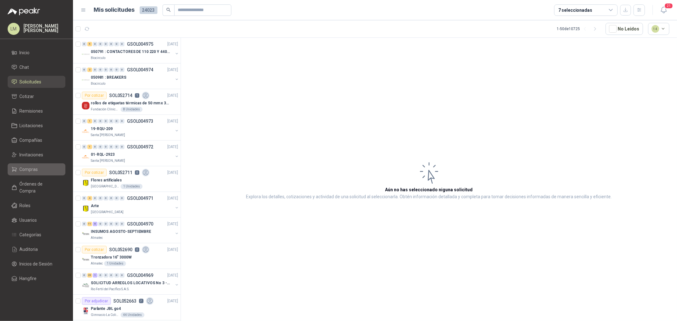
click at [39, 168] on li "Compras" at bounding box center [36, 169] width 50 height 7
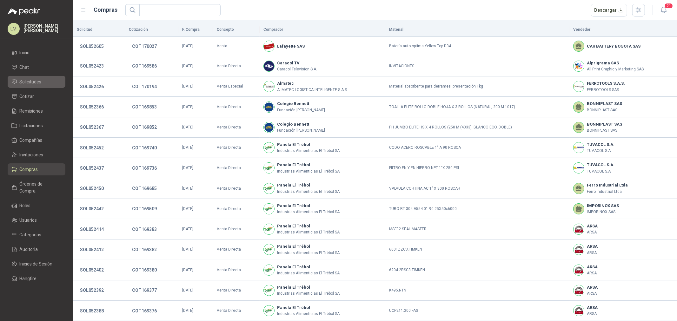
click at [35, 81] on span "Solicitudes" at bounding box center [31, 81] width 22 height 7
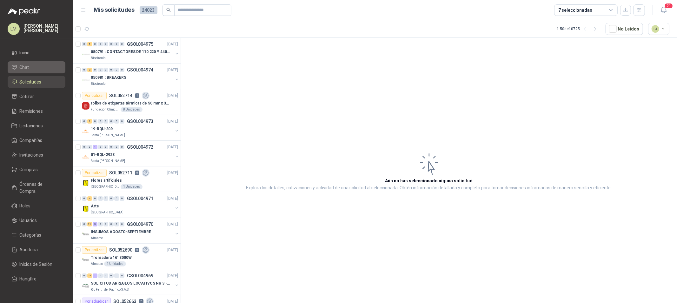
click at [34, 67] on li "Chat" at bounding box center [36, 67] width 50 height 7
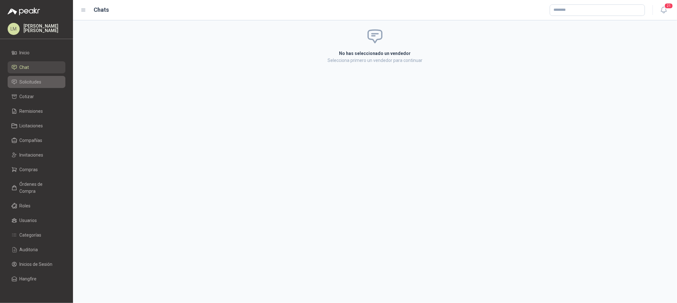
click at [32, 83] on span "Solicitudes" at bounding box center [31, 81] width 22 height 7
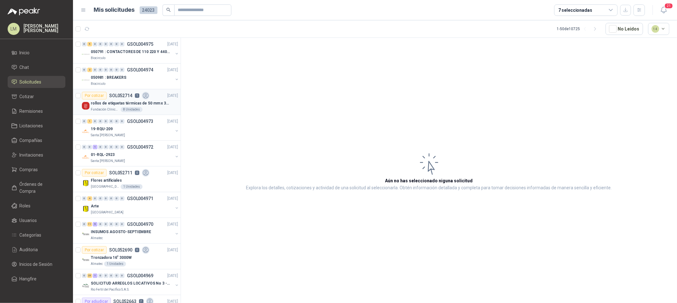
click at [116, 104] on p "rollos de etiquetas térmicas de 50 mm x 30 mm" at bounding box center [130, 103] width 79 height 6
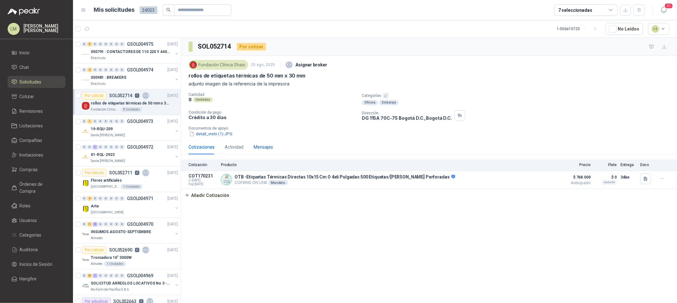
click at [267, 148] on div "Mensajes" at bounding box center [262, 146] width 19 height 7
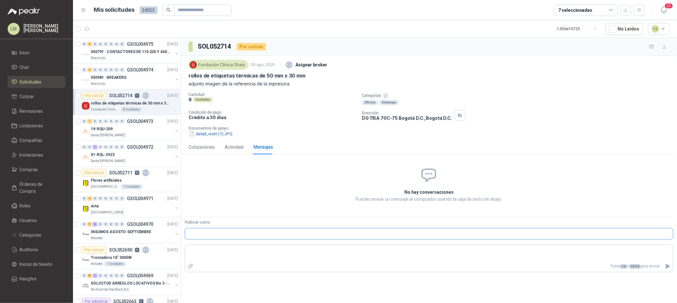
click at [241, 232] on input "Publicar como" at bounding box center [429, 233] width 488 height 11
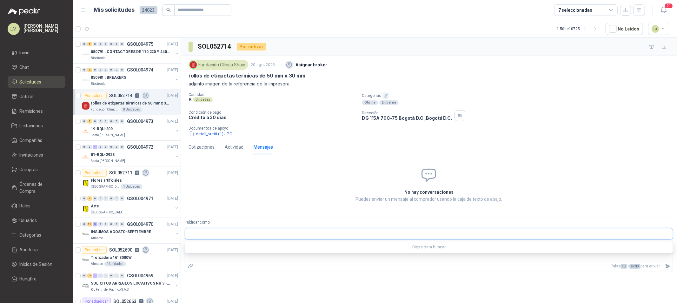
click at [249, 232] on input "Publicar como" at bounding box center [429, 233] width 488 height 11
drag, startPoint x: 207, startPoint y: 234, endPoint x: 175, endPoint y: 233, distance: 31.1
click at [175, 233] on div "0 5 0 0 0 0 0 0 GSOL004975 [DATE] 050791 : CONTACTORES DE 110 220 Y 440 V Bioci…" at bounding box center [375, 170] width 604 height 267
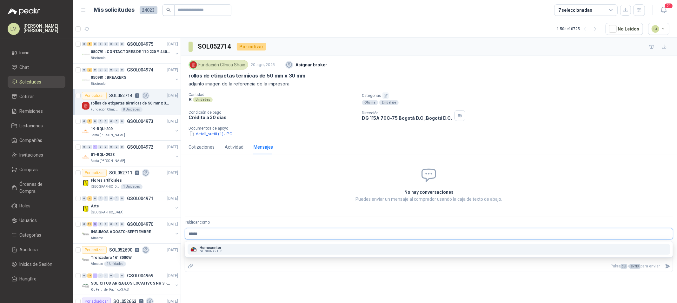
type input "******"
click at [253, 248] on div "Homecenter NIT : 800242106" at bounding box center [428, 249] width 477 height 7
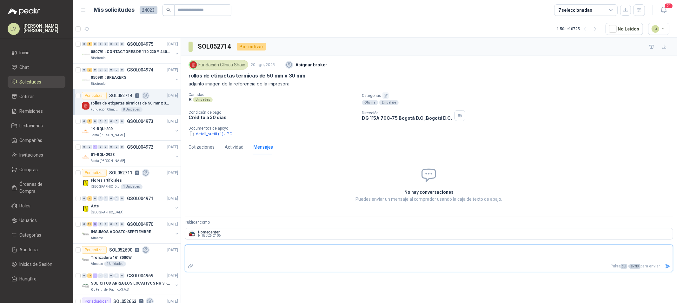
click at [223, 249] on textarea at bounding box center [429, 253] width 488 height 15
type textarea "*"
type textarea "**"
type textarea "****"
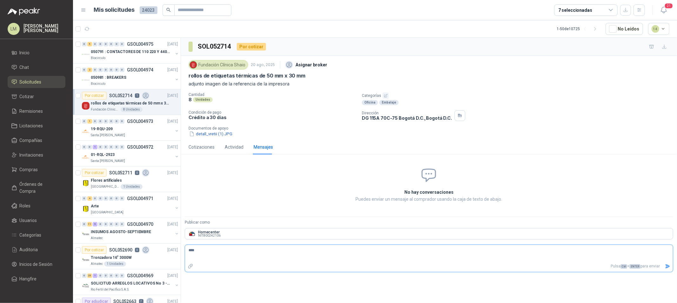
type textarea "*****"
type textarea "******"
type textarea "********"
type textarea "*********"
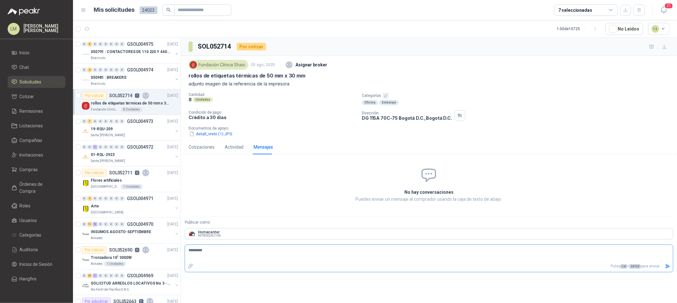
type textarea "**********"
click at [226, 235] on input "Publicar como" at bounding box center [429, 233] width 488 height 11
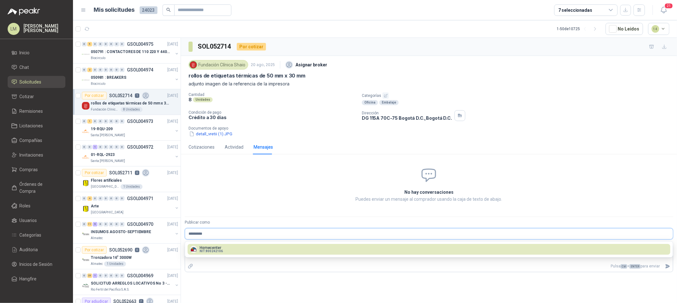
type input "*******"
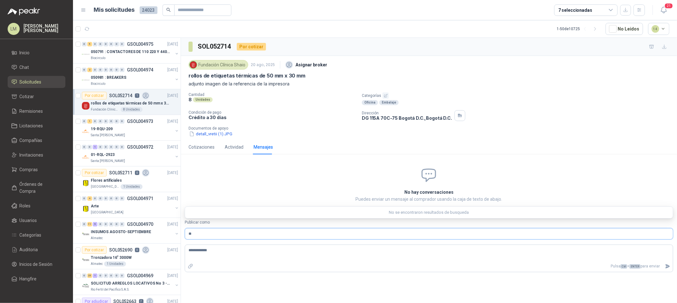
type input "*"
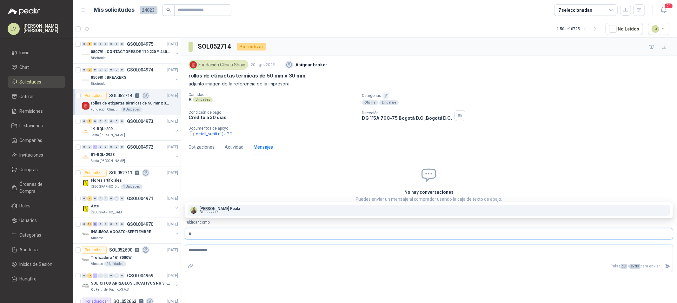
type input "*"
click at [217, 255] on textarea "**********" at bounding box center [429, 253] width 488 height 15
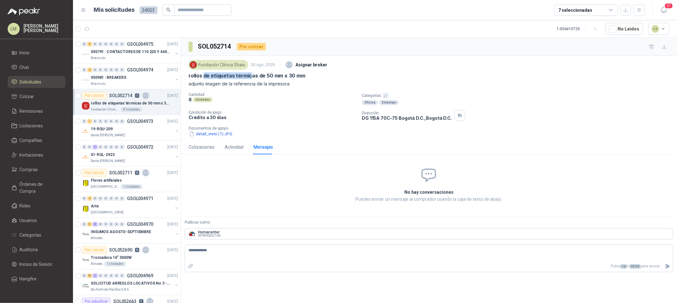
drag, startPoint x: 204, startPoint y: 77, endPoint x: 248, endPoint y: 77, distance: 44.1
click at [248, 77] on p "rollos de etiquetas térmicas de 50 mm x 30 mm" at bounding box center [246, 75] width 117 height 7
click at [262, 77] on p "rollos de etiquetas térmicas de 50 mm x 30 mm" at bounding box center [246, 75] width 117 height 7
click at [666, 234] on icon "Limpiar" at bounding box center [667, 233] width 5 height 5
click at [115, 128] on div "19-RQU-209" at bounding box center [132, 129] width 82 height 8
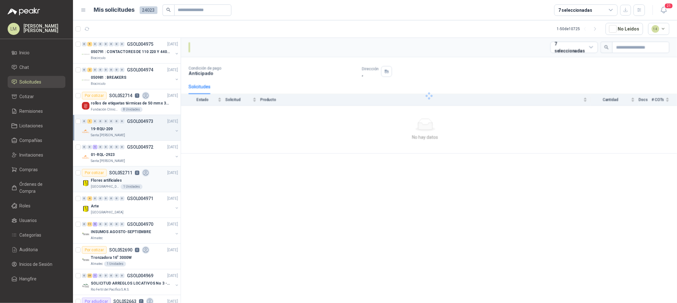
click at [107, 182] on p "Flores artificiales" at bounding box center [106, 180] width 31 height 6
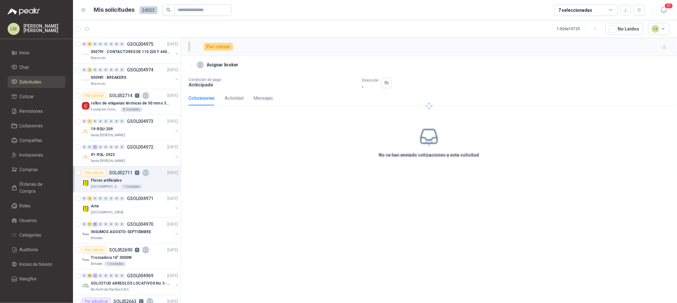
click at [97, 179] on p "Flores artificiales" at bounding box center [106, 180] width 31 height 6
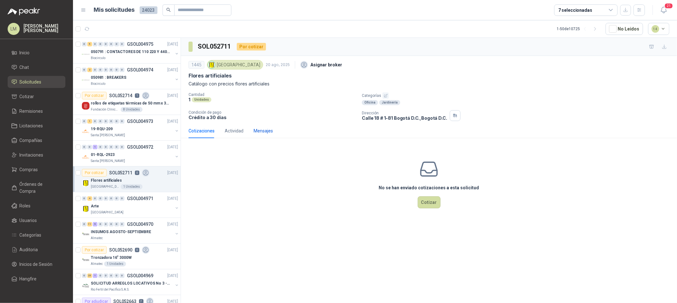
click at [262, 128] on div "Mensajes" at bounding box center [262, 130] width 19 height 7
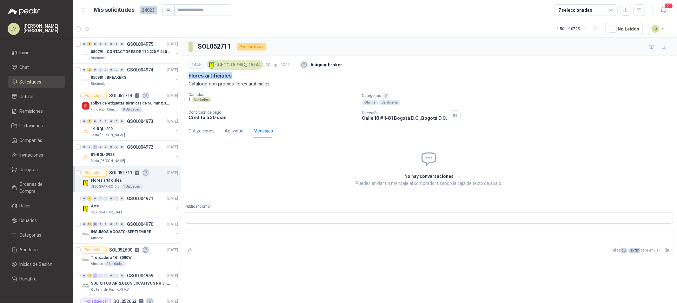
drag, startPoint x: 189, startPoint y: 75, endPoint x: 243, endPoint y: 79, distance: 53.8
click at [243, 79] on div "Flores artificiales" at bounding box center [428, 75] width 481 height 7
click at [271, 92] on div "1445 [GEOGRAPHIC_DATA] 20 ago, 2025 Asignar broker [PERSON_NAME] artificiales C…" at bounding box center [428, 89] width 481 height 62
click at [274, 114] on p "Condición de pago" at bounding box center [272, 112] width 168 height 4
drag, startPoint x: 188, startPoint y: 83, endPoint x: 322, endPoint y: 83, distance: 133.2
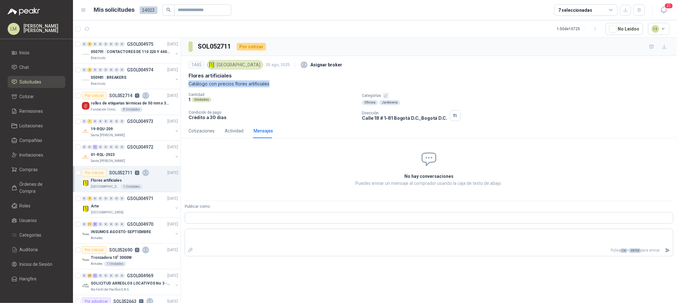
click at [322, 83] on p "Catálogo con precios flores artificiales" at bounding box center [428, 83] width 481 height 7
drag, startPoint x: 196, startPoint y: 72, endPoint x: 235, endPoint y: 79, distance: 39.5
click at [235, 79] on div "Flores artificiales" at bounding box center [428, 75] width 481 height 7
drag, startPoint x: 277, startPoint y: 82, endPoint x: 280, endPoint y: 82, distance: 3.5
click at [278, 82] on p "Catálogo con precios flores artificiales" at bounding box center [428, 83] width 481 height 7
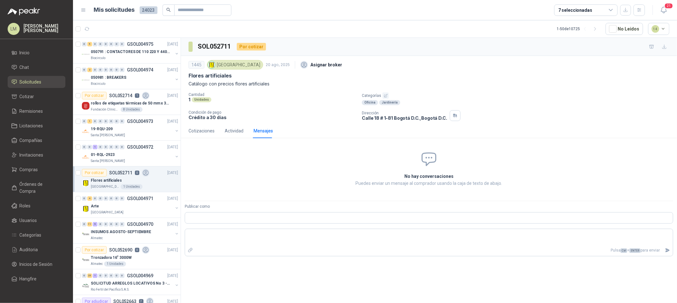
click at [306, 106] on div "Cantidad 1 Unidades Categorías Oficina Jardinería Condición de pago Crédito a 3…" at bounding box center [428, 106] width 481 height 29
click at [174, 156] on button "button" at bounding box center [176, 156] width 5 height 5
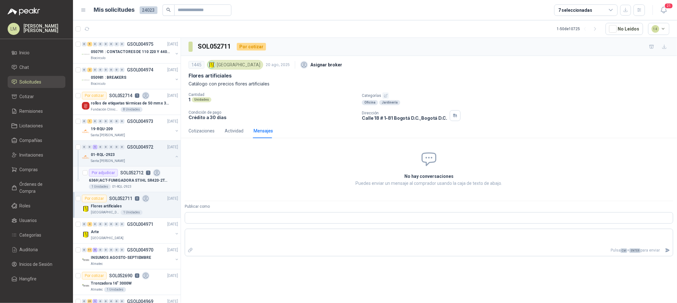
click at [113, 187] on p "01-RQL-2923" at bounding box center [121, 186] width 19 height 5
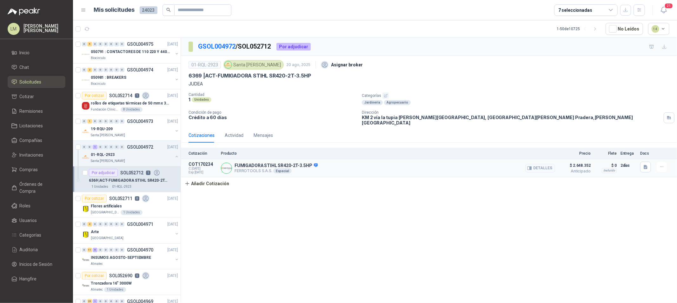
click at [542, 164] on button "Detalles" at bounding box center [540, 168] width 30 height 9
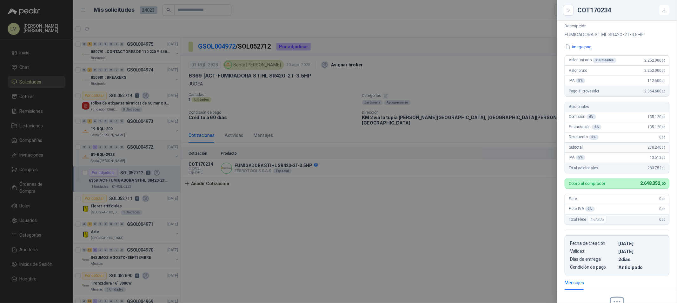
scroll to position [98, 0]
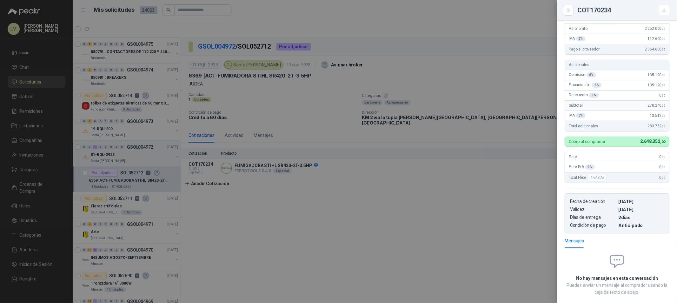
click at [422, 195] on div at bounding box center [338, 151] width 677 height 303
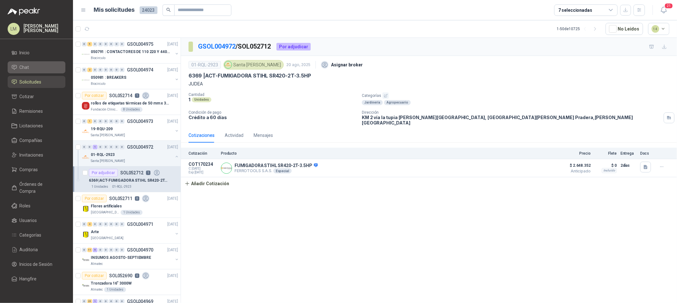
click at [26, 67] on span "Chat" at bounding box center [25, 67] width 10 height 7
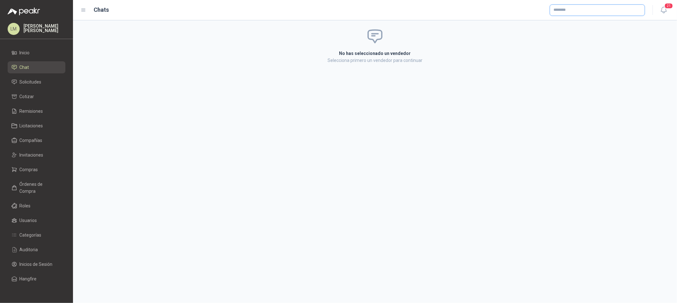
click at [563, 11] on input "text" at bounding box center [597, 10] width 95 height 11
type input "******"
click at [582, 47] on span "MAQUITODO SAS -" at bounding box center [577, 48] width 26 height 3
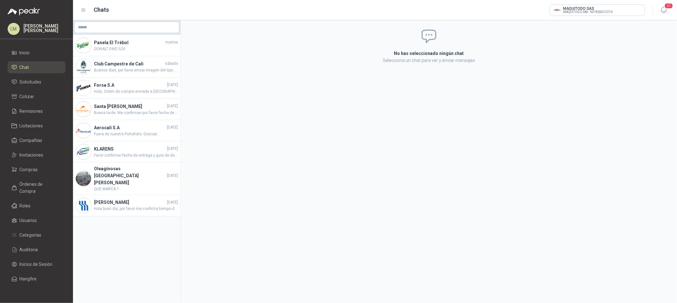
click at [302, 62] on div "No has seleccionado ningún chat Selecciona un chat para ver y enviar mensajes" at bounding box center [429, 45] width 496 height 51
drag, startPoint x: 105, startPoint y: 44, endPoint x: 102, endPoint y: 50, distance: 7.2
click at [105, 44] on h4 "Panela El Trébol" at bounding box center [129, 42] width 70 height 7
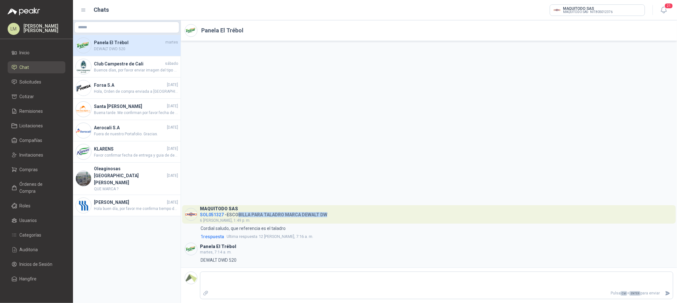
drag, startPoint x: 239, startPoint y: 214, endPoint x: 333, endPoint y: 216, distance: 94.9
click at [333, 216] on header "MAQUITODO SAS SOL051327 - ESCOBILLA PARA TALADRO MARCA [PERSON_NAME] 6 [PERSON_…" at bounding box center [428, 214] width 493 height 18
drag, startPoint x: 207, startPoint y: 228, endPoint x: 293, endPoint y: 230, distance: 85.7
click at [293, 230] on div "1:49 Cordial saludo, que referencia es el taladro" at bounding box center [429, 228] width 488 height 7
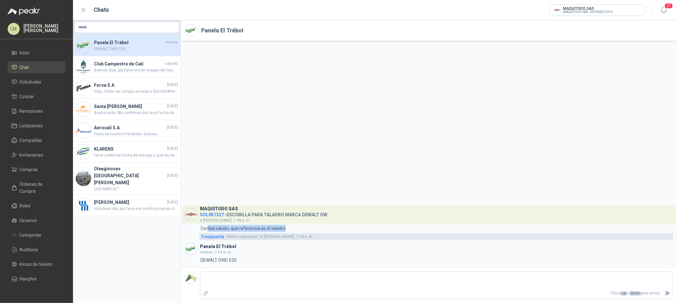
click at [213, 237] on span "1 respuesta" at bounding box center [212, 236] width 23 height 7
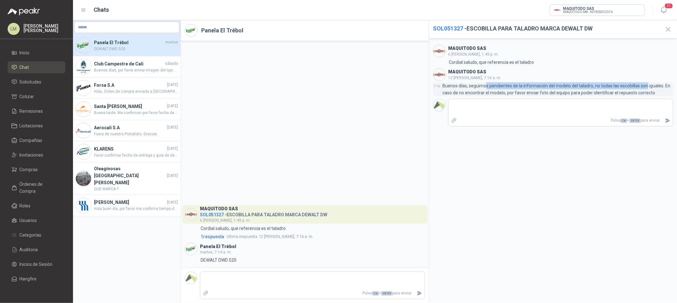
drag, startPoint x: 499, startPoint y: 83, endPoint x: 647, endPoint y: 89, distance: 147.6
click at [647, 89] on p "Buenos días, seguimos pendientes de la información del modelo del taladro, no t…" at bounding box center [557, 89] width 231 height 14
drag, startPoint x: 516, startPoint y: 94, endPoint x: 654, endPoint y: 93, distance: 137.4
click at [654, 93] on p "Buenos días, seguimos pendientes de la información del modelo del taladro, no t…" at bounding box center [557, 89] width 231 height 14
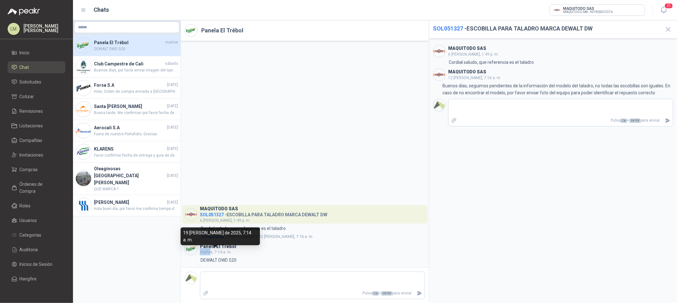
drag, startPoint x: 200, startPoint y: 251, endPoint x: 209, endPoint y: 251, distance: 9.5
click at [209, 251] on span "martes, 7:14 a. m." at bounding box center [216, 252] width 32 height 4
drag, startPoint x: 204, startPoint y: 261, endPoint x: 236, endPoint y: 263, distance: 32.1
click at [236, 263] on div "7:14 DEWALT DWD 520" at bounding box center [305, 259] width 240 height 7
click at [471, 106] on textarea at bounding box center [560, 107] width 224 height 15
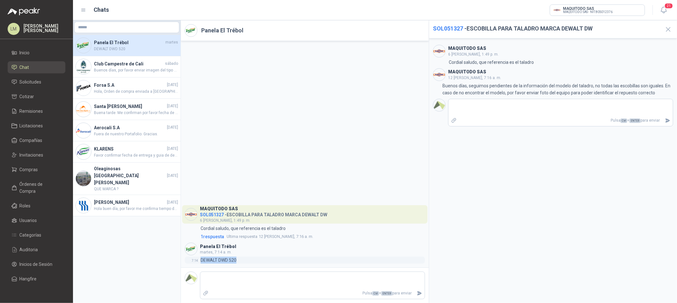
drag, startPoint x: 201, startPoint y: 258, endPoint x: 249, endPoint y: 258, distance: 48.9
click at [248, 256] on div "7:14 DEWALT DWD 520" at bounding box center [305, 259] width 240 height 7
click at [112, 68] on span "Buenos días, por favor enviar imagen del tipo de llave que requiere, y especifi…" at bounding box center [136, 70] width 84 height 6
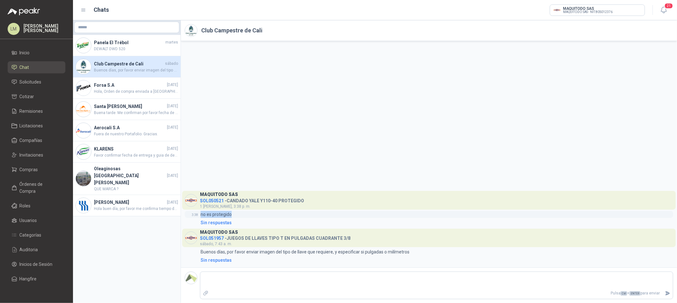
drag, startPoint x: 199, startPoint y: 211, endPoint x: 245, endPoint y: 216, distance: 46.2
click at [245, 216] on div "3:38 no es protegido" at bounding box center [429, 214] width 488 height 7
drag, startPoint x: 270, startPoint y: 249, endPoint x: 325, endPoint y: 248, distance: 54.6
click at [323, 247] on div "MAQUITODO SAS SOL051957 - JUEGOS DE LLAVES TIPO T EN PULGADAS CUADRANTE 3/8 sáb…" at bounding box center [429, 245] width 488 height 35
click at [325, 248] on p "Buenos días, por favor enviar imagen del tipo de llave que requiere, y especifi…" at bounding box center [305, 251] width 209 height 7
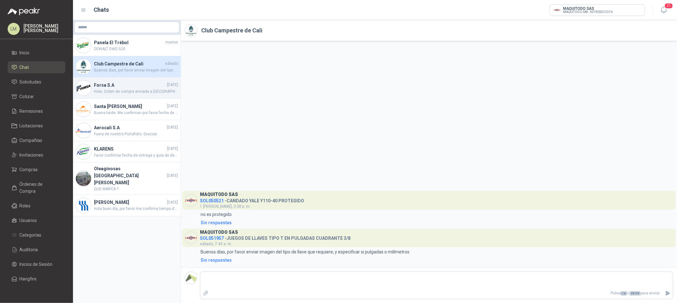
click at [116, 82] on h4 "Forsa S.A" at bounding box center [130, 85] width 72 height 7
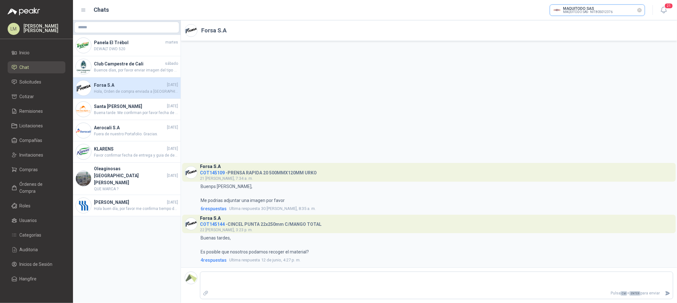
click at [603, 9] on input "text" at bounding box center [597, 10] width 95 height 11
type input "******"
click at [586, 25] on p "Ferretería Silver" at bounding box center [577, 24] width 27 height 4
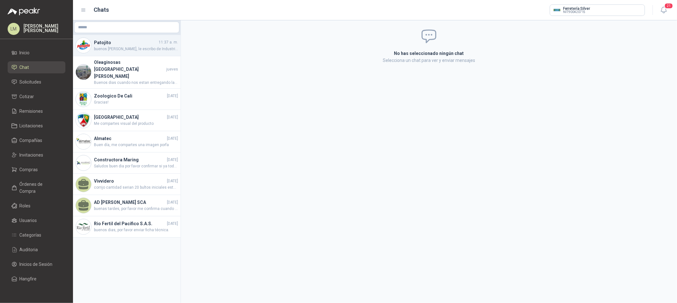
click at [105, 45] on h4 "Patojito" at bounding box center [125, 42] width 63 height 7
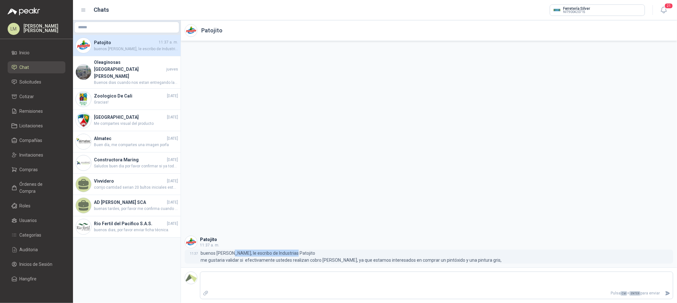
drag, startPoint x: 227, startPoint y: 255, endPoint x: 303, endPoint y: 253, distance: 75.5
click at [303, 253] on p "buenos [PERSON_NAME], le escribo de Industrias Patojito me gustaria validar si …" at bounding box center [351, 256] width 301 height 14
drag, startPoint x: 199, startPoint y: 260, endPoint x: 496, endPoint y: 257, distance: 296.6
click at [492, 257] on div "11:37 buenos [PERSON_NAME], le escribo de Industrias Patojito me gustaria valid…" at bounding box center [429, 256] width 488 height 14
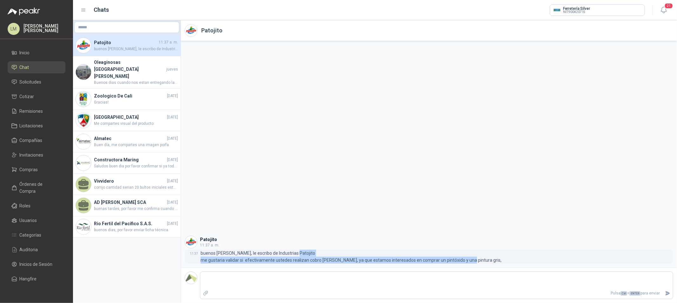
click at [496, 260] on div "11:37 buenos [PERSON_NAME], le escribo de Industrias Patojito me gustaria valid…" at bounding box center [429, 256] width 488 height 14
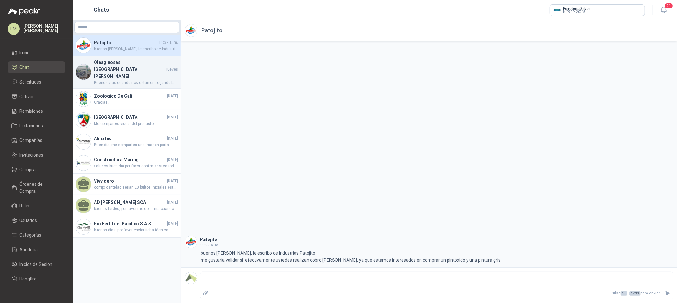
click at [136, 80] on span "Buenos dias cuando nos estan entregando las pinturas autorizadas a ustedes ?" at bounding box center [136, 83] width 84 height 6
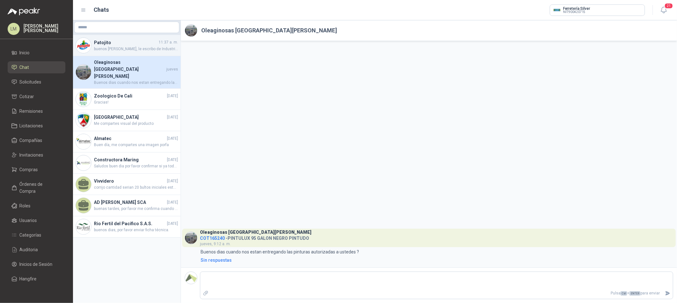
click at [134, 49] on span "buenos [PERSON_NAME], le escribo de Industrias Patojito me gustaria validar si …" at bounding box center [136, 49] width 84 height 6
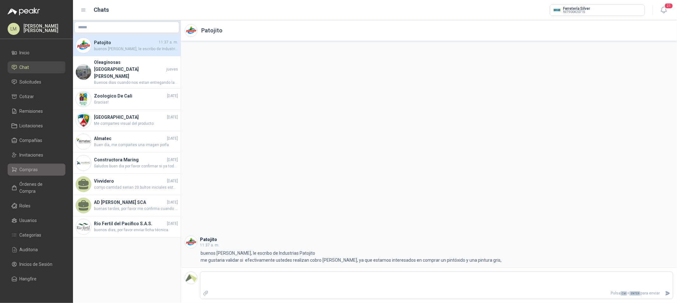
click at [47, 167] on li "Compras" at bounding box center [36, 169] width 50 height 7
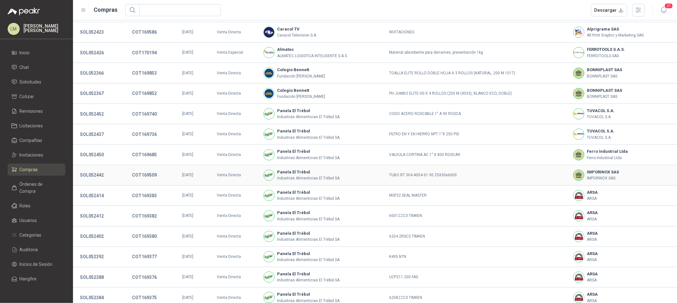
scroll to position [61, 0]
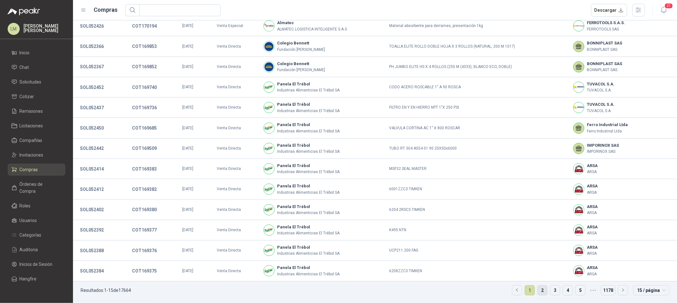
click at [537, 290] on link "2" at bounding box center [542, 290] width 10 height 10
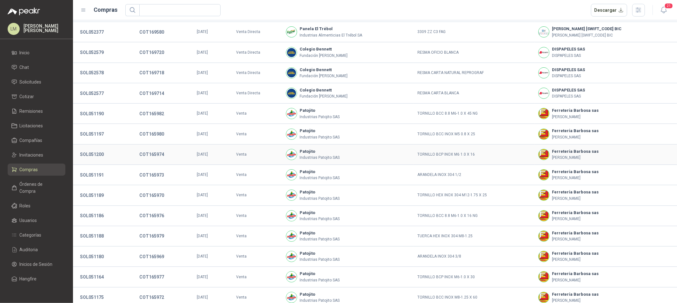
scroll to position [62, 0]
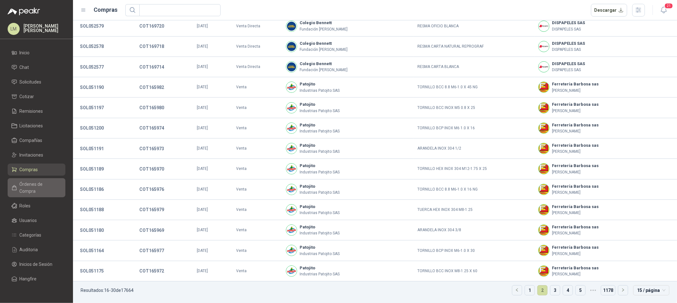
click at [43, 180] on link "Órdenes de Compra" at bounding box center [37, 187] width 58 height 19
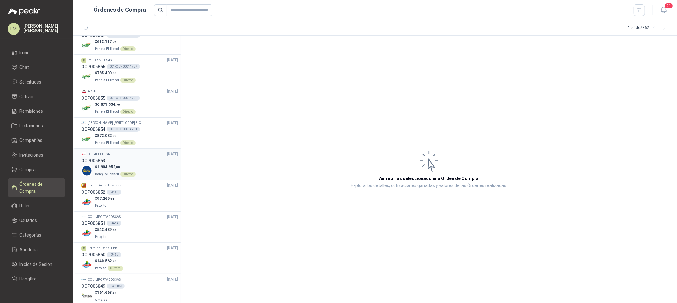
scroll to position [176, 0]
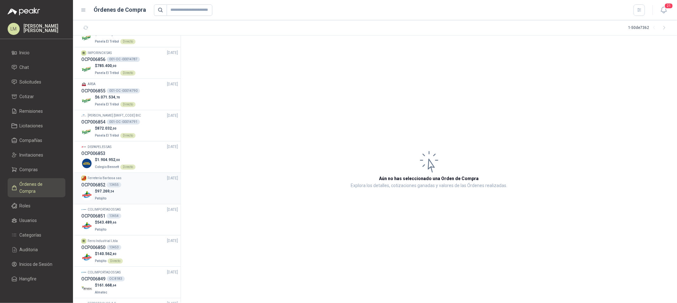
click at [119, 195] on div "$ 97.269 ,54 Patojito" at bounding box center [129, 194] width 97 height 13
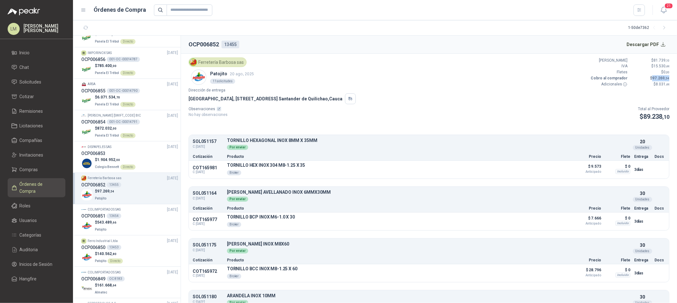
drag, startPoint x: 648, startPoint y: 78, endPoint x: 670, endPoint y: 80, distance: 22.0
click at [671, 79] on article "Ferretería [PERSON_NAME] sas Patojito 20 ago, 2025 11 solicitudes Valor Bruto $…" at bounding box center [429, 178] width 496 height 249
drag, startPoint x: 612, startPoint y: 71, endPoint x: 667, endPoint y: 71, distance: 55.2
click at [667, 71] on article "Ferretería [PERSON_NAME] sas Patojito 20 ago, 2025 11 solicitudes Valor Bruto $…" at bounding box center [429, 178] width 496 height 249
click at [431, 93] on p "Dirección de entrega" at bounding box center [428, 90] width 481 height 6
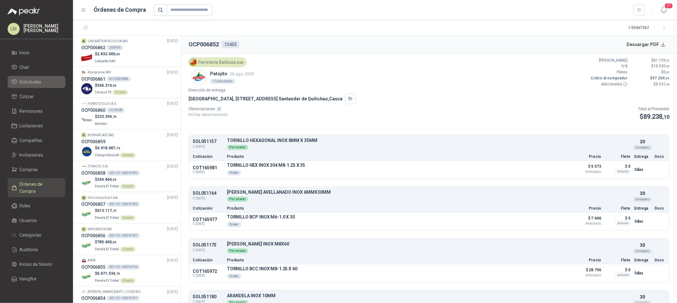
click at [33, 83] on span "Solicitudes" at bounding box center [31, 81] width 22 height 7
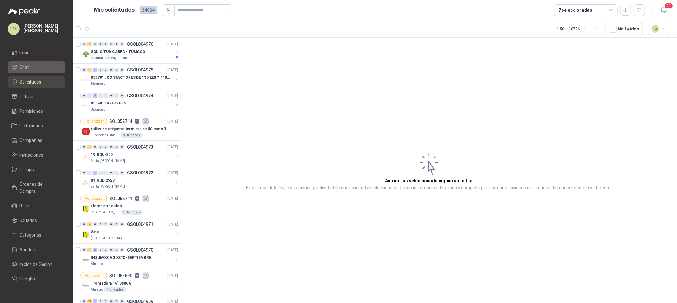
click at [32, 69] on li "Chat" at bounding box center [36, 67] width 50 height 7
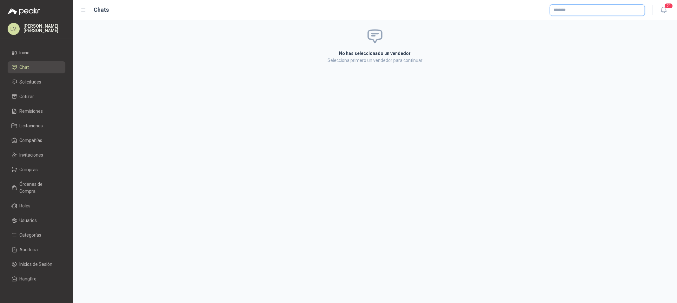
click at [569, 5] on input "text" at bounding box center [597, 10] width 95 height 11
type input "*******"
click at [569, 22] on p "FERROTOOLS S.A.S." at bounding box center [589, 24] width 50 height 4
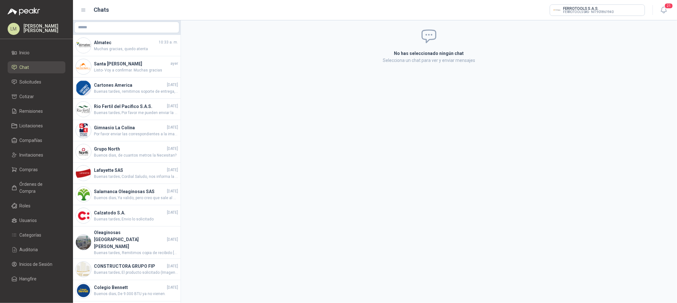
click at [270, 74] on div "No has seleccionado ningún chat Selecciona un chat para ver y enviar mensajes" at bounding box center [429, 161] width 496 height 282
click at [119, 49] on span "Muchas gracias, quedo atenta" at bounding box center [136, 49] width 84 height 6
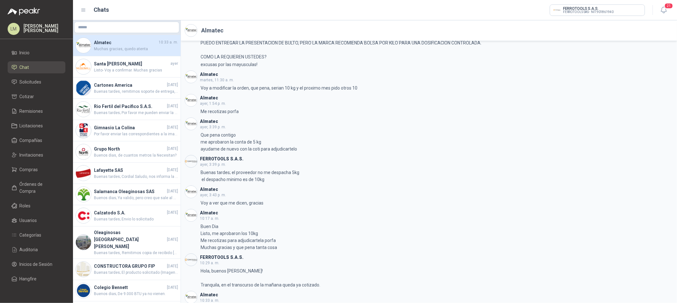
scroll to position [587, 0]
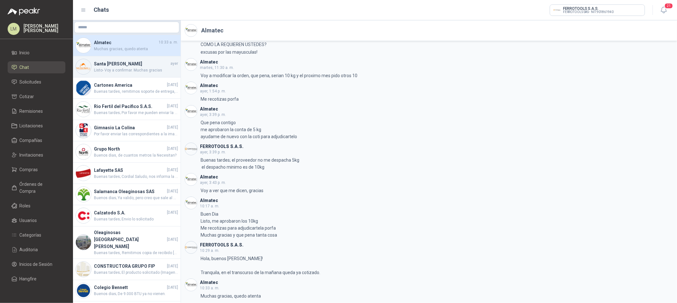
click at [116, 66] on h4 "Santa [PERSON_NAME]" at bounding box center [131, 63] width 75 height 7
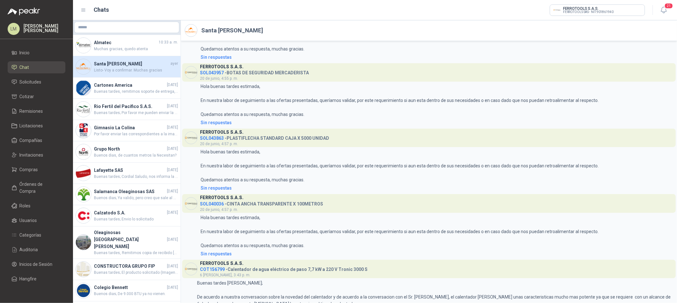
scroll to position [592, 0]
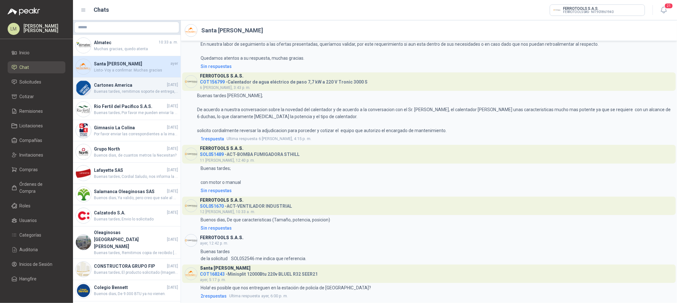
click at [114, 83] on h4 "Cartones America" at bounding box center [130, 85] width 72 height 7
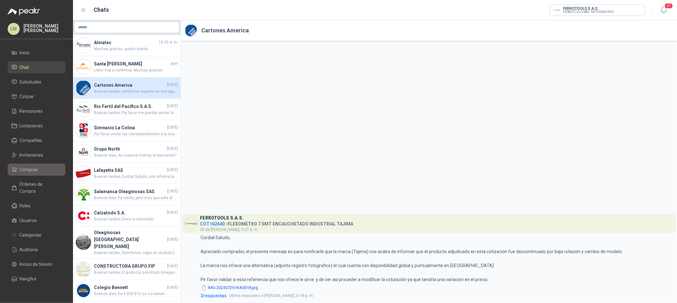
click at [34, 168] on span "Compras" at bounding box center [29, 169] width 18 height 7
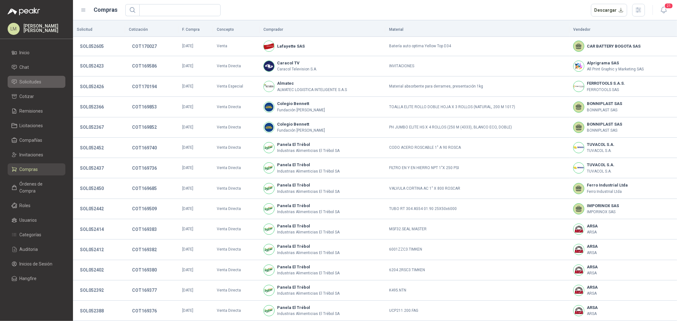
click at [29, 77] on link "Solicitudes" at bounding box center [37, 82] width 58 height 12
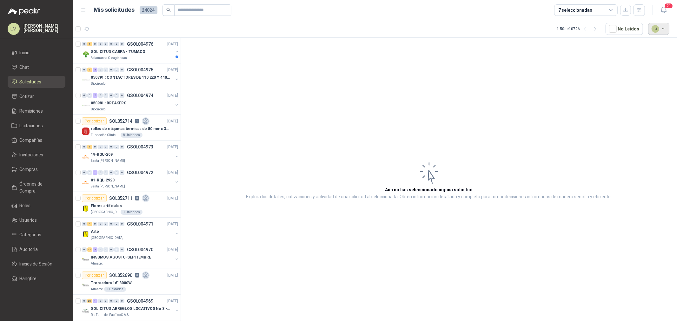
click at [651, 29] on button "14" at bounding box center [659, 29] width 22 height 12
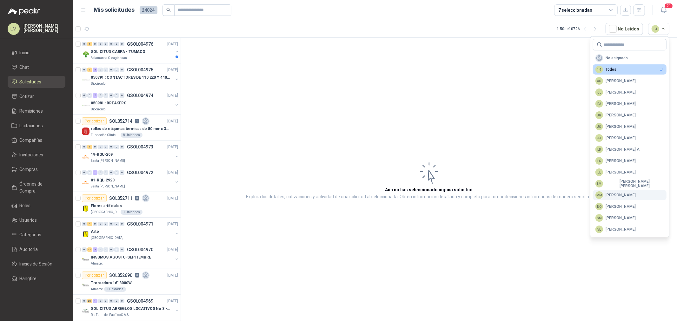
click at [614, 197] on div "MM [PERSON_NAME]" at bounding box center [615, 195] width 40 height 8
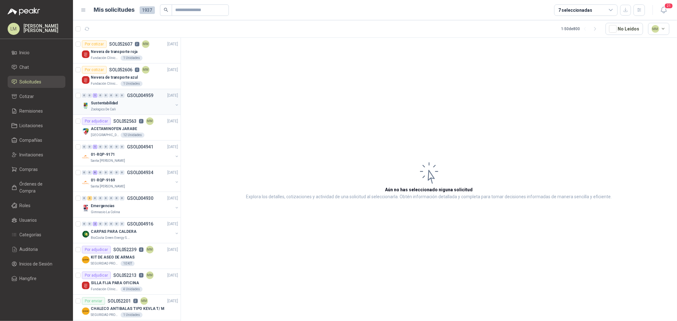
click at [174, 106] on button "button" at bounding box center [176, 104] width 5 height 5
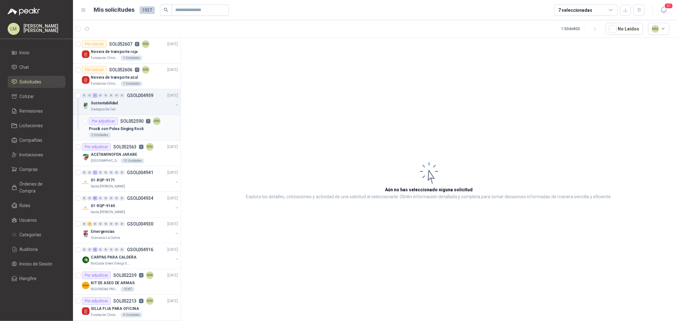
click at [129, 129] on p "Prusik con Polea Singing Rock" at bounding box center [116, 129] width 55 height 6
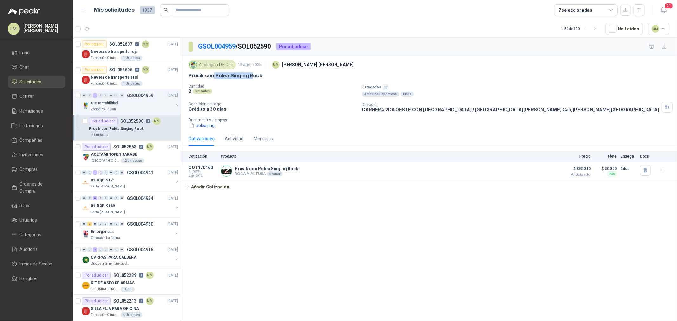
drag, startPoint x: 213, startPoint y: 73, endPoint x: 251, endPoint y: 75, distance: 37.8
click at [251, 75] on p "Prusik con Polea Singing Rock" at bounding box center [225, 75] width 74 height 7
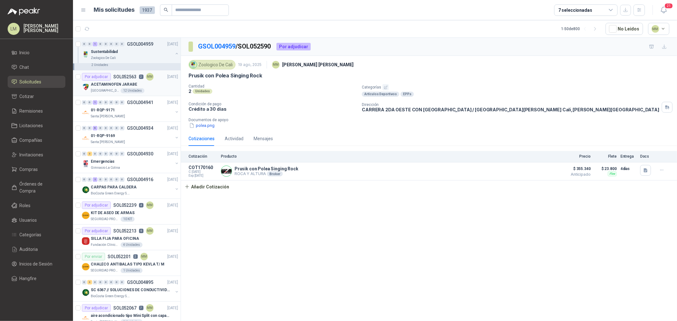
scroll to position [70, 0]
click at [174, 112] on button "button" at bounding box center [176, 111] width 5 height 5
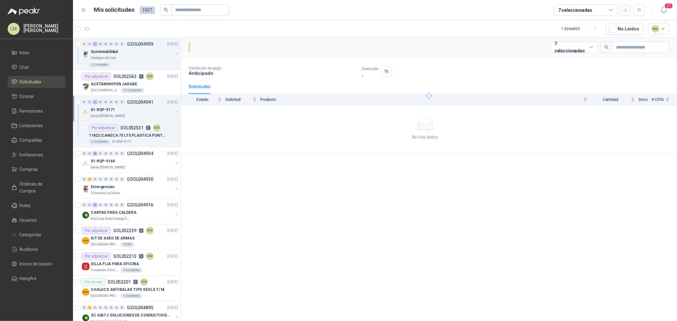
click at [174, 112] on button "button" at bounding box center [176, 111] width 5 height 5
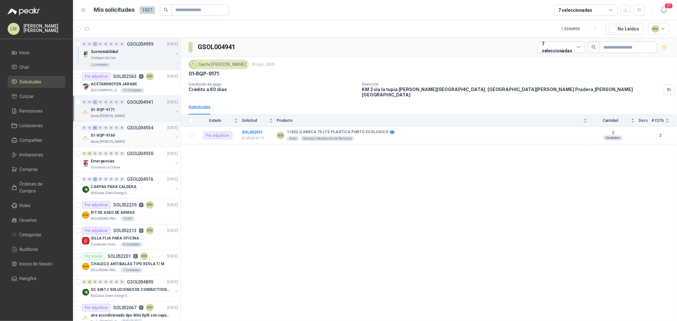
click at [174, 137] on button "button" at bounding box center [176, 137] width 5 height 5
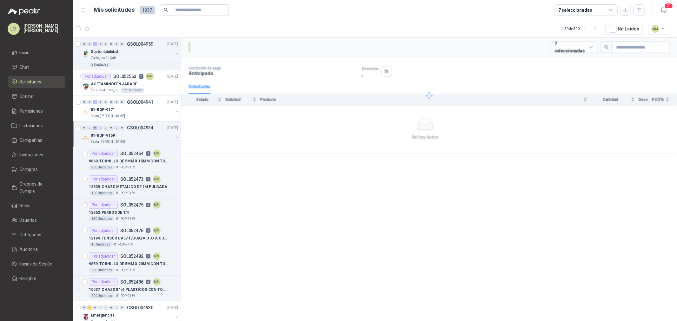
click at [174, 137] on button "button" at bounding box center [176, 137] width 5 height 5
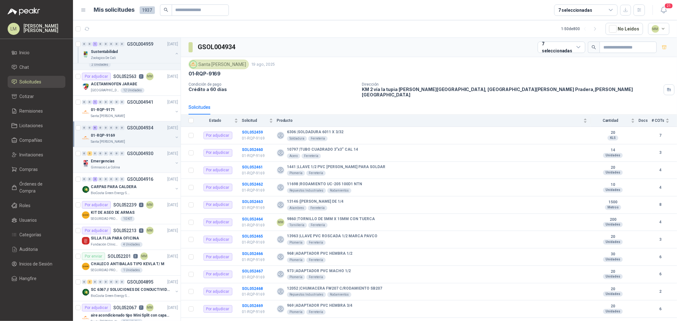
scroll to position [2, 0]
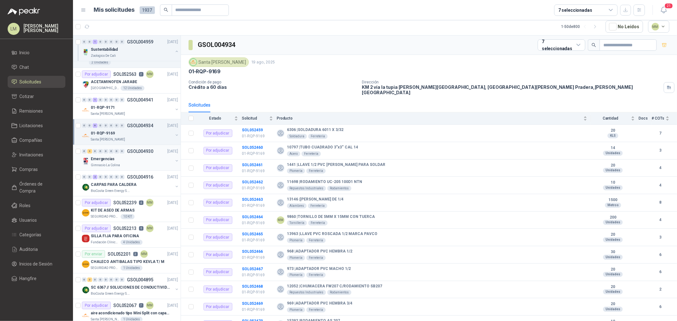
click at [130, 163] on div "Gimnasio La Colina" at bounding box center [132, 165] width 82 height 5
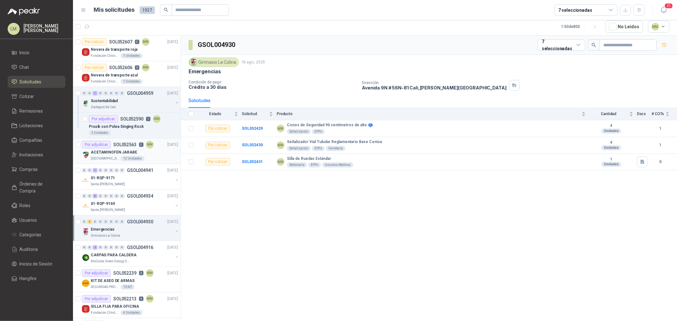
scroll to position [35, 0]
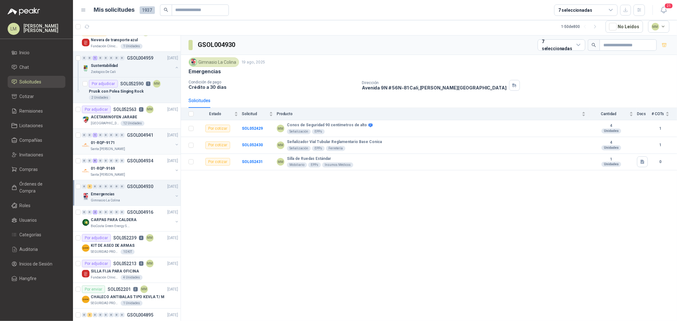
click at [174, 144] on button "button" at bounding box center [176, 144] width 5 height 5
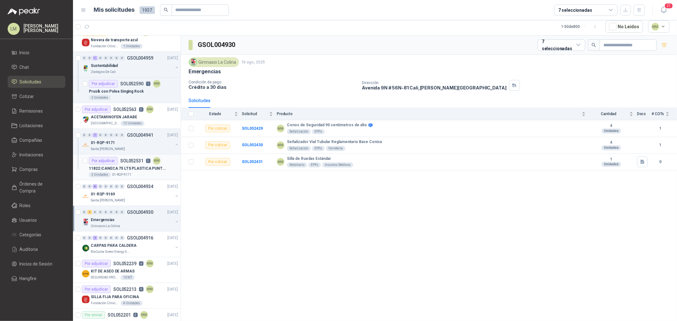
click at [137, 164] on div "Por adjudicar SOL052531 2 MM" at bounding box center [125, 161] width 72 height 8
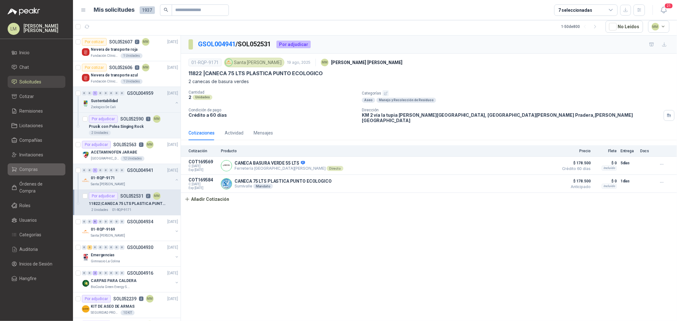
click at [24, 170] on span "Compras" at bounding box center [29, 169] width 18 height 7
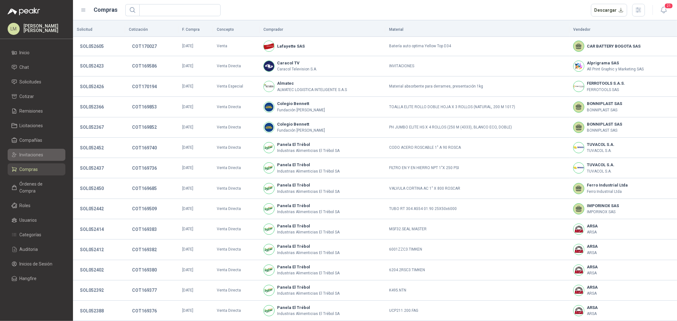
click at [28, 155] on span "Invitaciones" at bounding box center [32, 154] width 24 height 7
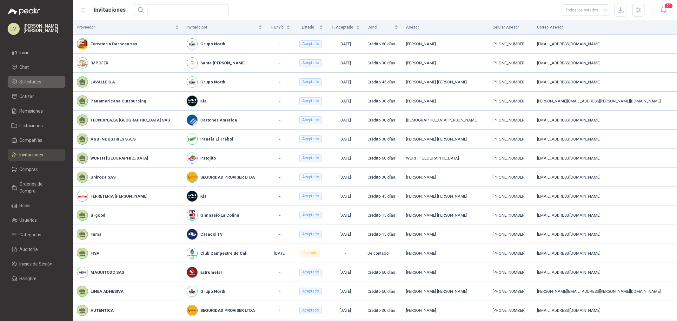
click at [31, 81] on span "Solicitudes" at bounding box center [31, 81] width 22 height 7
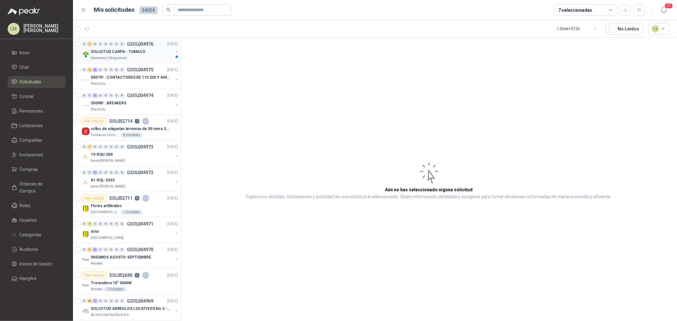
click at [174, 51] on button "button" at bounding box center [176, 51] width 5 height 5
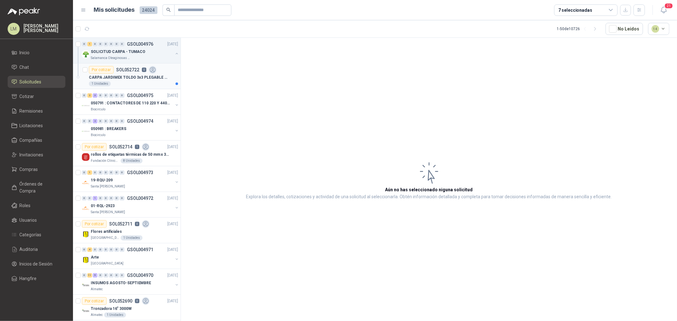
click at [135, 76] on p "CARPA JARDIMEX TOLDO 3x3 PLEGABLE REFORZADA IMPERMEABLE" at bounding box center [128, 78] width 79 height 6
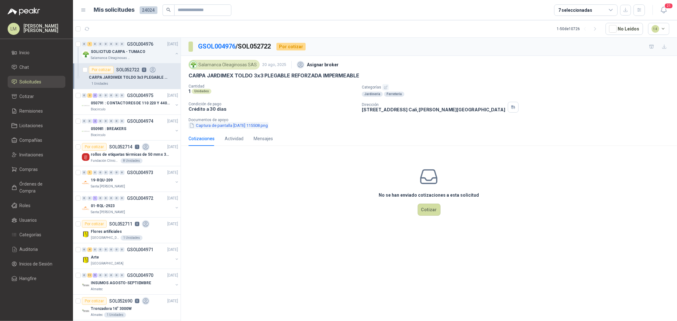
click at [236, 128] on button "Captura de pantalla [DATE] 115508.png" at bounding box center [228, 125] width 80 height 7
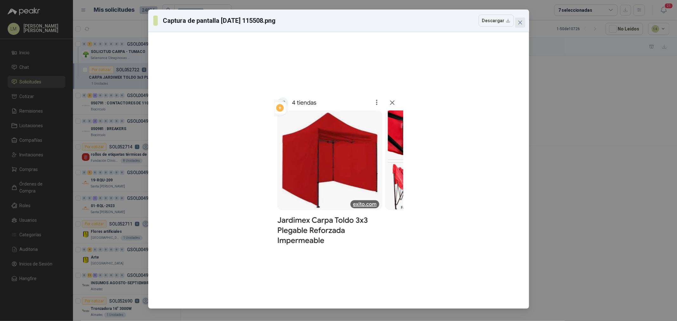
click at [520, 23] on icon "close" at bounding box center [520, 23] width 4 height 4
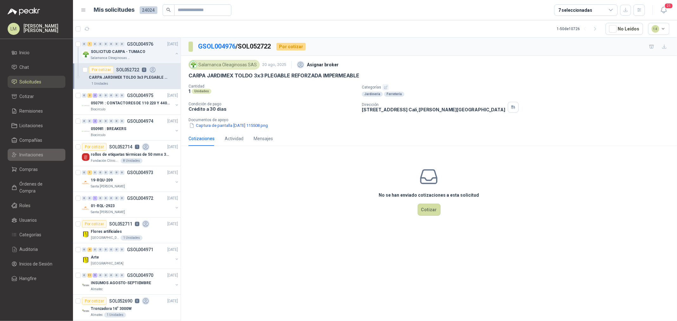
click at [29, 155] on span "Invitaciones" at bounding box center [32, 154] width 24 height 7
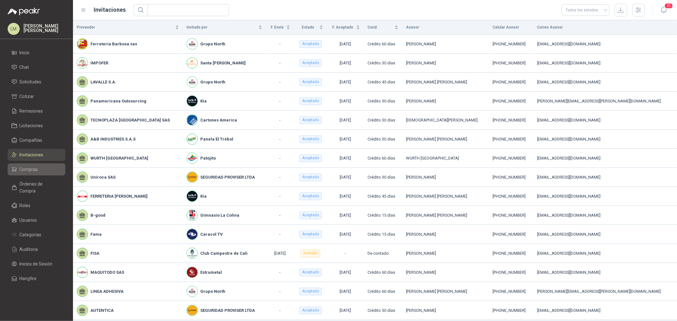
click at [30, 170] on span "Compras" at bounding box center [29, 169] width 18 height 7
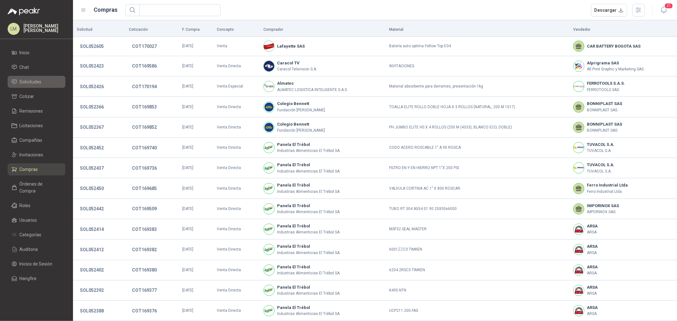
click at [31, 82] on span "Solicitudes" at bounding box center [31, 81] width 22 height 7
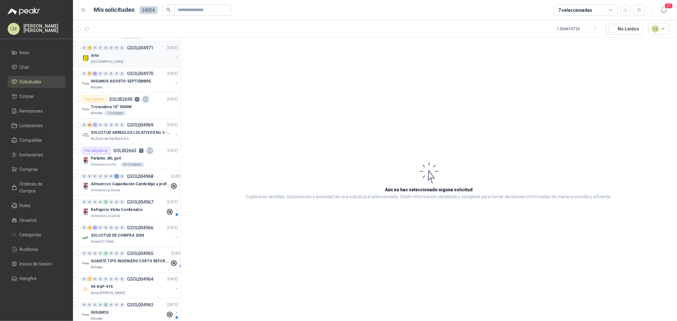
scroll to position [352, 0]
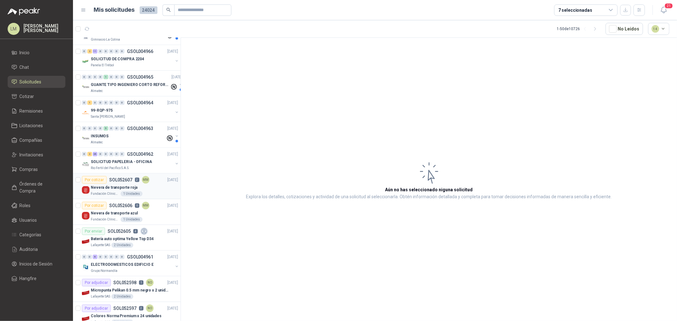
click at [116, 184] on div "Nevera de transporte roja" at bounding box center [134, 188] width 87 height 8
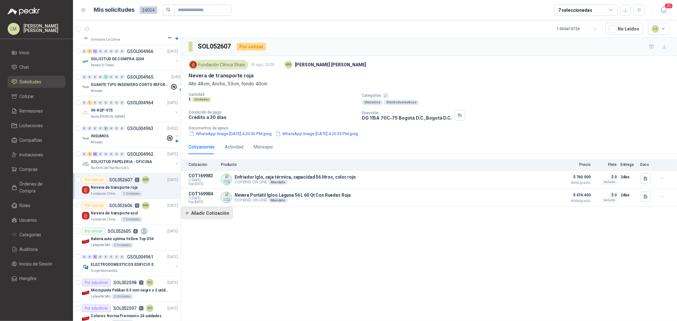
click at [205, 216] on button "Añadir Cotización" at bounding box center [207, 213] width 52 height 13
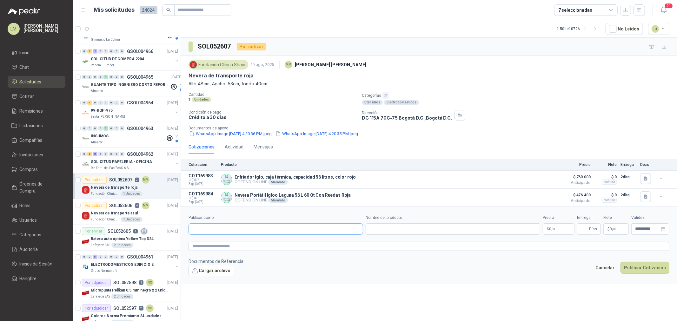
click at [210, 227] on input "Publicar como" at bounding box center [276, 229] width 174 height 11
type input "******"
click at [231, 243] on div "Tienex NIT : 890209654" at bounding box center [276, 244] width 164 height 7
type input "**********"
click at [401, 228] on input "Nombre del producto" at bounding box center [452, 228] width 174 height 11
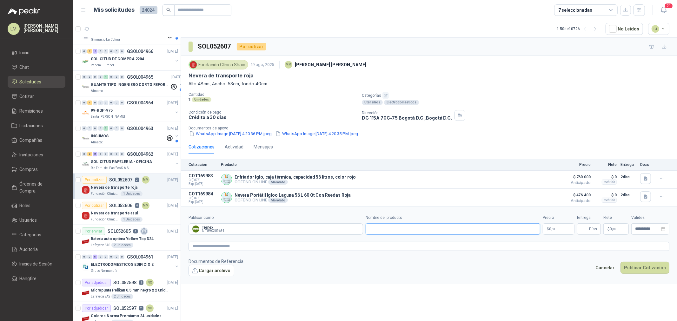
click at [395, 228] on input "Nombre del producto" at bounding box center [452, 228] width 174 height 11
paste input "**********"
type input "**********"
click at [276, 250] on textarea at bounding box center [428, 246] width 481 height 9
paste textarea "**********"
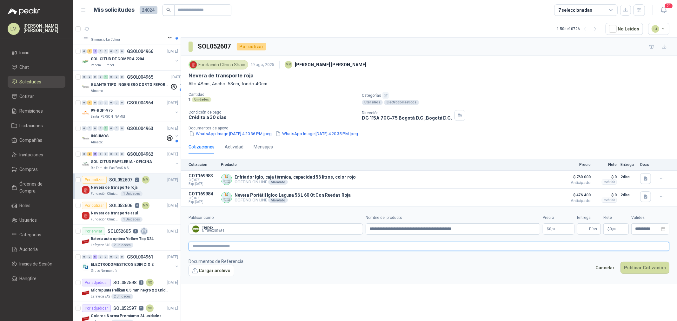
type textarea "**********"
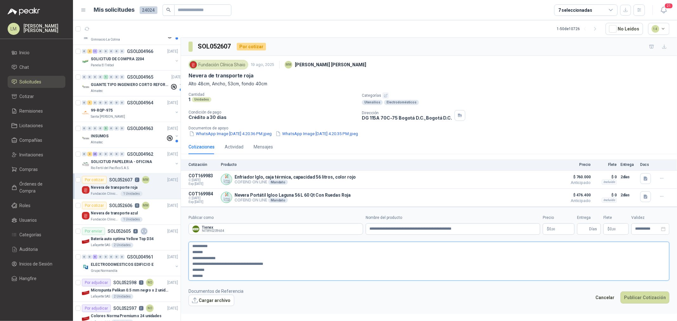
type textarea "**********"
click at [554, 231] on span ",00" at bounding box center [553, 228] width 4 height 3
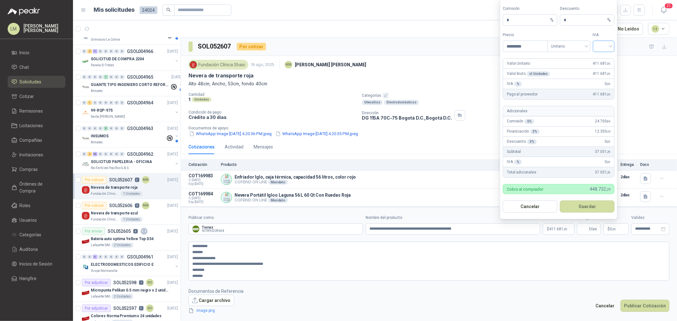
type input "*********"
click at [600, 45] on input "search" at bounding box center [603, 46] width 14 height 10
click at [600, 59] on div "19%" at bounding box center [604, 59] width 12 height 7
click at [588, 205] on button "Guardar" at bounding box center [587, 207] width 55 height 12
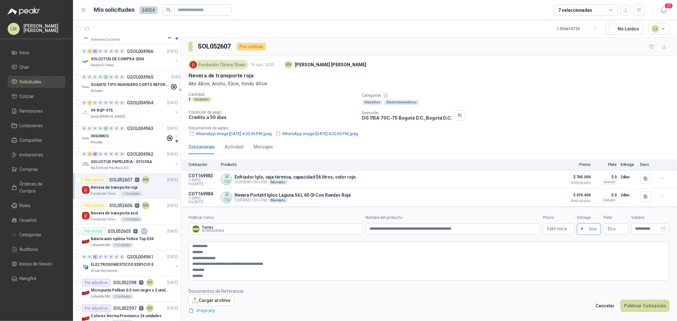
type input "*"
click at [619, 233] on p "$ 0 ,00" at bounding box center [615, 228] width 25 height 11
type input "********"
click at [640, 313] on div "Cancelar Publicar Cotización" at bounding box center [630, 307] width 77 height 15
click at [640, 310] on button "Publicar Cotización" at bounding box center [644, 306] width 49 height 12
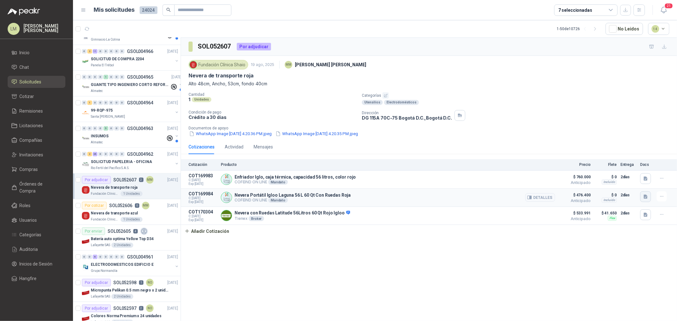
click at [643, 197] on icon "button" at bounding box center [645, 196] width 5 height 5
click at [626, 172] on button "nevera_igloo.JPG" at bounding box center [614, 170] width 40 height 7
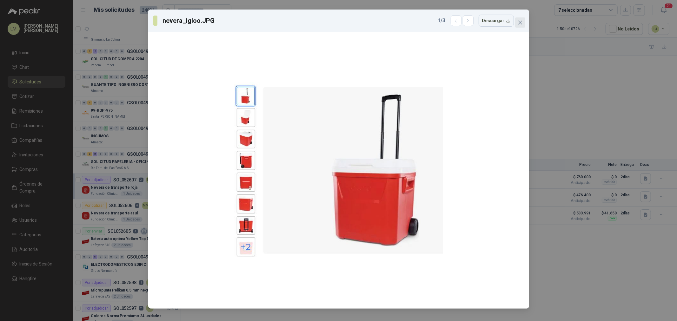
click at [523, 20] on span "Close" at bounding box center [520, 22] width 10 height 5
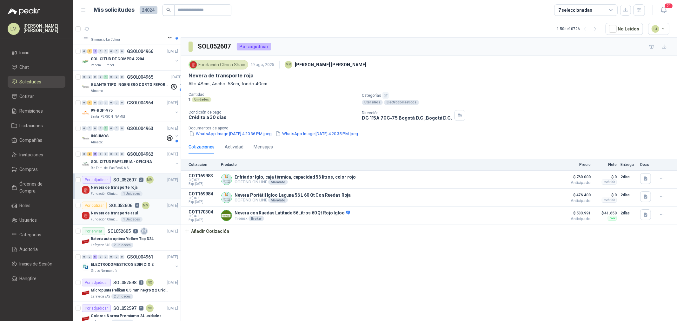
click at [129, 201] on article "Por cotizar SOL052606 0 MM 19/08/25 Nevera de transporte azul Fundación Clínica…" at bounding box center [127, 212] width 108 height 26
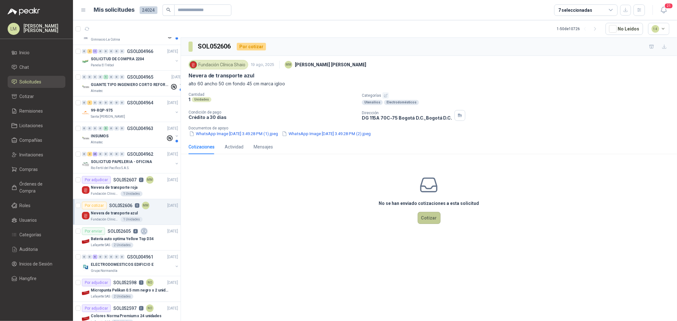
click at [439, 222] on button "Cotizar" at bounding box center [429, 218] width 23 height 12
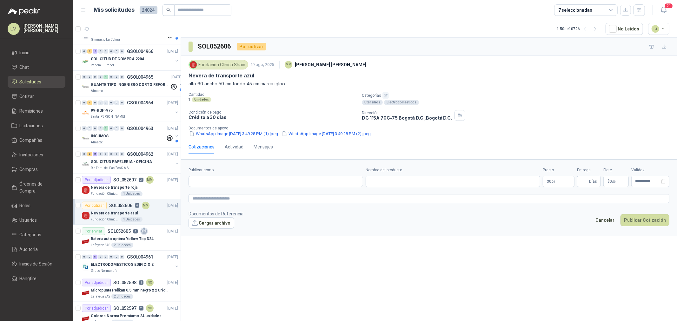
click at [247, 188] on form "**********" at bounding box center [429, 197] width 496 height 77
click at [247, 182] on input "Publicar como" at bounding box center [276, 181] width 174 height 11
type input "******"
click at [210, 195] on p "Tienex" at bounding box center [214, 196] width 23 height 4
type input "**********"
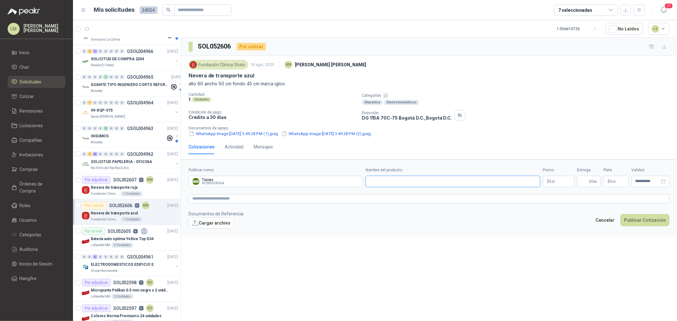
click at [376, 179] on input "Nombre del producto" at bounding box center [452, 181] width 174 height 11
click at [380, 187] on input "Nombre del producto" at bounding box center [452, 181] width 174 height 11
paste input "**********"
type input "**********"
click at [250, 201] on textarea at bounding box center [428, 198] width 481 height 9
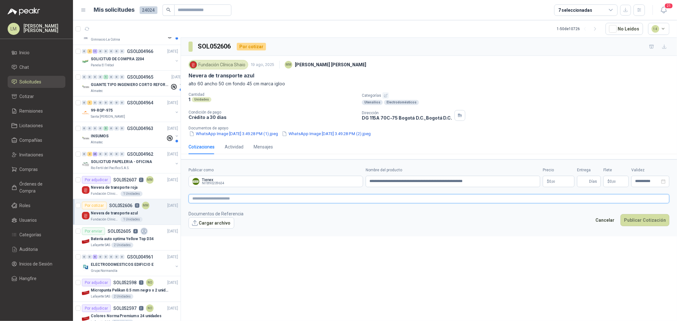
paste textarea "**********"
type textarea "**********"
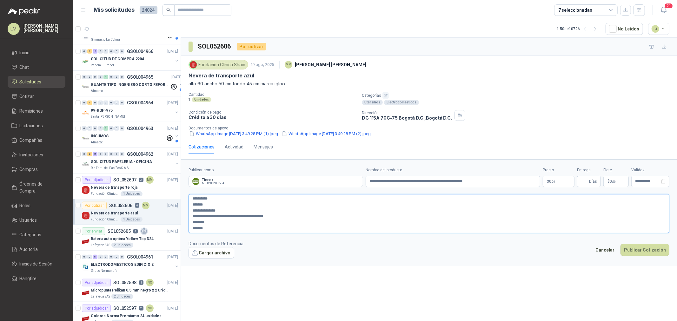
type textarea "**********"
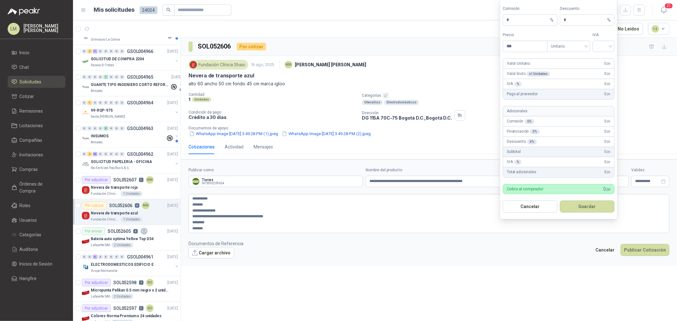
click at [562, 180] on body "LM Luis Miguel Martinez Inicio Chat Solicitudes Cotizar Remisiones Licitaciones…" at bounding box center [338, 160] width 677 height 321
type input "*********"
click at [603, 44] on input "search" at bounding box center [603, 46] width 14 height 10
click at [601, 60] on div "19%" at bounding box center [604, 59] width 12 height 7
click at [584, 204] on button "Guardar" at bounding box center [587, 207] width 55 height 12
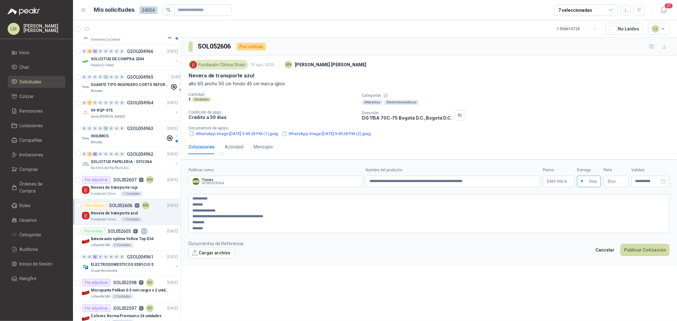
type input "*"
type input "********"
click at [372, 213] on textarea "**********" at bounding box center [428, 213] width 481 height 39
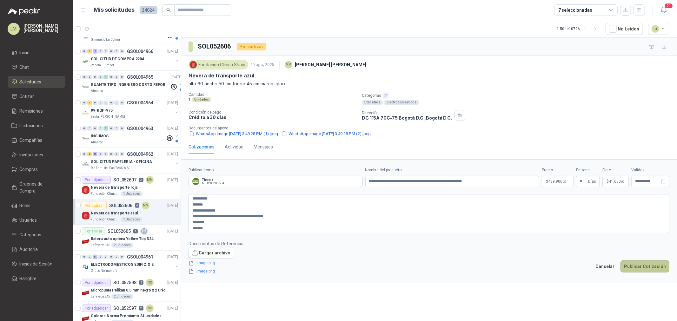
click at [639, 262] on button "Publicar Cotización" at bounding box center [644, 266] width 49 height 12
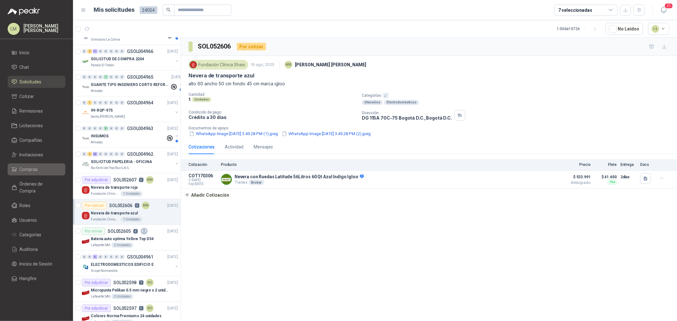
click at [26, 169] on span "Compras" at bounding box center [29, 169] width 18 height 7
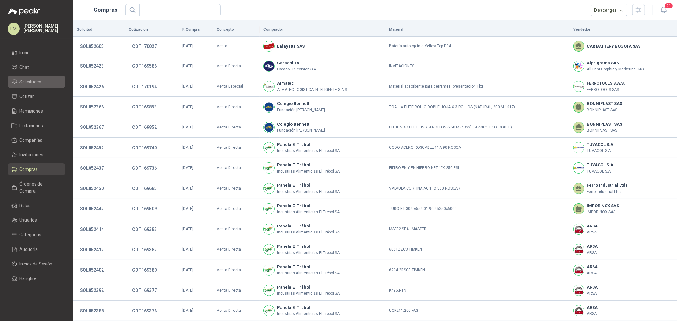
click at [33, 82] on span "Solicitudes" at bounding box center [31, 81] width 22 height 7
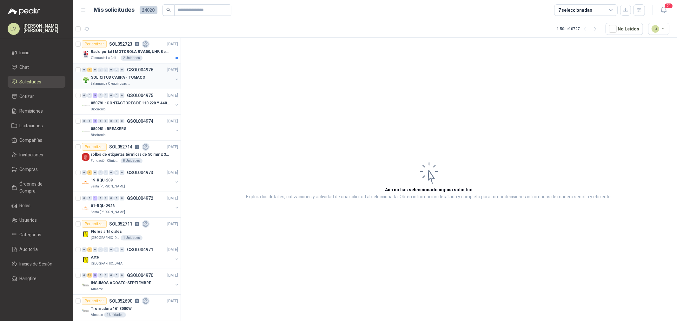
click at [127, 77] on p "SOLICITUD CARPA - TUMACO" at bounding box center [118, 78] width 55 height 6
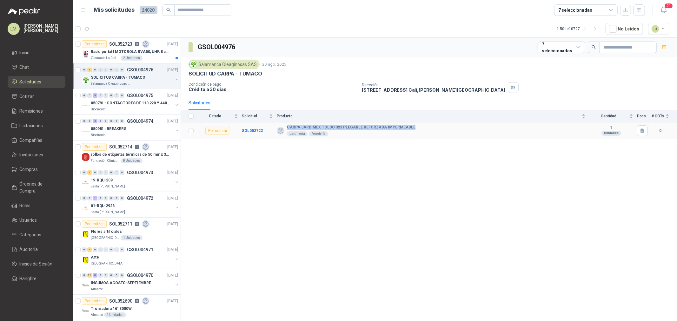
drag, startPoint x: 286, startPoint y: 128, endPoint x: 410, endPoint y: 129, distance: 123.4
click at [410, 129] on div "CARPA JARDIMEX TOLDO 3x3 PLEGABLE REFORZADA IMPERMEABLE Jardinería Ferretería" at bounding box center [431, 130] width 309 height 11
copy b "CARPA JARDIMEX TOLDO 3x3 PLEGABLE REFORZADA IMPERMEABLE"
click at [635, 126] on td "1 Unidades" at bounding box center [613, 130] width 48 height 17
drag, startPoint x: 645, startPoint y: 138, endPoint x: 641, endPoint y: 135, distance: 3.9
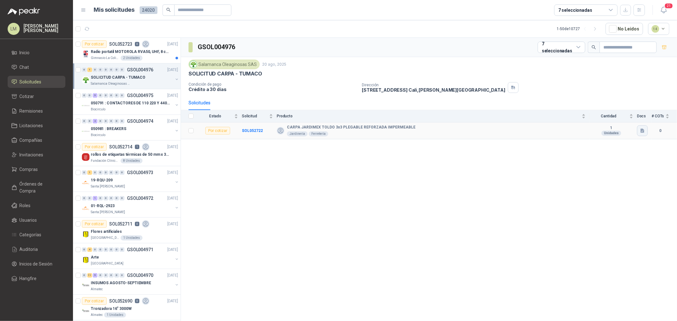
click at [644, 138] on td at bounding box center [644, 130] width 15 height 17
click at [641, 134] on icon "button" at bounding box center [642, 130] width 5 height 5
click at [610, 118] on button "Captura de pantalla [DATE] 115508.png" at bounding box center [603, 117] width 80 height 7
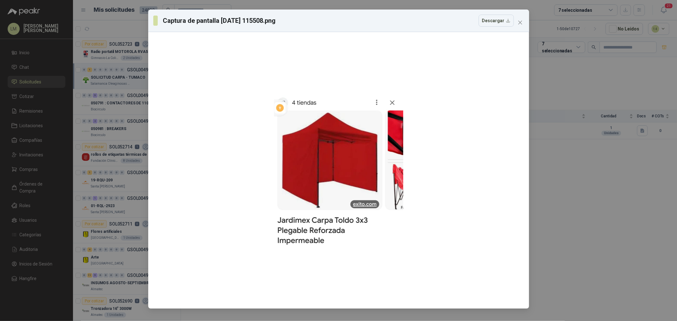
click at [572, 175] on div "Captura de pantalla 2025-08-20 115508.png Descargar" at bounding box center [338, 160] width 677 height 321
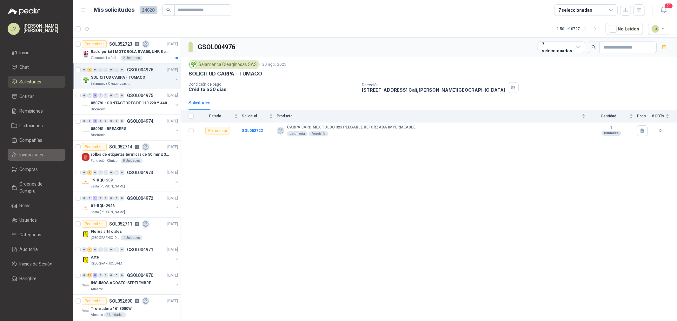
click at [29, 154] on span "Invitaciones" at bounding box center [32, 154] width 24 height 7
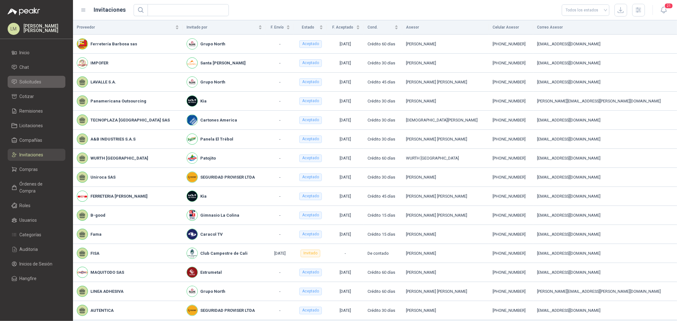
click at [35, 84] on span "Solicitudes" at bounding box center [31, 81] width 22 height 7
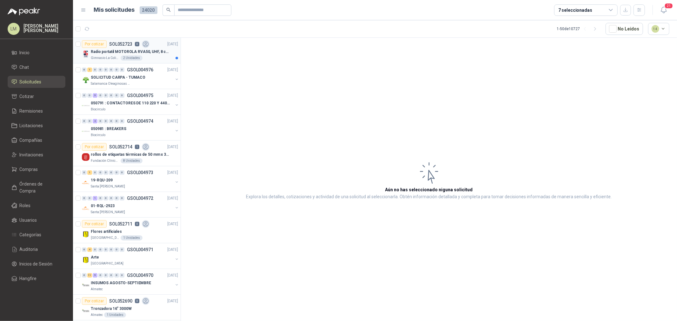
click at [114, 40] on div "Por cotizar SOL052723 0" at bounding box center [116, 44] width 68 height 8
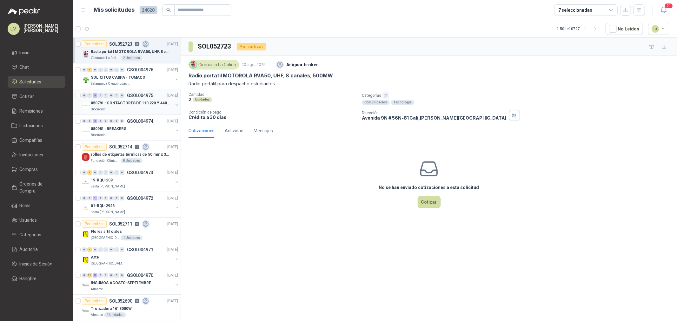
click at [174, 103] on button "button" at bounding box center [176, 104] width 5 height 5
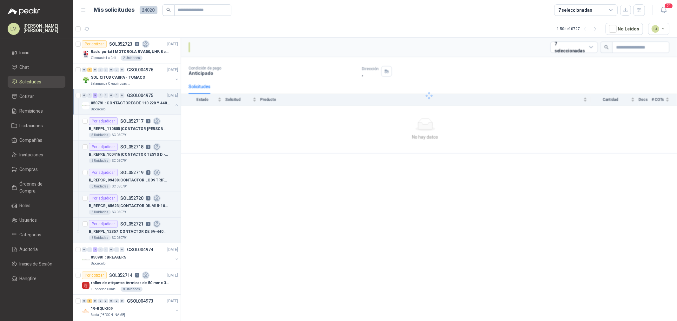
click at [124, 129] on p "B_REPPL_110855 | CONTACTOR SCHNEIDER REF.LC1D09 A 440V AC" at bounding box center [128, 129] width 79 height 6
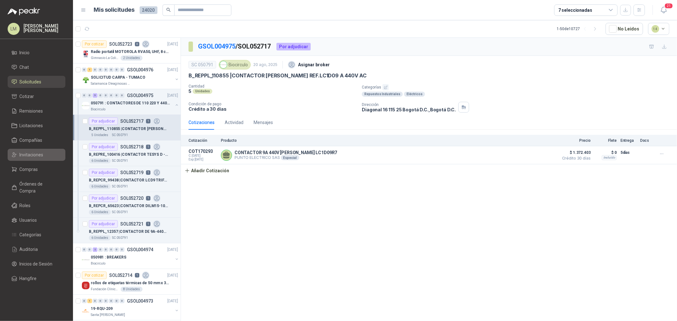
click at [32, 153] on span "Invitaciones" at bounding box center [32, 154] width 24 height 7
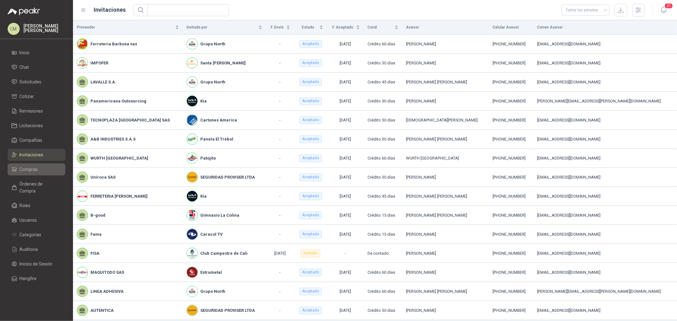
click at [30, 167] on span "Compras" at bounding box center [29, 169] width 18 height 7
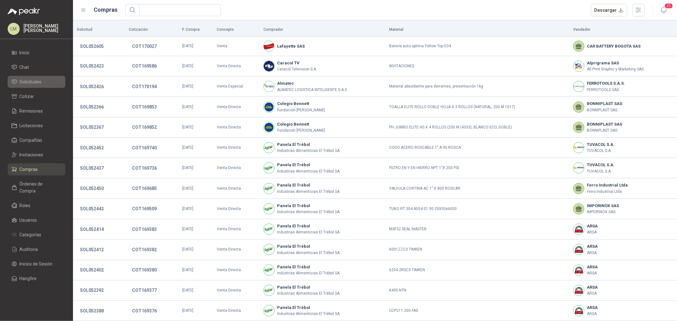
click at [29, 86] on link "Solicitudes" at bounding box center [37, 82] width 58 height 12
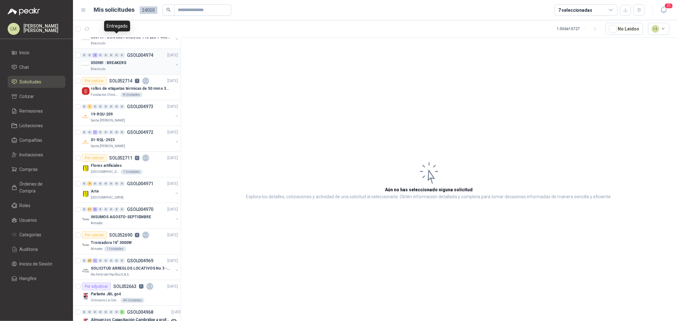
scroll to position [106, 0]
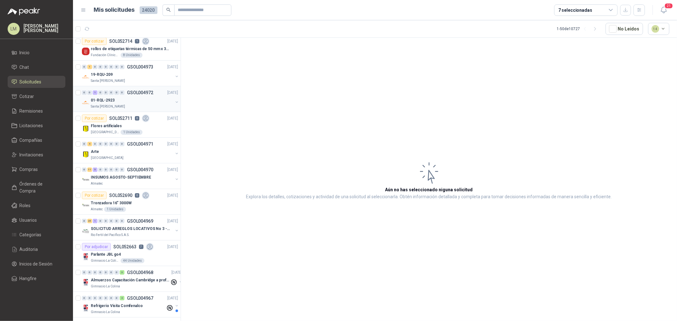
click at [126, 99] on div "01-RQL-2923" at bounding box center [132, 100] width 82 height 8
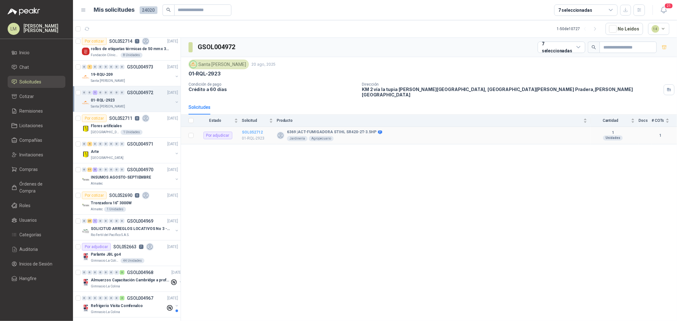
click at [247, 130] on b "SOL052712" at bounding box center [252, 132] width 21 height 4
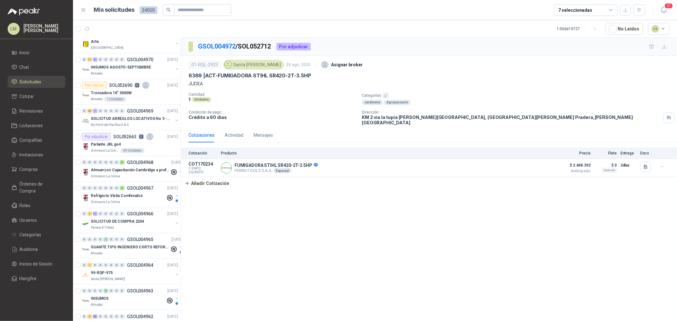
scroll to position [247, 0]
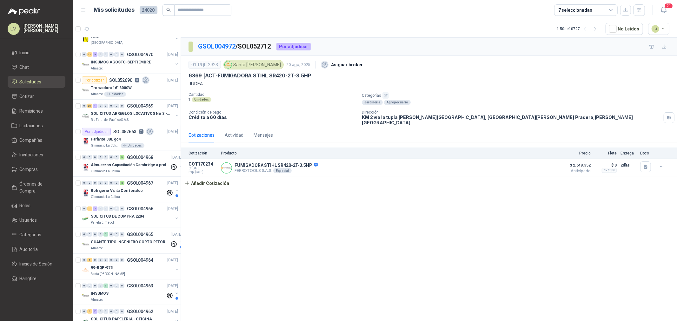
click at [602, 8] on div "7 seleccionadas" at bounding box center [585, 9] width 63 height 11
click at [384, 81] on p "JUDEA" at bounding box center [428, 83] width 481 height 7
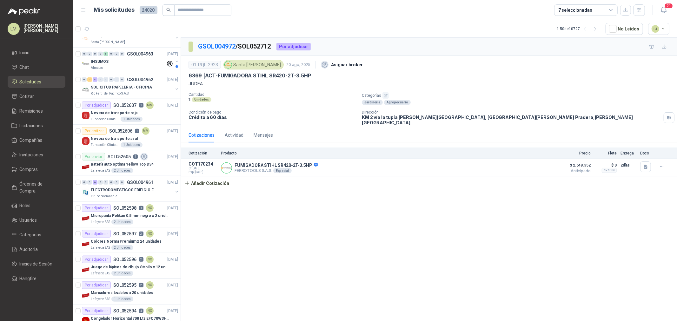
scroll to position [493, 0]
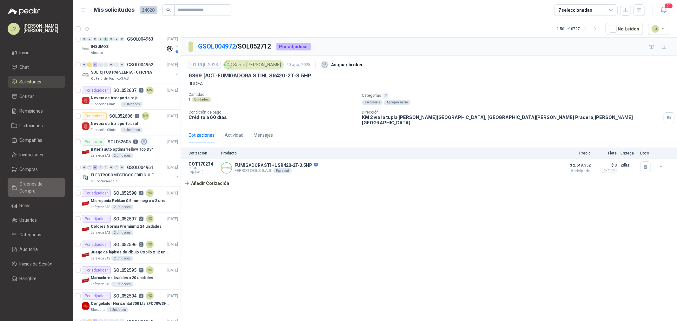
click at [30, 179] on link "Órdenes de Compra" at bounding box center [37, 187] width 58 height 19
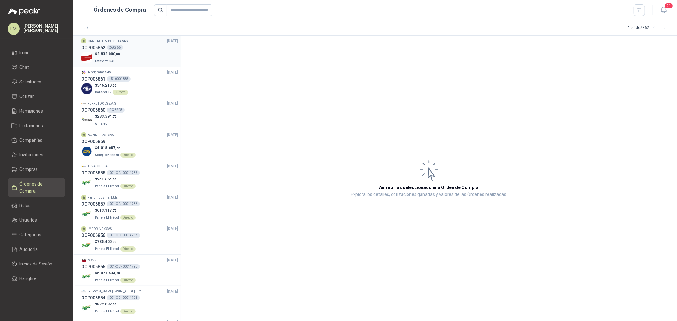
click at [121, 56] on div "$ 2.832.000 ,00 Lafayette SAS" at bounding box center [129, 57] width 97 height 13
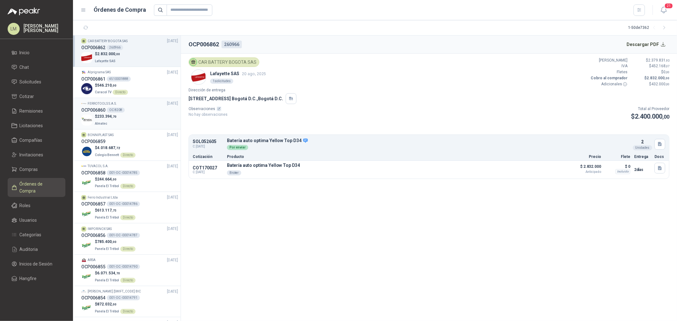
click at [99, 103] on p "FERROTOOLS S.A.S." at bounding box center [102, 103] width 29 height 5
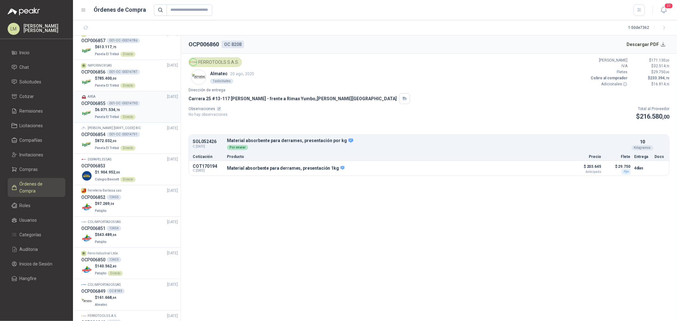
scroll to position [176, 0]
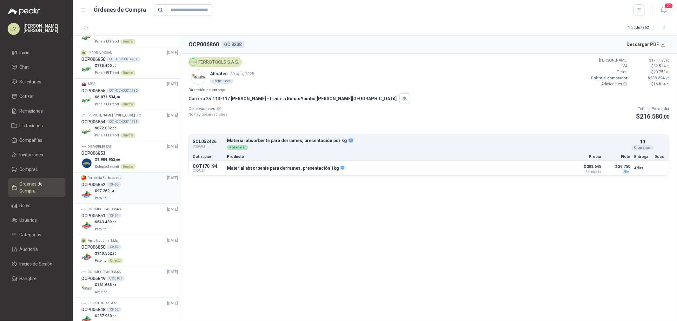
click at [103, 176] on p "Ferretería Barbosa sas" at bounding box center [105, 177] width 34 height 5
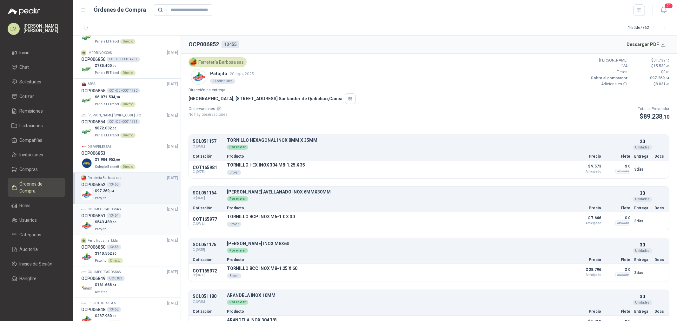
click at [125, 220] on div "$ 543.489 ,66 Patojito" at bounding box center [129, 225] width 97 height 13
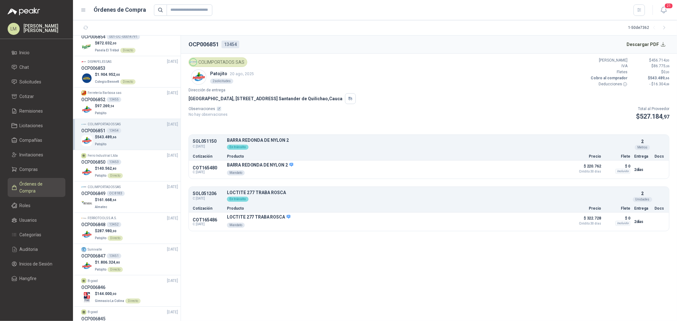
scroll to position [282, 0]
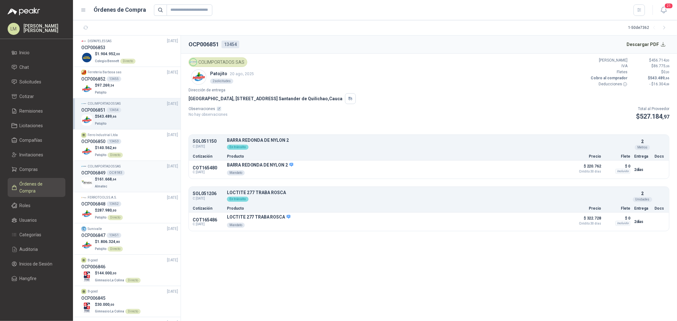
click at [129, 179] on div "$ 161.668 ,64 Almatec" at bounding box center [129, 182] width 97 height 13
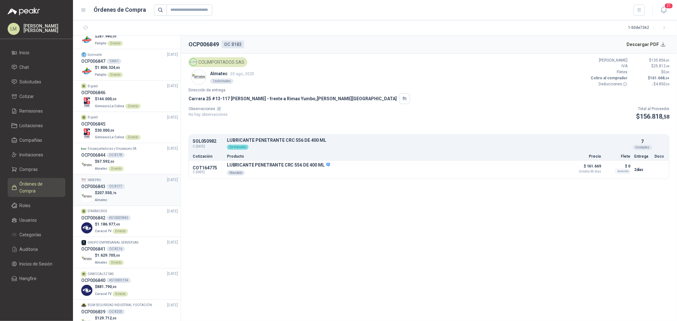
scroll to position [458, 0]
click at [121, 183] on div "OC 8177" at bounding box center [116, 184] width 18 height 5
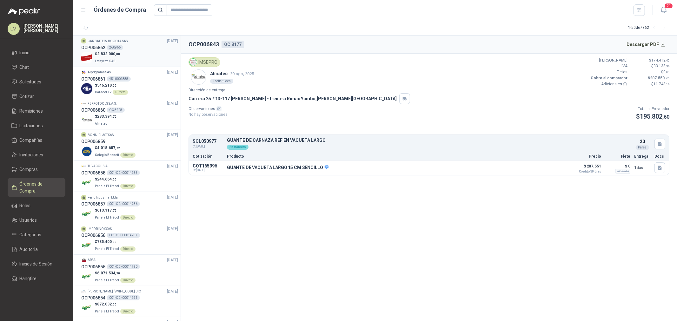
click at [122, 52] on div "$ 2.832.000 ,00 Lafayette SAS" at bounding box center [129, 57] width 97 height 13
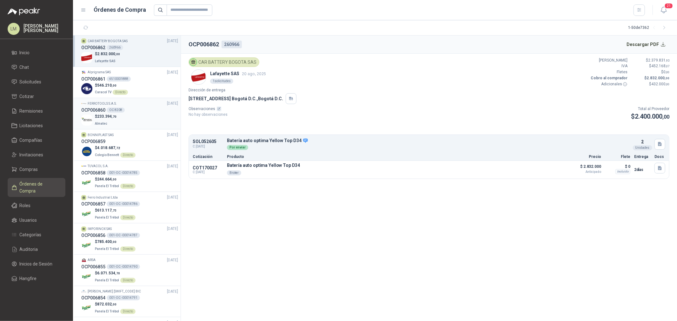
click at [121, 128] on li "FERROTOOLS S.A.S. 20/08/25 OCP006860 OC 8208 $ 233.394 ,70 Almatec" at bounding box center [127, 113] width 108 height 31
click at [122, 118] on div "$ 233.394 ,70 Almatec" at bounding box center [129, 120] width 97 height 13
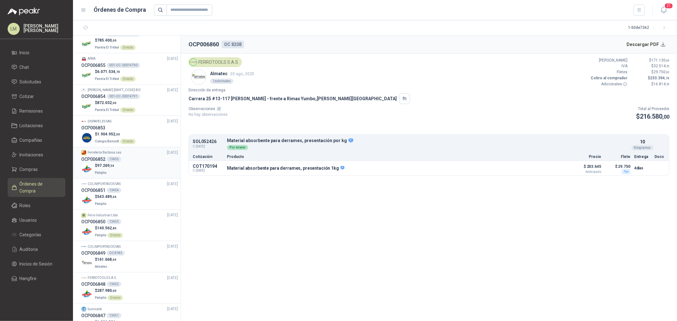
scroll to position [211, 0]
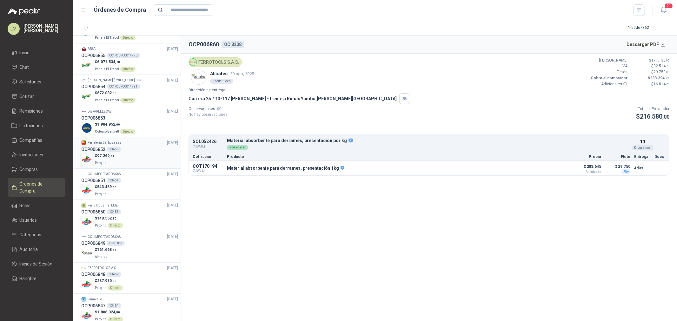
click at [132, 145] on link "Ferretería [PERSON_NAME] sas [DATE] OCP006852 13455 $ 97.269 ,54 Patojito" at bounding box center [129, 153] width 97 height 26
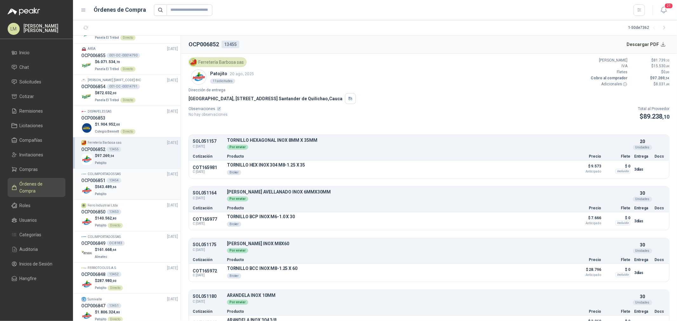
click at [125, 187] on div "$ 543.489 ,66 Patojito" at bounding box center [129, 190] width 97 height 13
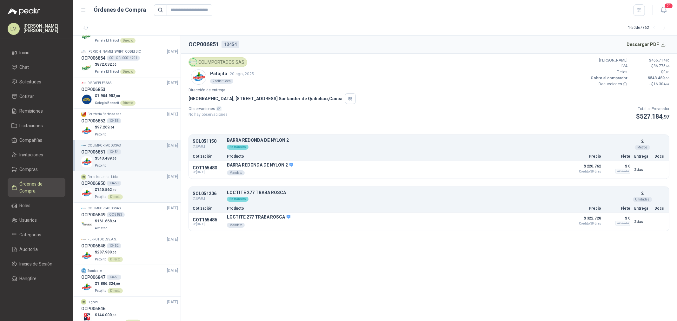
scroll to position [282, 0]
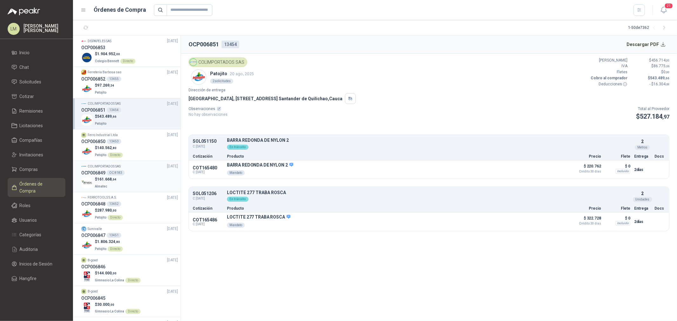
click at [122, 179] on div "$ 161.668 ,64 Almatec" at bounding box center [129, 182] width 97 height 13
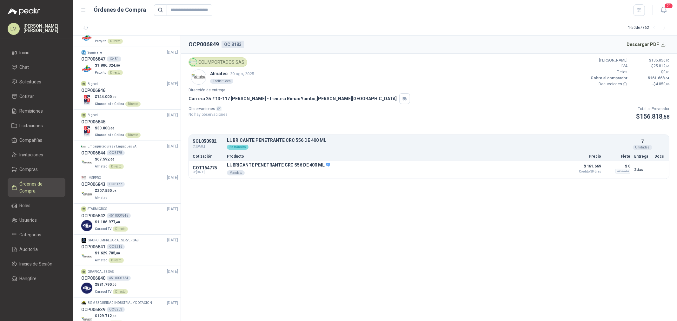
scroll to position [493, 0]
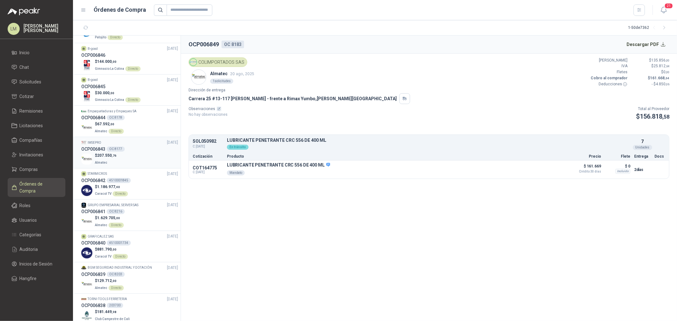
click at [124, 154] on div "$ 207.550 ,76 Almatec" at bounding box center [129, 159] width 97 height 13
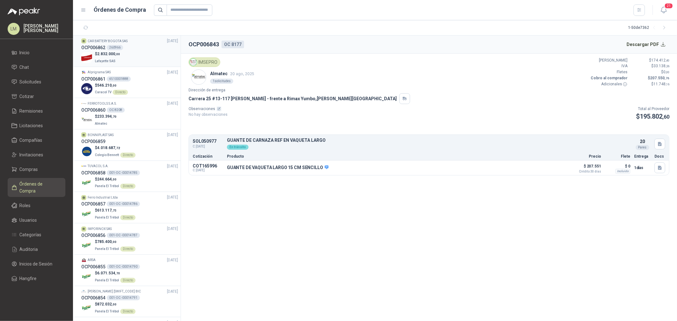
click at [117, 51] on p "$ 2.832.000 ,00" at bounding box center [107, 54] width 25 height 6
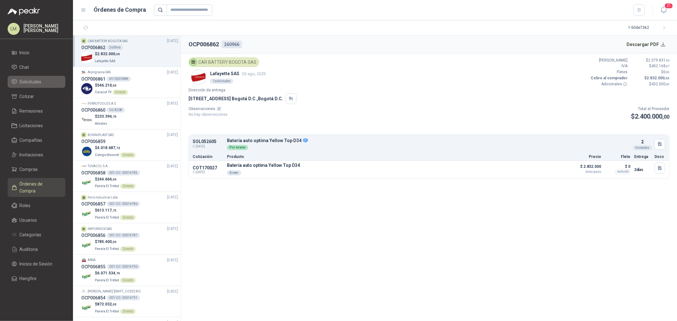
click at [31, 77] on link "Solicitudes" at bounding box center [37, 82] width 58 height 12
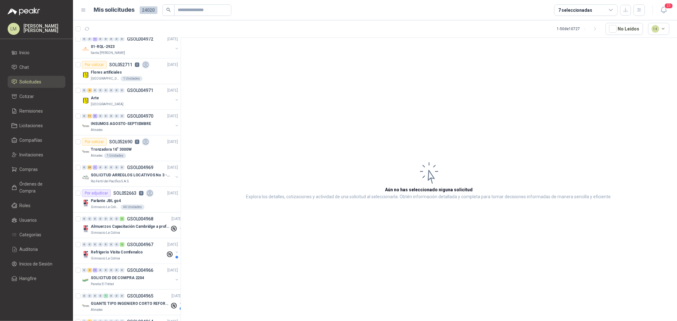
scroll to position [176, 0]
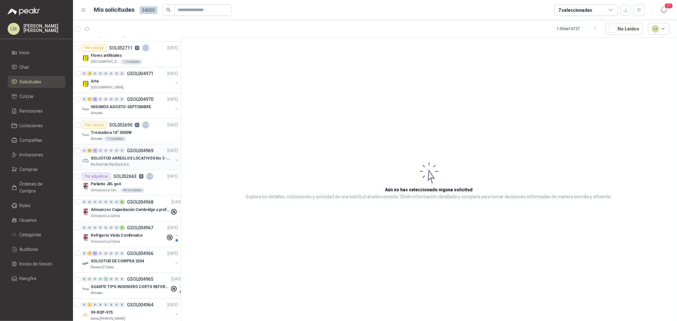
click at [141, 148] on div "0 25 1 0 0 0 0 0 GSOL004969 20/08/25" at bounding box center [130, 151] width 97 height 8
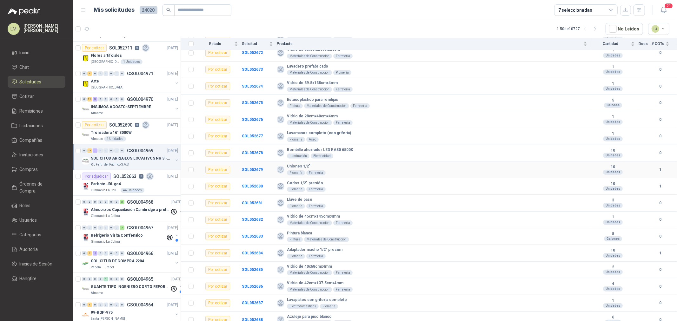
scroll to position [233, 0]
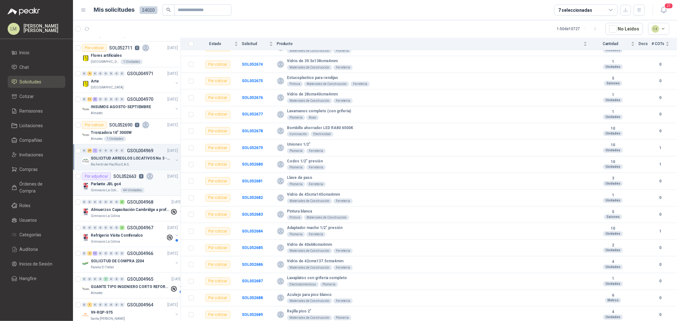
click at [128, 172] on article "Por adjudicar SOL052663 8 20/08/25 Parlante JBL go4 Gimnasio La Colina 44 Unida…" at bounding box center [127, 183] width 108 height 26
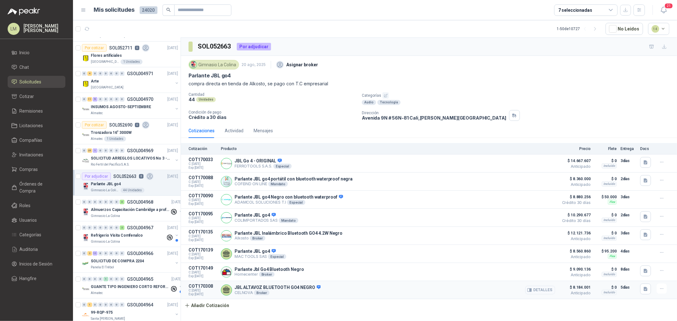
click at [547, 291] on button "Detalles" at bounding box center [540, 290] width 30 height 9
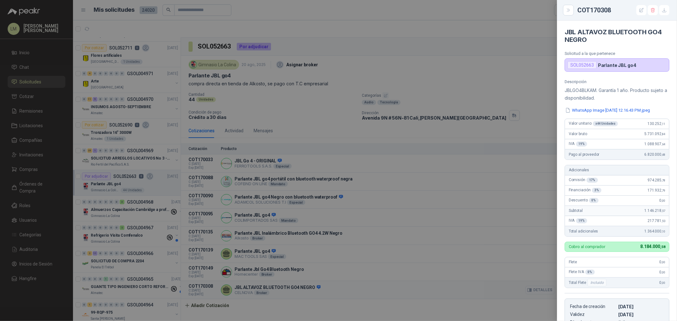
scroll to position [124, 0]
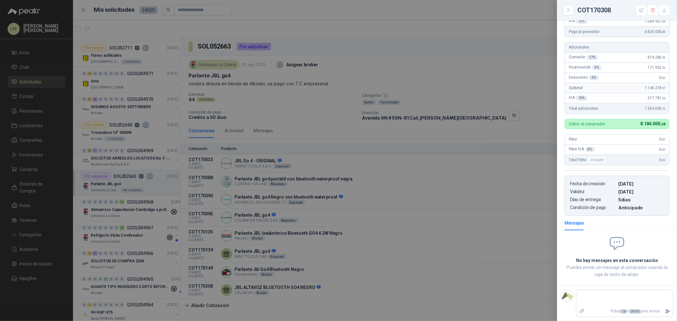
click at [445, 219] on div at bounding box center [338, 160] width 677 height 321
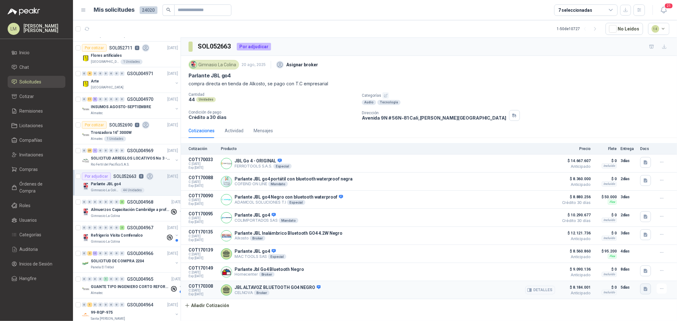
click at [647, 291] on icon "button" at bounding box center [645, 289] width 4 height 4
click at [628, 275] on button "WhatsApp Image 2025-08-20 at 12.16.43 PM.jpeg" at bounding box center [604, 276] width 86 height 7
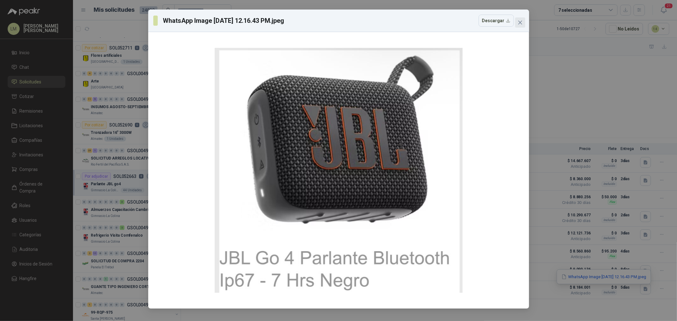
click at [521, 23] on icon "close" at bounding box center [519, 22] width 5 height 5
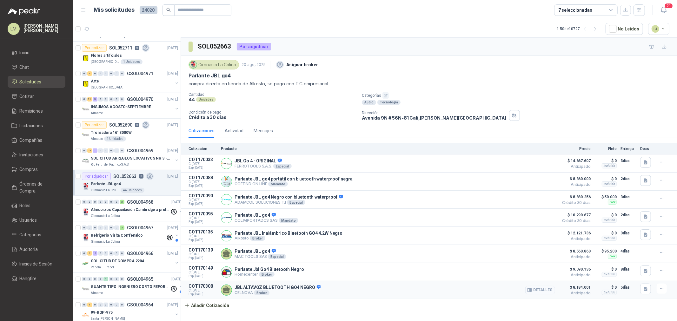
click at [547, 291] on button "Detalles" at bounding box center [540, 290] width 30 height 9
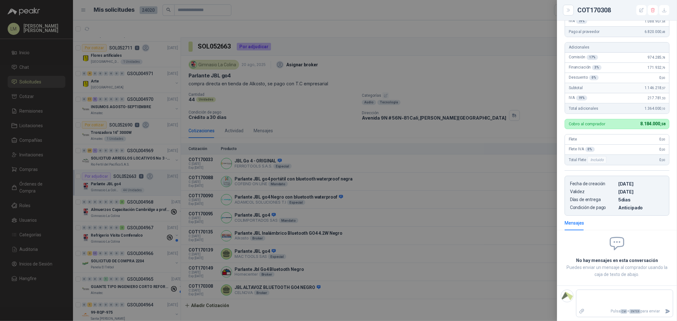
click at [312, 110] on div at bounding box center [338, 160] width 677 height 321
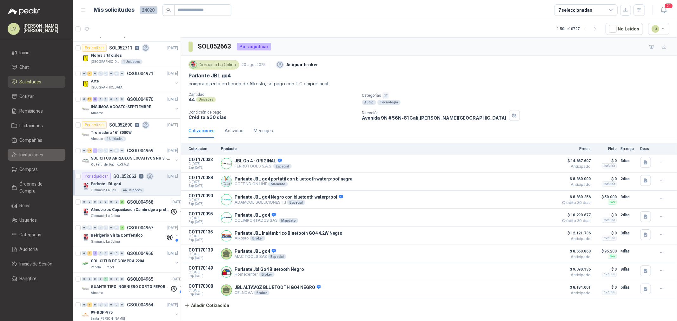
click at [36, 154] on span "Invitaciones" at bounding box center [32, 154] width 24 height 7
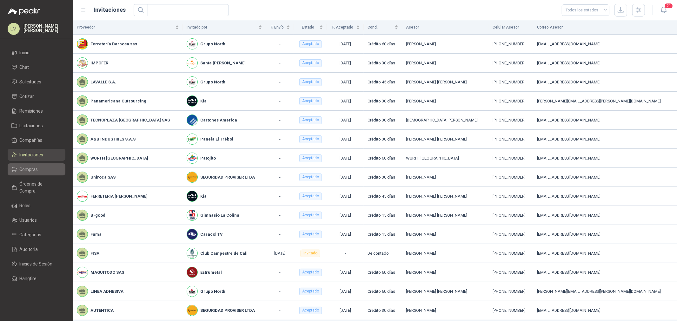
click at [32, 170] on span "Compras" at bounding box center [29, 169] width 18 height 7
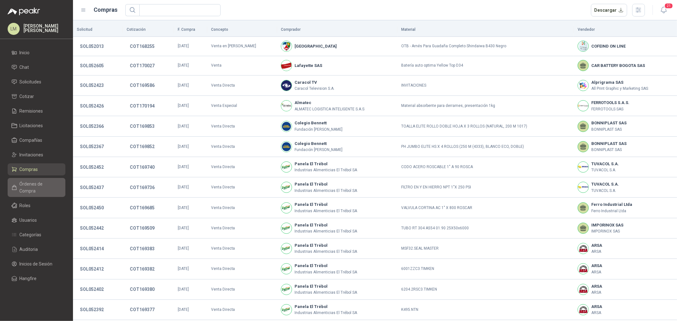
click at [27, 182] on span "Órdenes de Compra" at bounding box center [40, 188] width 40 height 14
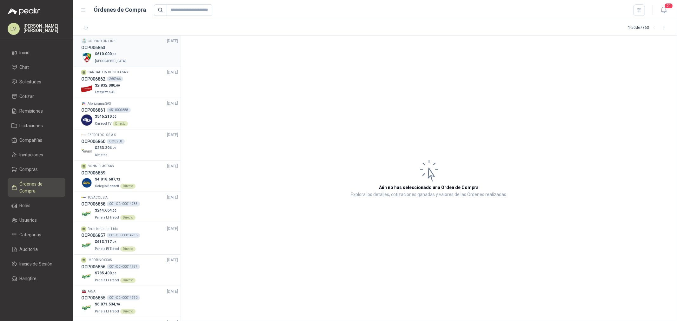
click at [114, 57] on p "[GEOGRAPHIC_DATA]" at bounding box center [111, 60] width 32 height 7
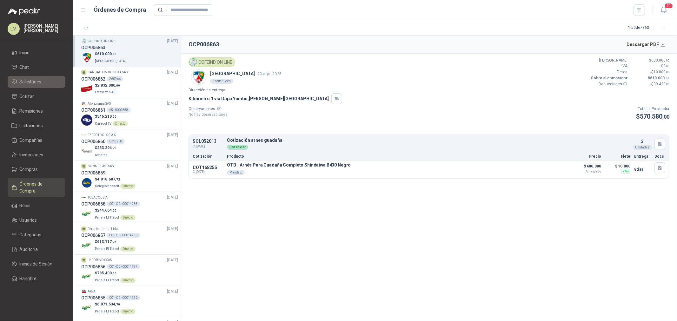
click at [32, 79] on span "Solicitudes" at bounding box center [31, 81] width 22 height 7
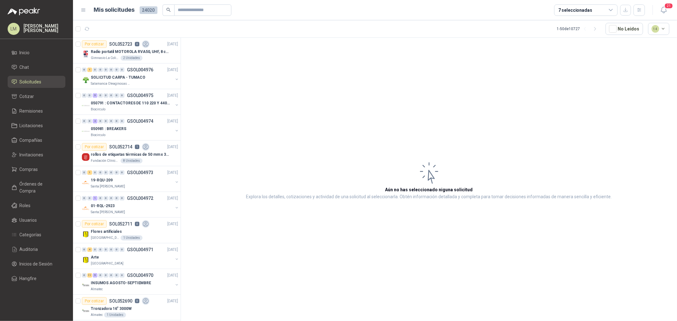
click at [264, 85] on article "Aún no has seleccionado niguna solicitud Explora los detalles, cotizaciones y a…" at bounding box center [429, 181] width 496 height 286
click at [36, 175] on link "Compras" at bounding box center [37, 169] width 58 height 12
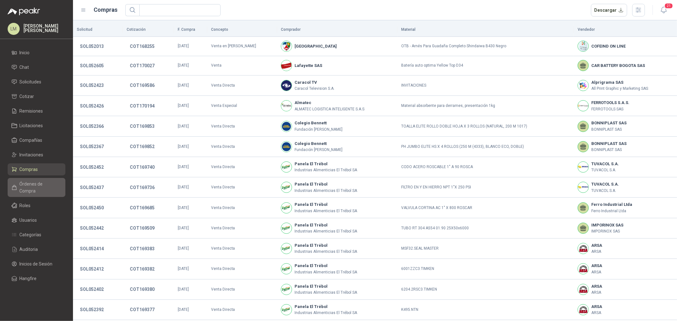
click at [29, 185] on span "Órdenes de Compra" at bounding box center [40, 188] width 40 height 14
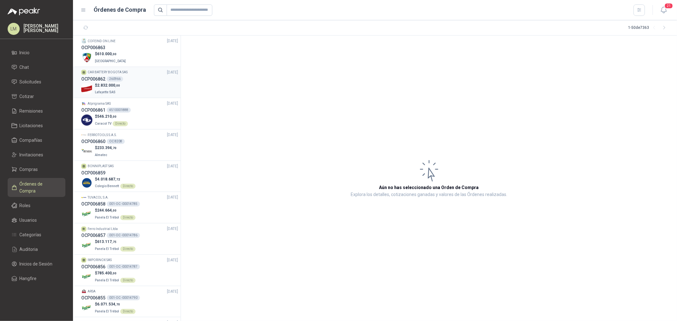
click at [107, 84] on span "2.832.000 ,00" at bounding box center [108, 85] width 23 height 4
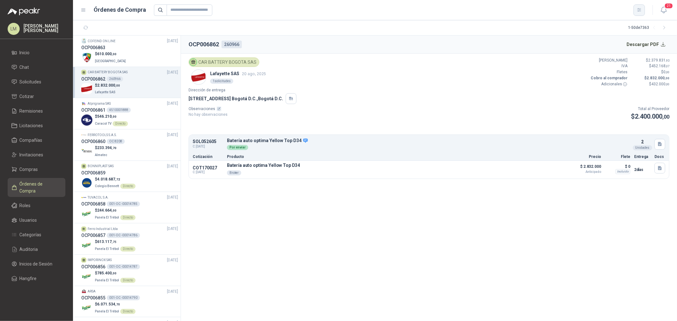
click at [637, 10] on icon "button" at bounding box center [638, 9] width 5 height 5
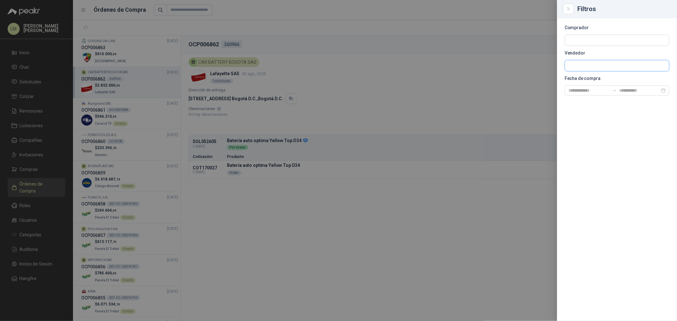
click at [576, 46] on input "text" at bounding box center [617, 40] width 104 height 11
click at [581, 43] on input "text" at bounding box center [617, 40] width 104 height 11
type input "*****"
click at [592, 58] on span "FUNDACION ABOOD SHAIO -" at bounding box center [601, 57] width 45 height 3
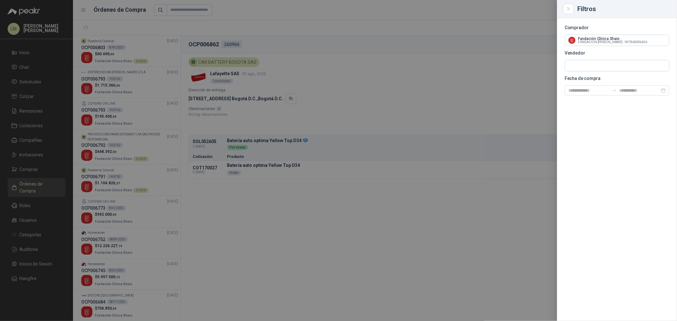
click at [334, 81] on div at bounding box center [338, 160] width 677 height 321
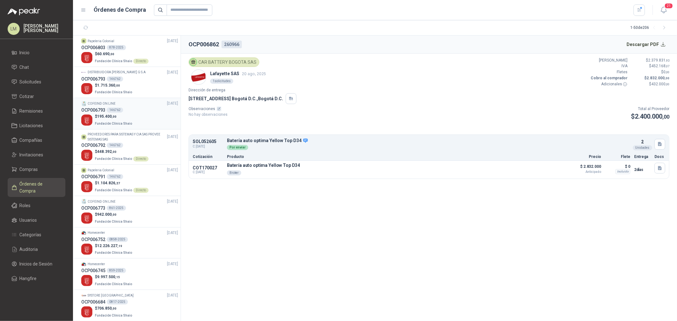
scroll to position [70, 0]
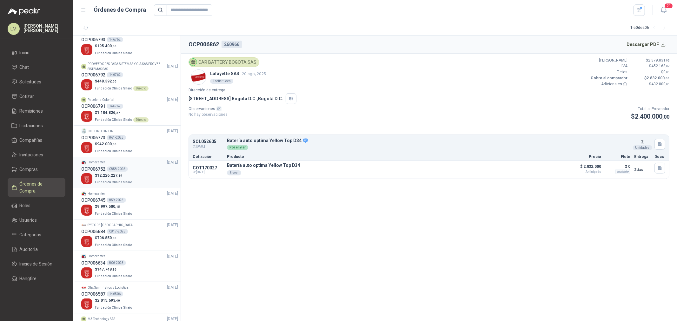
click at [119, 175] on span ",19" at bounding box center [119, 175] width 5 height 3
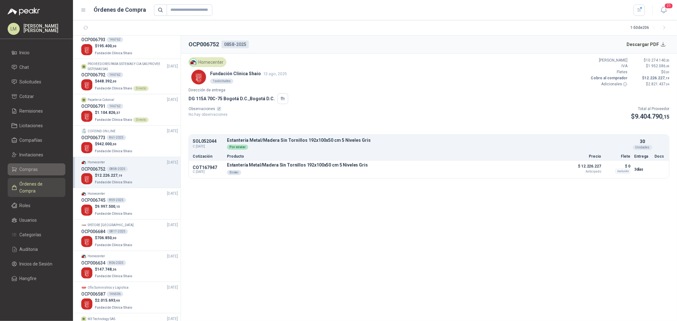
click at [38, 170] on li "Compras" at bounding box center [36, 169] width 50 height 7
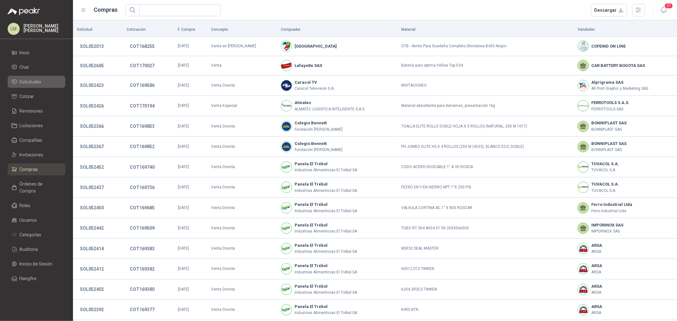
click at [37, 84] on span "Solicitudes" at bounding box center [31, 81] width 22 height 7
